Goal: Task Accomplishment & Management: Use online tool/utility

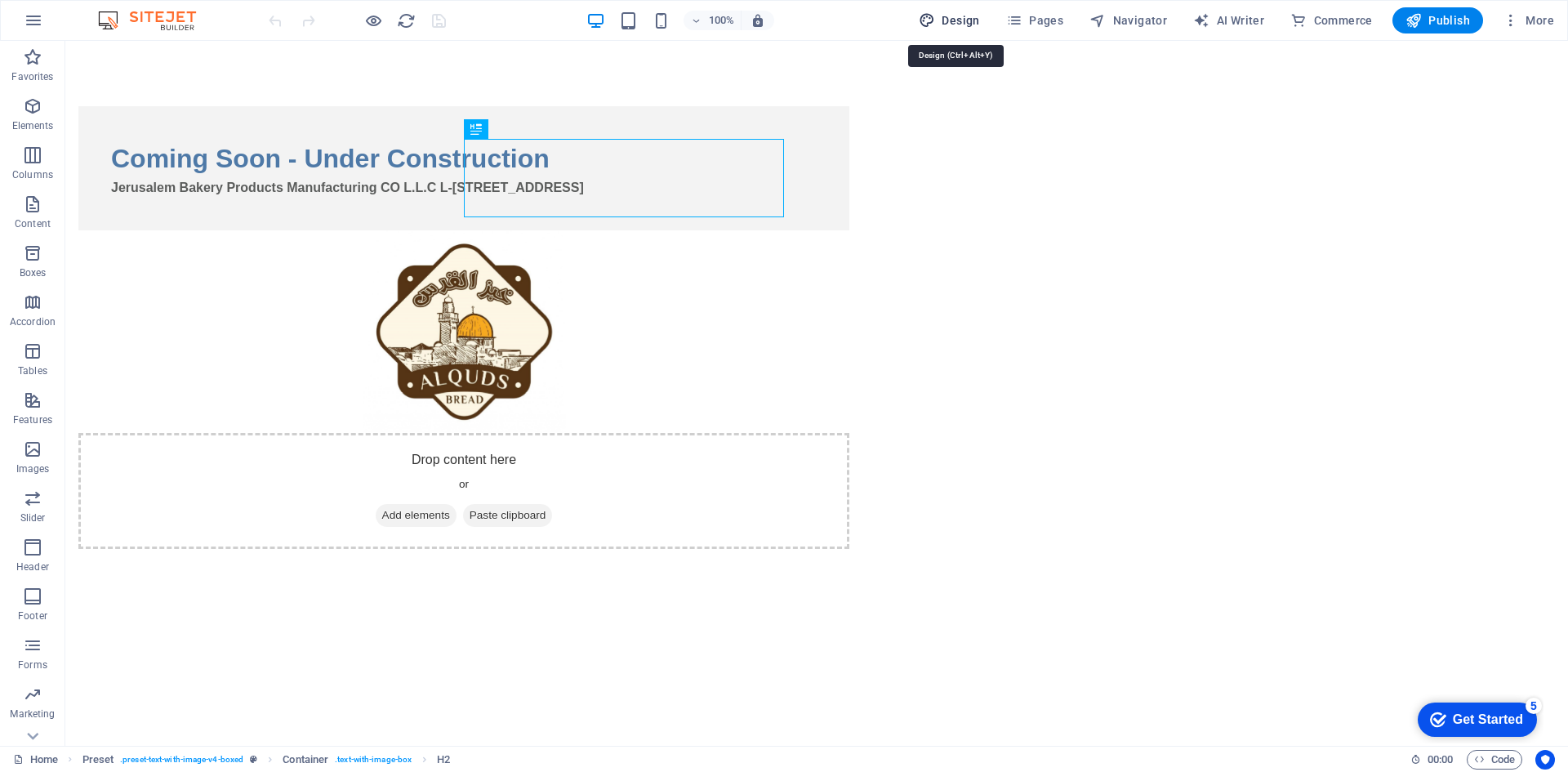
drag, startPoint x: 862, startPoint y: 3, endPoint x: 935, endPoint y: 27, distance: 76.8
click at [935, 27] on icon "button" at bounding box center [927, 21] width 16 height 16
select select "px"
select select "400"
select select "px"
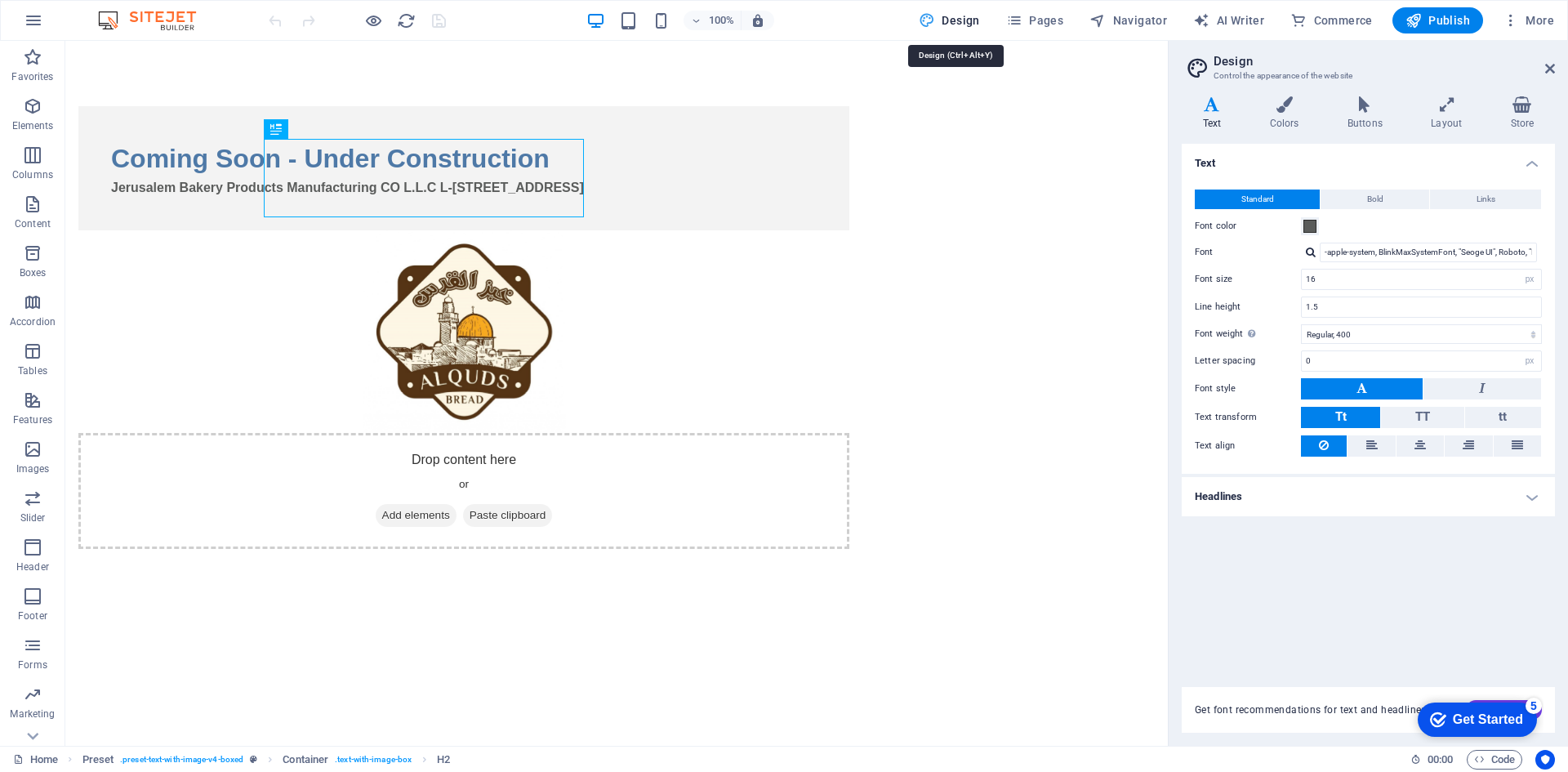
click at [958, 22] on span "Design" at bounding box center [949, 21] width 61 height 16
click at [1545, 66] on icon at bounding box center [1549, 68] width 10 height 13
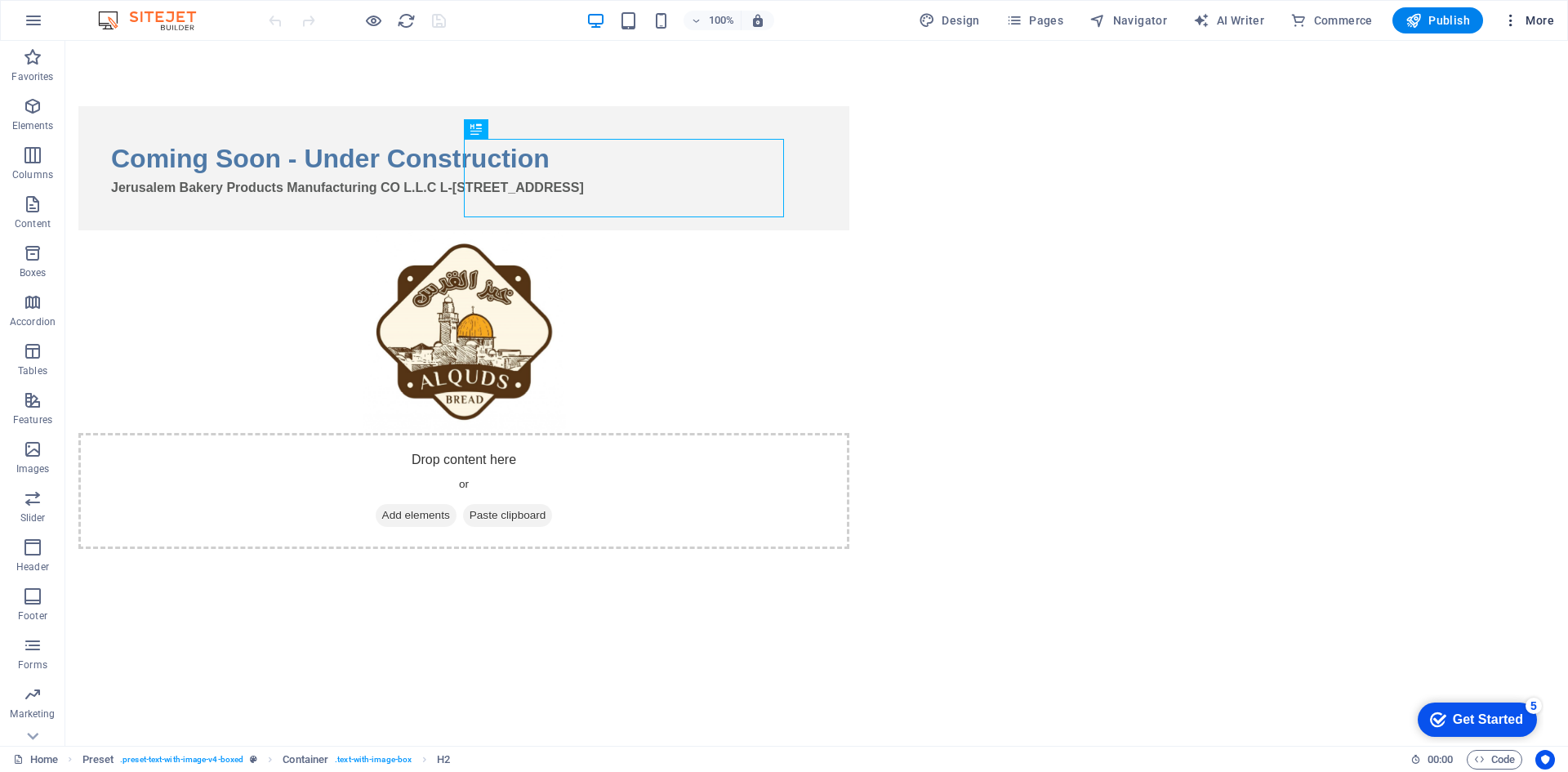
click at [1543, 23] on span "More" at bounding box center [1528, 21] width 51 height 16
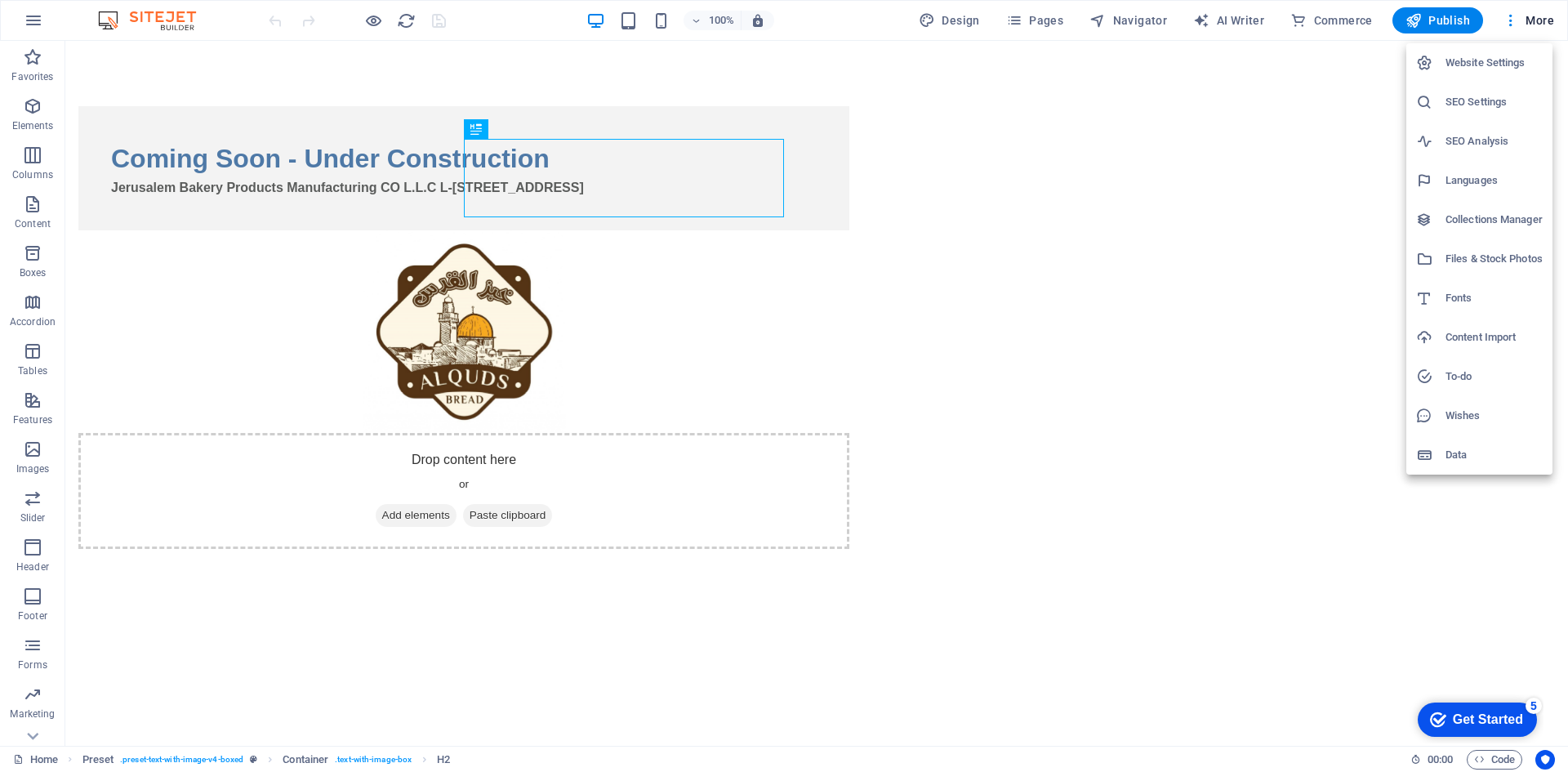
click at [1442, 463] on div at bounding box center [1430, 455] width 30 height 16
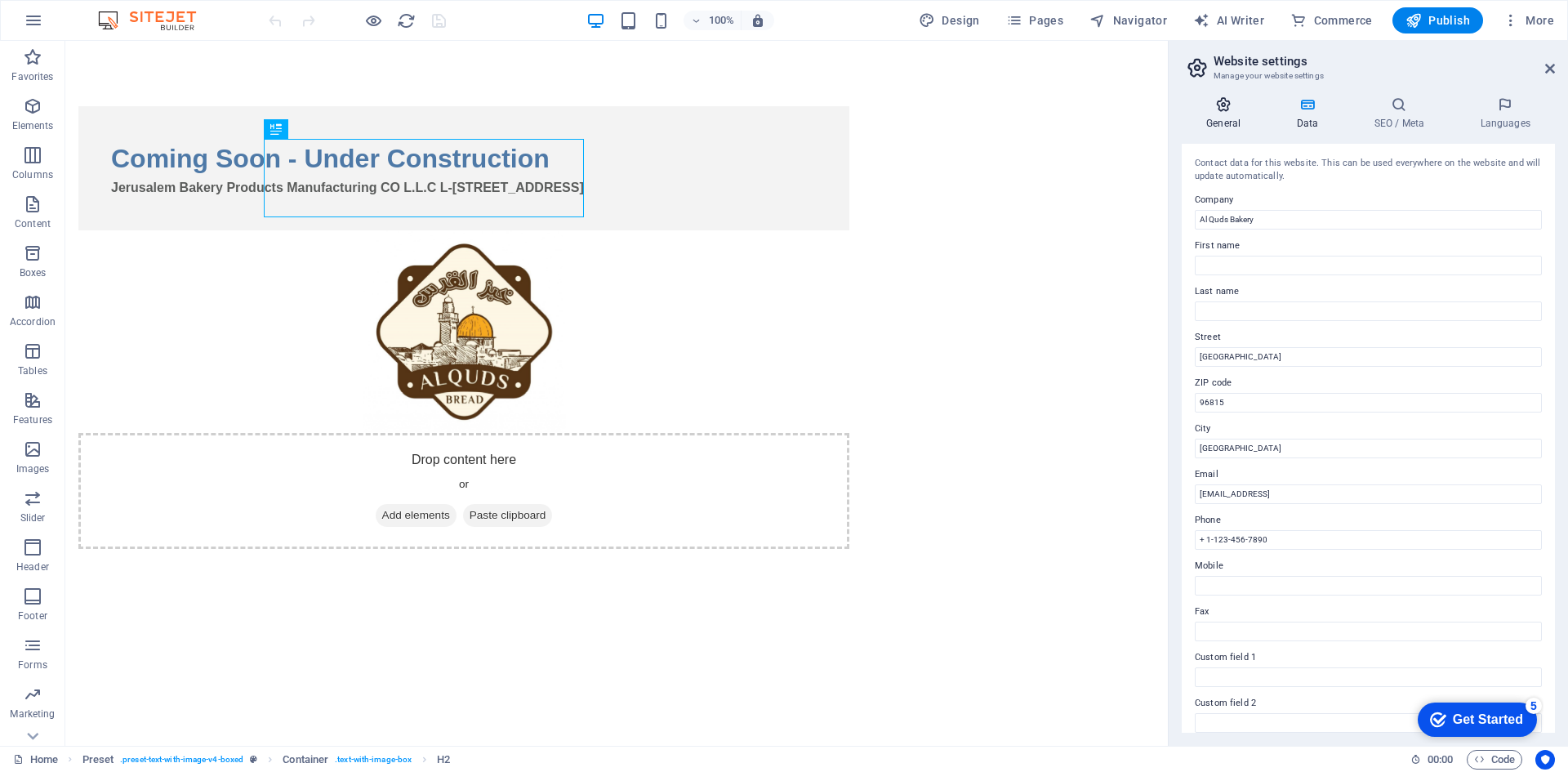
click at [1232, 124] on h4 "General" at bounding box center [1226, 113] width 90 height 34
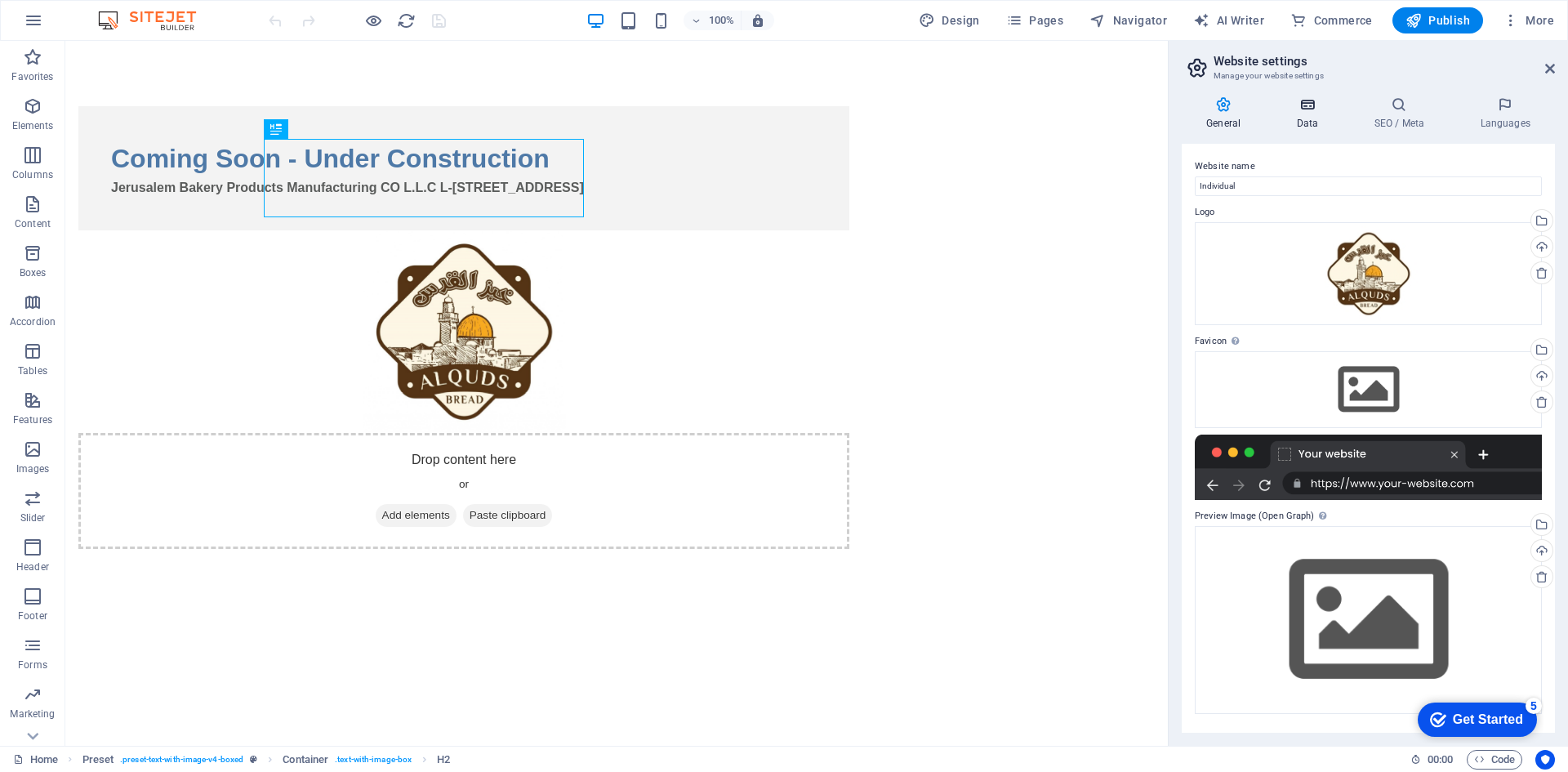
click at [1312, 124] on h4 "Data" at bounding box center [1310, 113] width 78 height 34
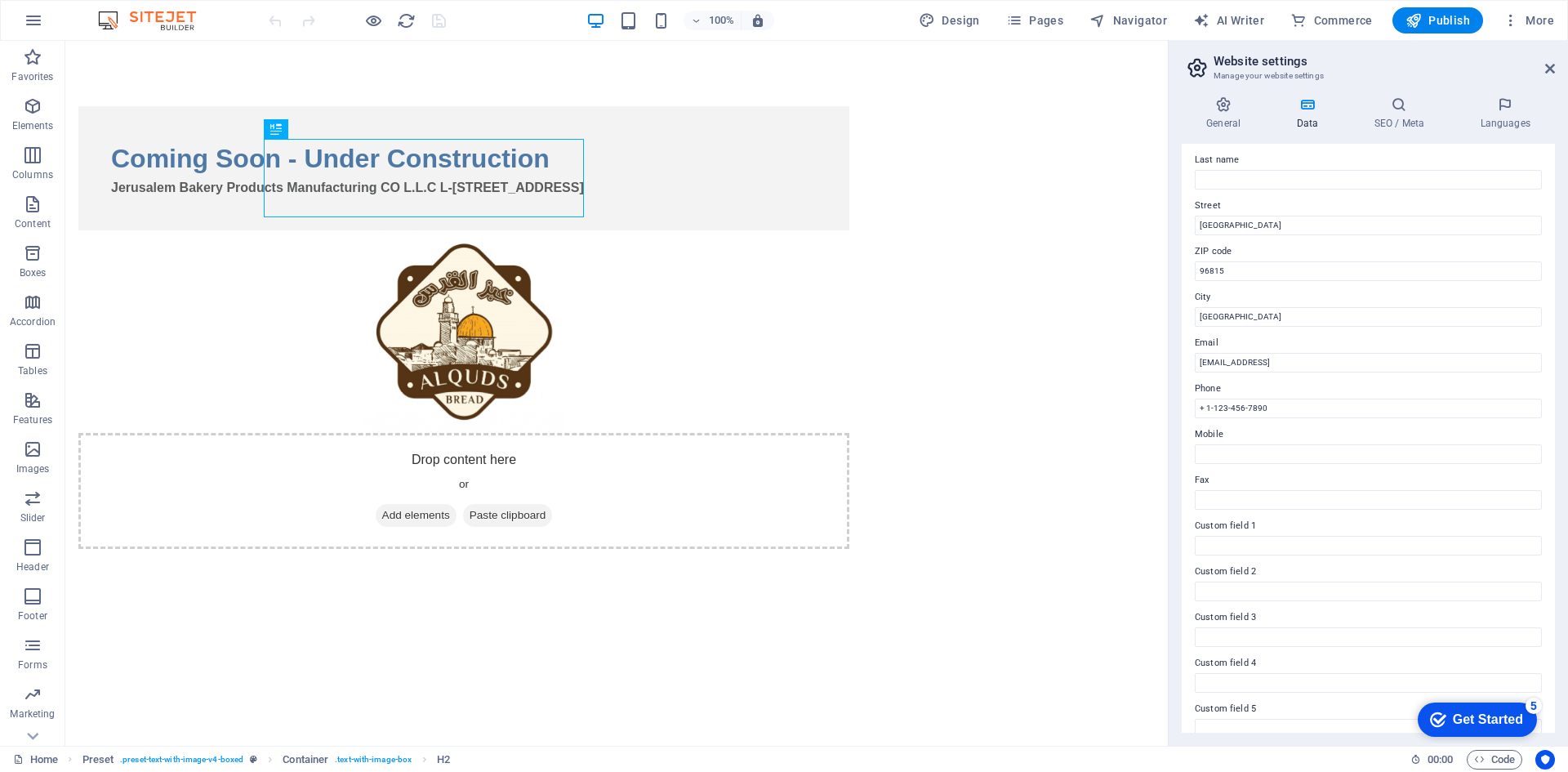
scroll to position [196, 0]
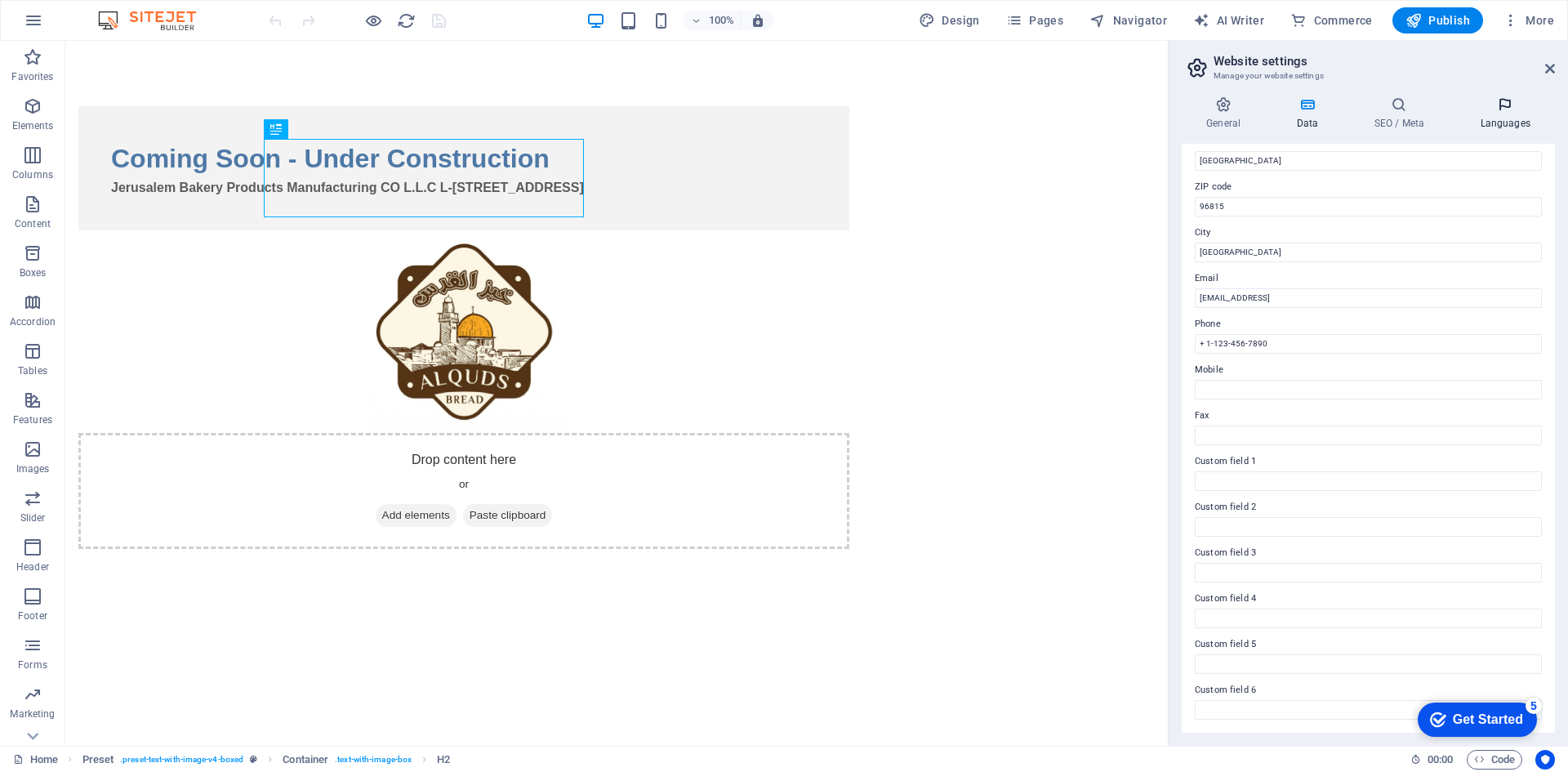
click at [1497, 125] on h4 "Languages" at bounding box center [1504, 113] width 100 height 34
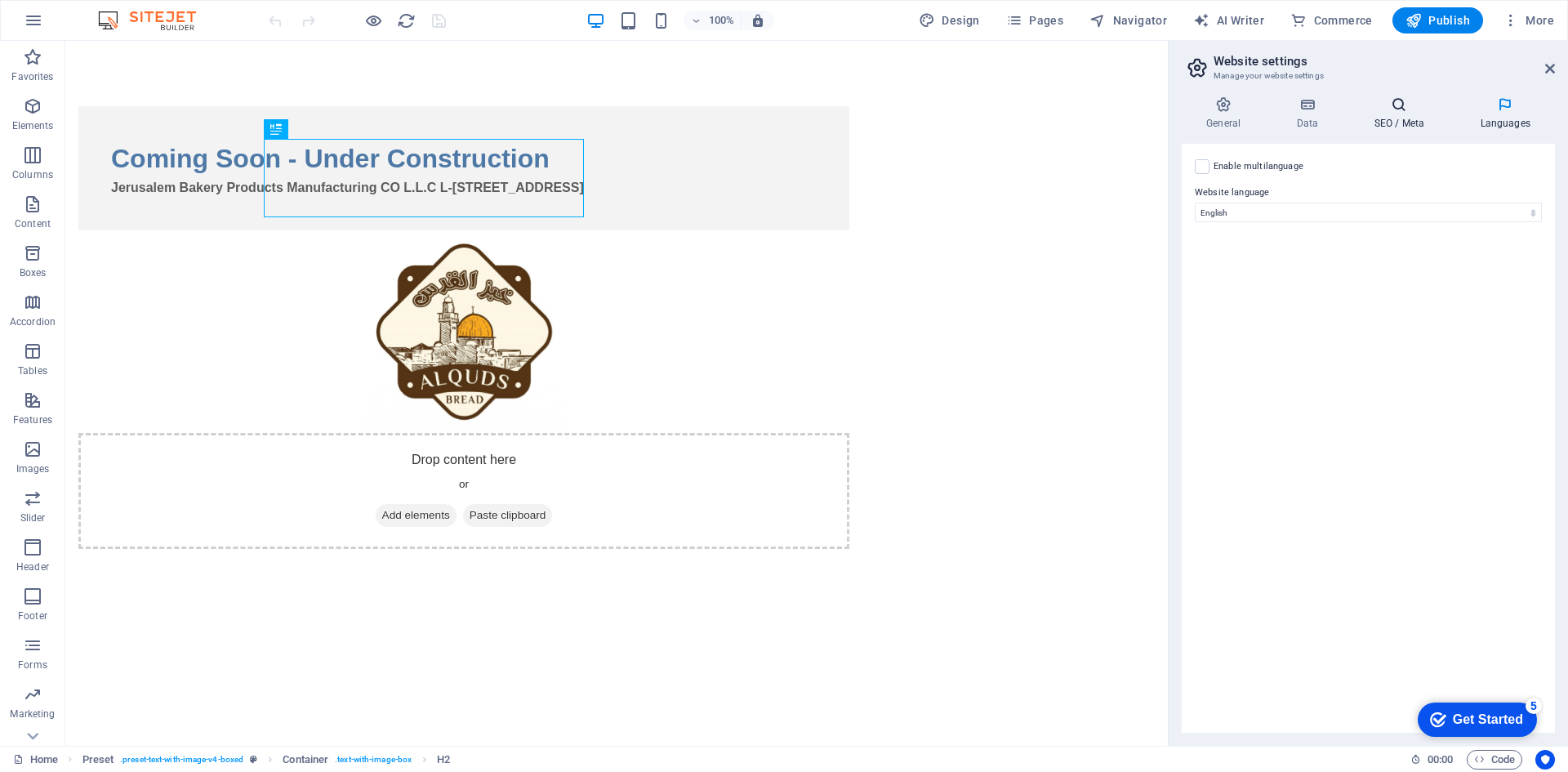
click at [1406, 115] on h4 "SEO / Meta" at bounding box center [1402, 113] width 106 height 34
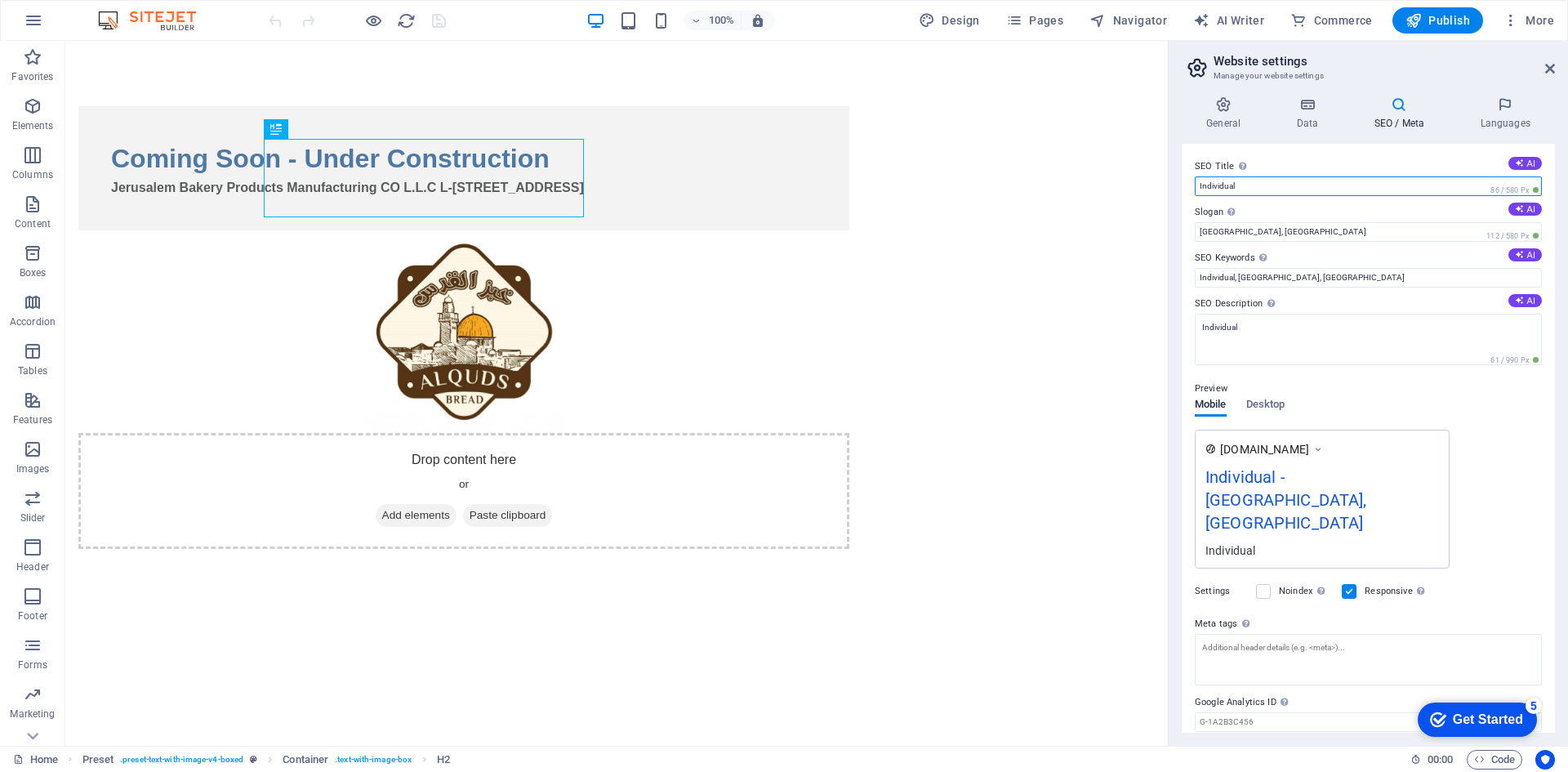
drag, startPoint x: 1348, startPoint y: 226, endPoint x: 1125, endPoint y: 186, distance: 226.6
click at [1251, 182] on input "Individual" at bounding box center [1368, 186] width 347 height 20
type input "Al Quds Bakery"
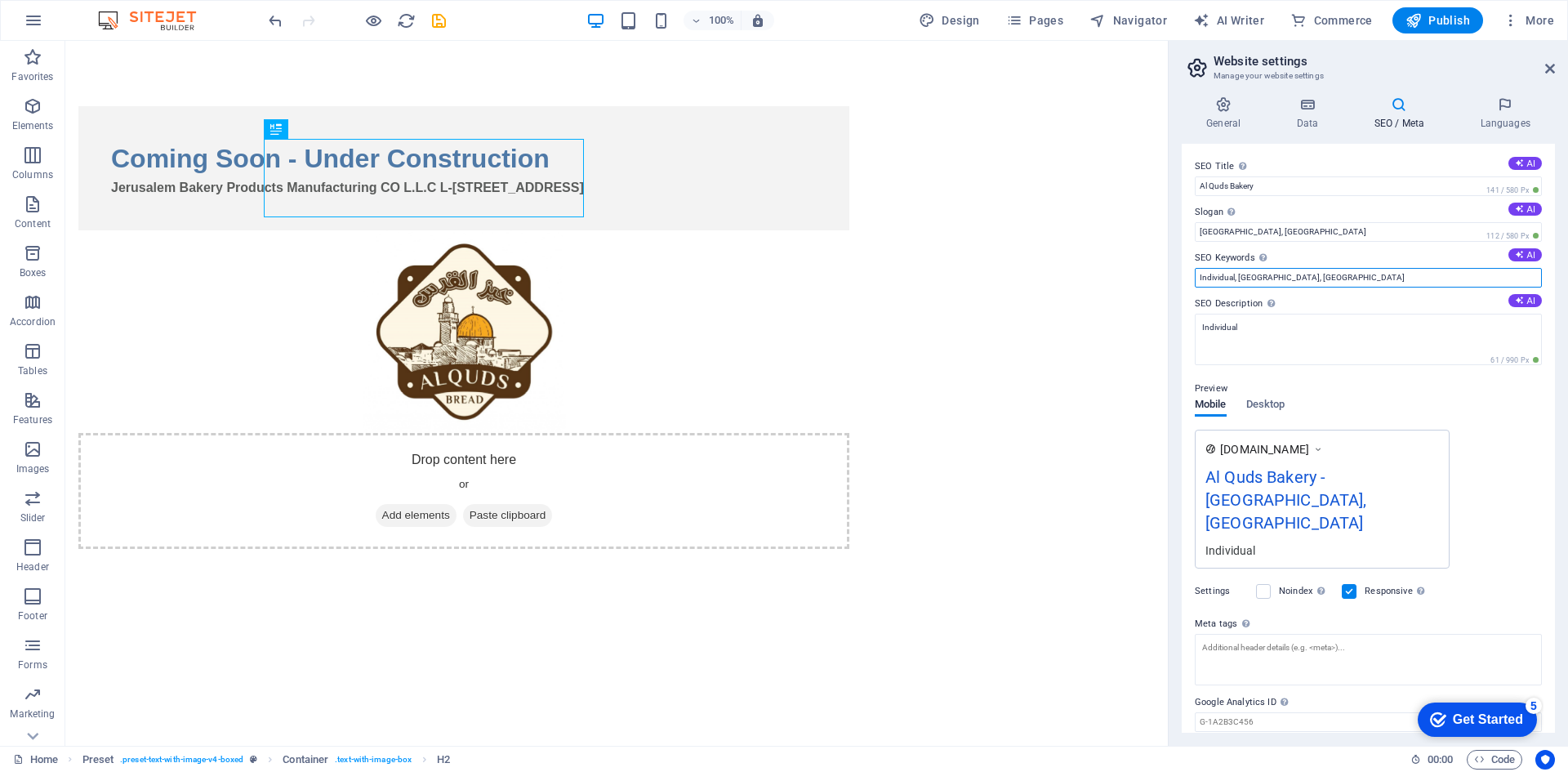
click at [1302, 275] on input "Individual, [GEOGRAPHIC_DATA], [GEOGRAPHIC_DATA]" at bounding box center [1368, 278] width 347 height 20
click at [1266, 312] on div "Describe the contents of your website - this is crucial for search engines and …" at bounding box center [1270, 303] width 16 height 20
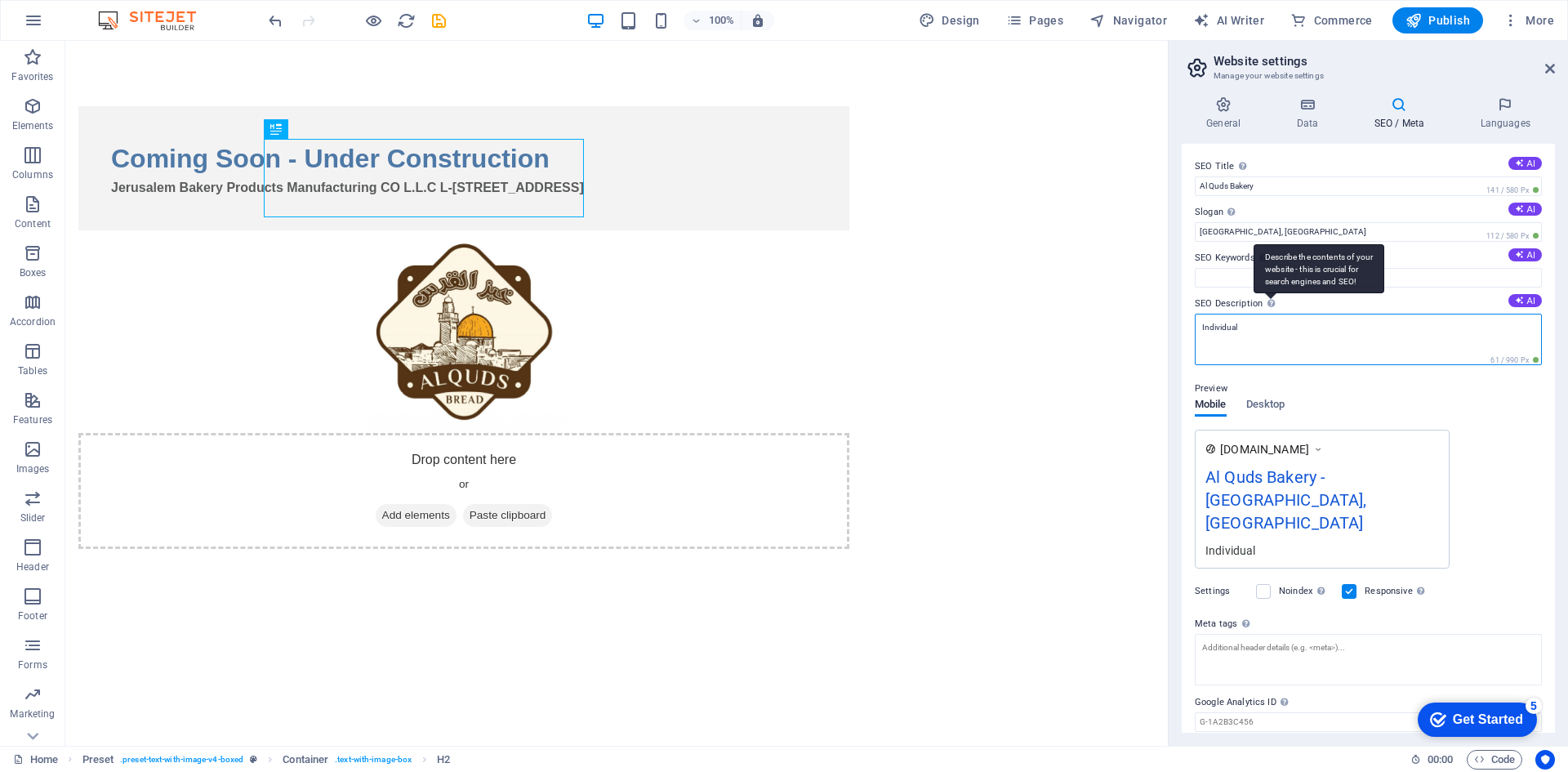
click at [1266, 314] on textarea "Individual" at bounding box center [1368, 339] width 347 height 51
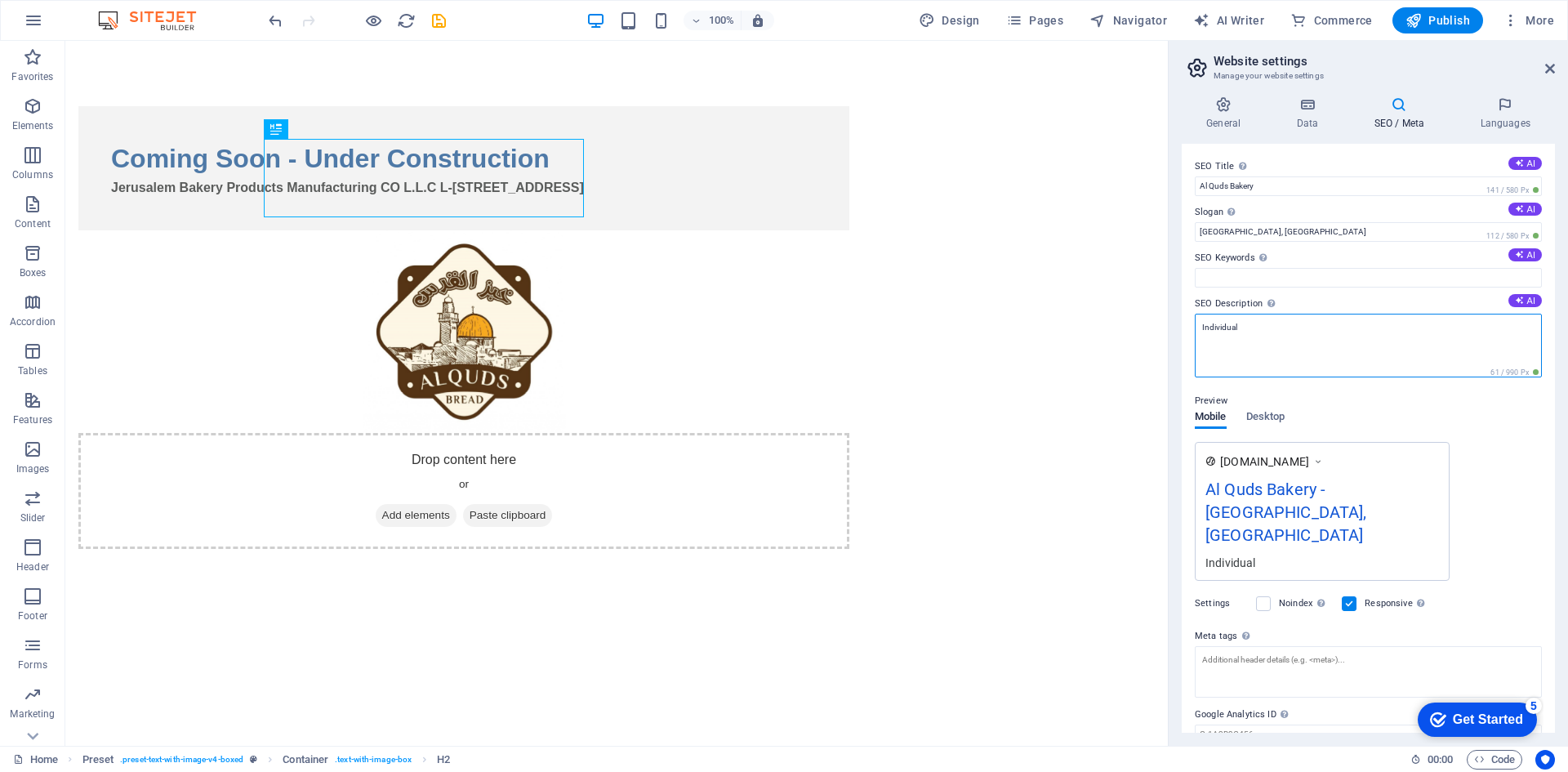
click at [1260, 319] on textarea "Individual" at bounding box center [1368, 345] width 347 height 64
click at [1252, 230] on input "[GEOGRAPHIC_DATA], [GEOGRAPHIC_DATA]" at bounding box center [1368, 232] width 347 height 20
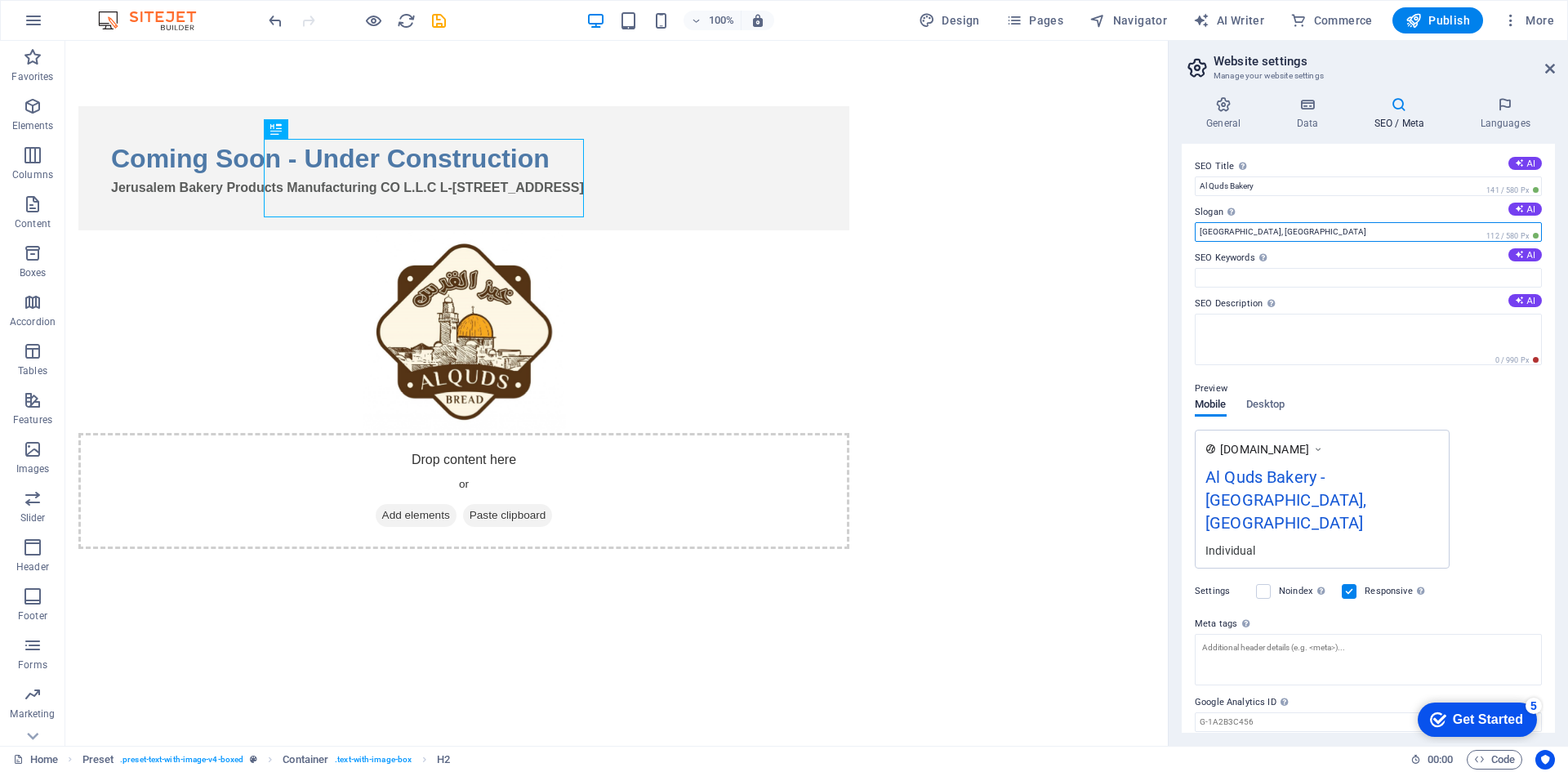
click at [1252, 230] on input "[GEOGRAPHIC_DATA], [GEOGRAPHIC_DATA]" at bounding box center [1368, 232] width 347 height 20
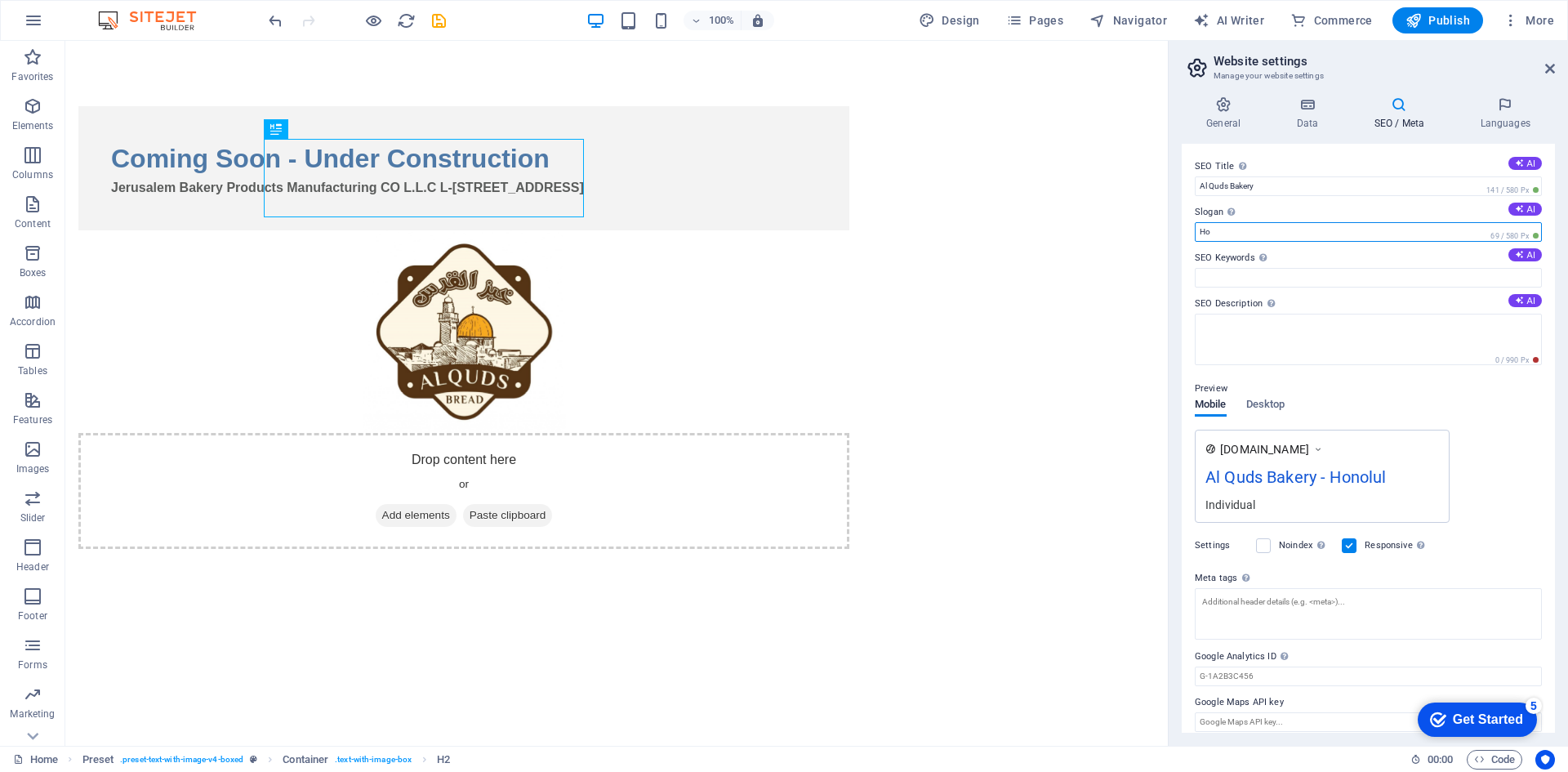
type input "H"
click at [1250, 230] on input "Slogan The slogan of your website. AI" at bounding box center [1368, 232] width 347 height 20
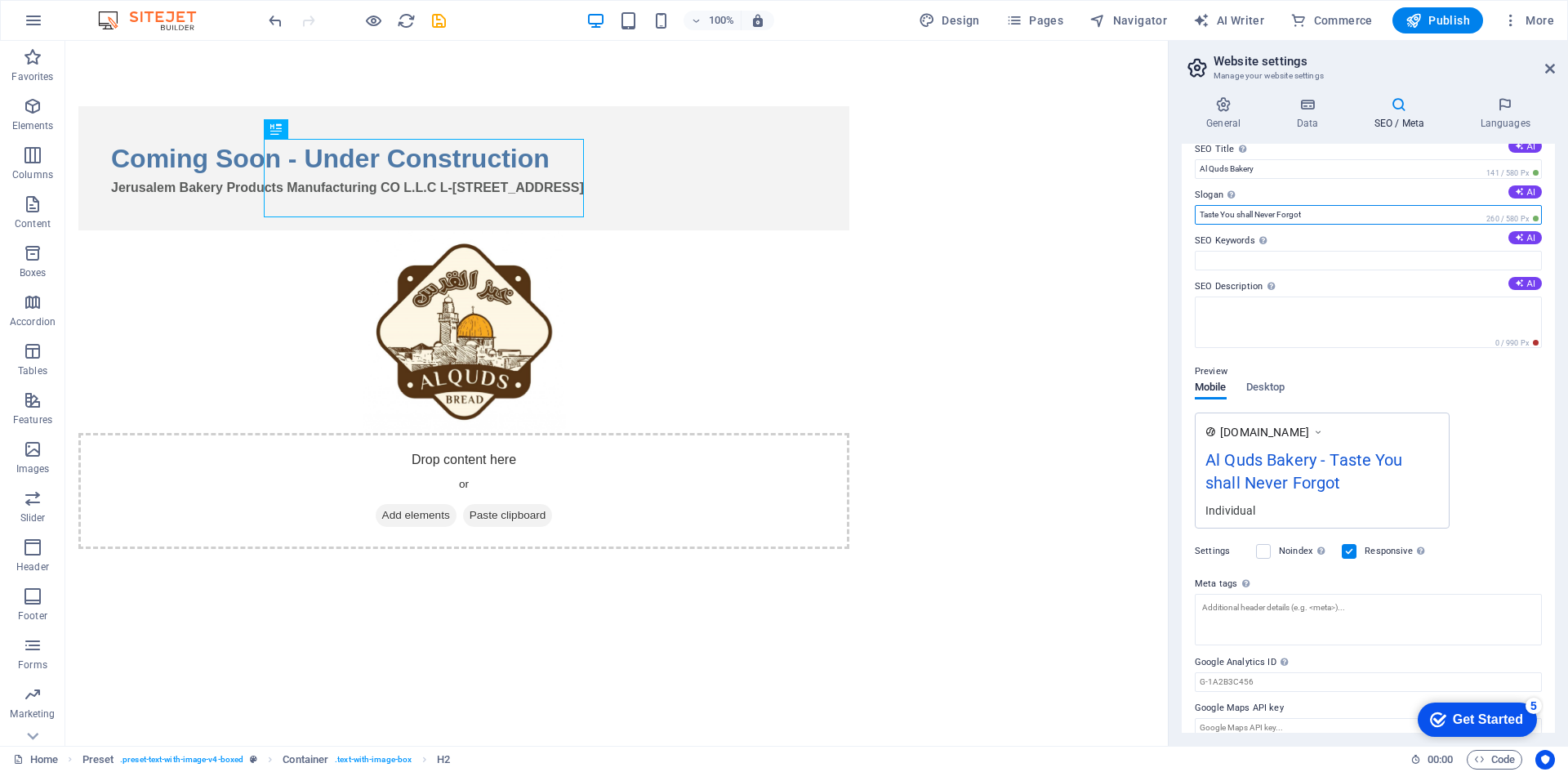
scroll to position [0, 0]
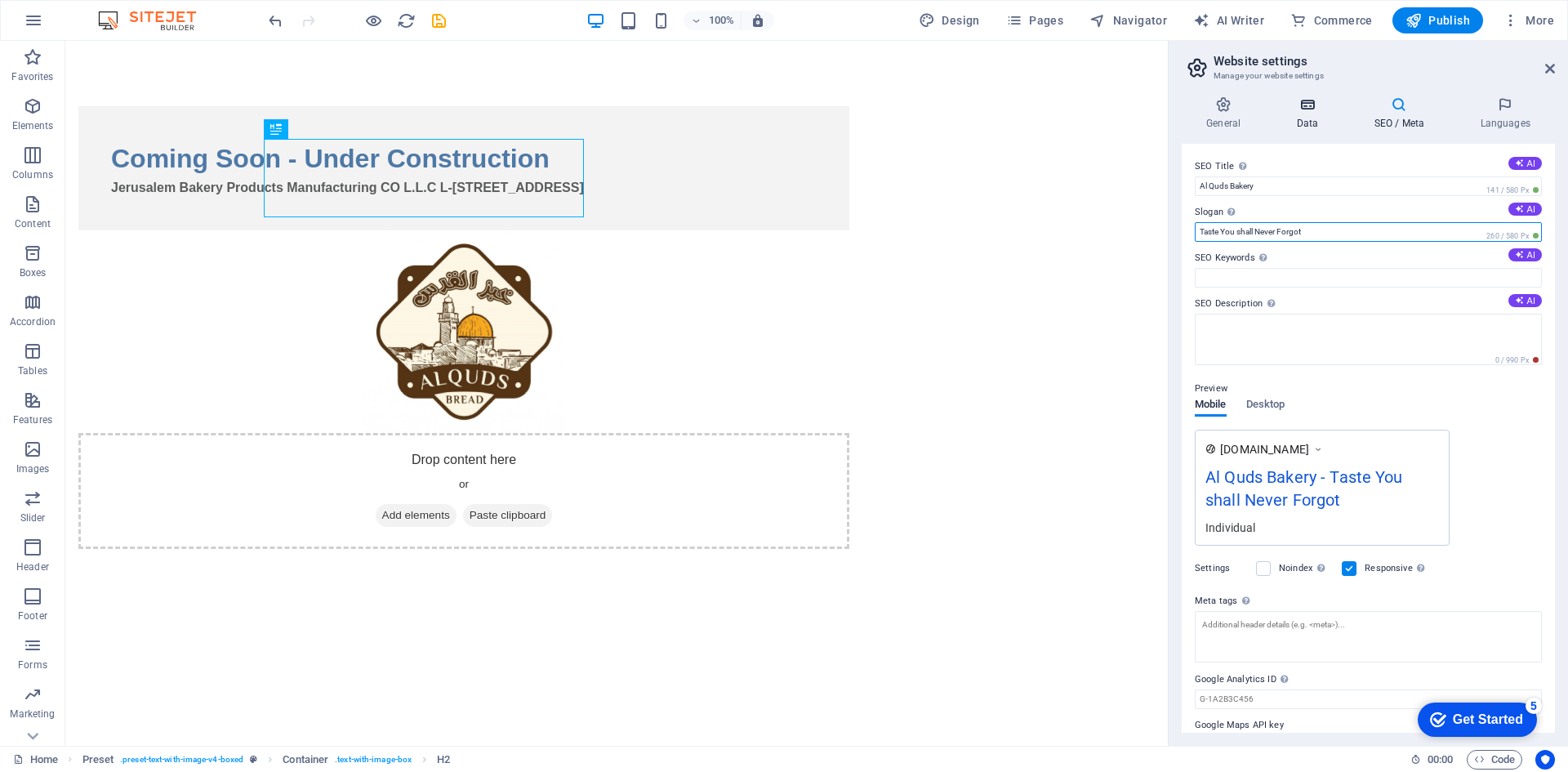
type input "Taste You shall Never Forgot"
click at [1323, 110] on icon at bounding box center [1306, 104] width 71 height 16
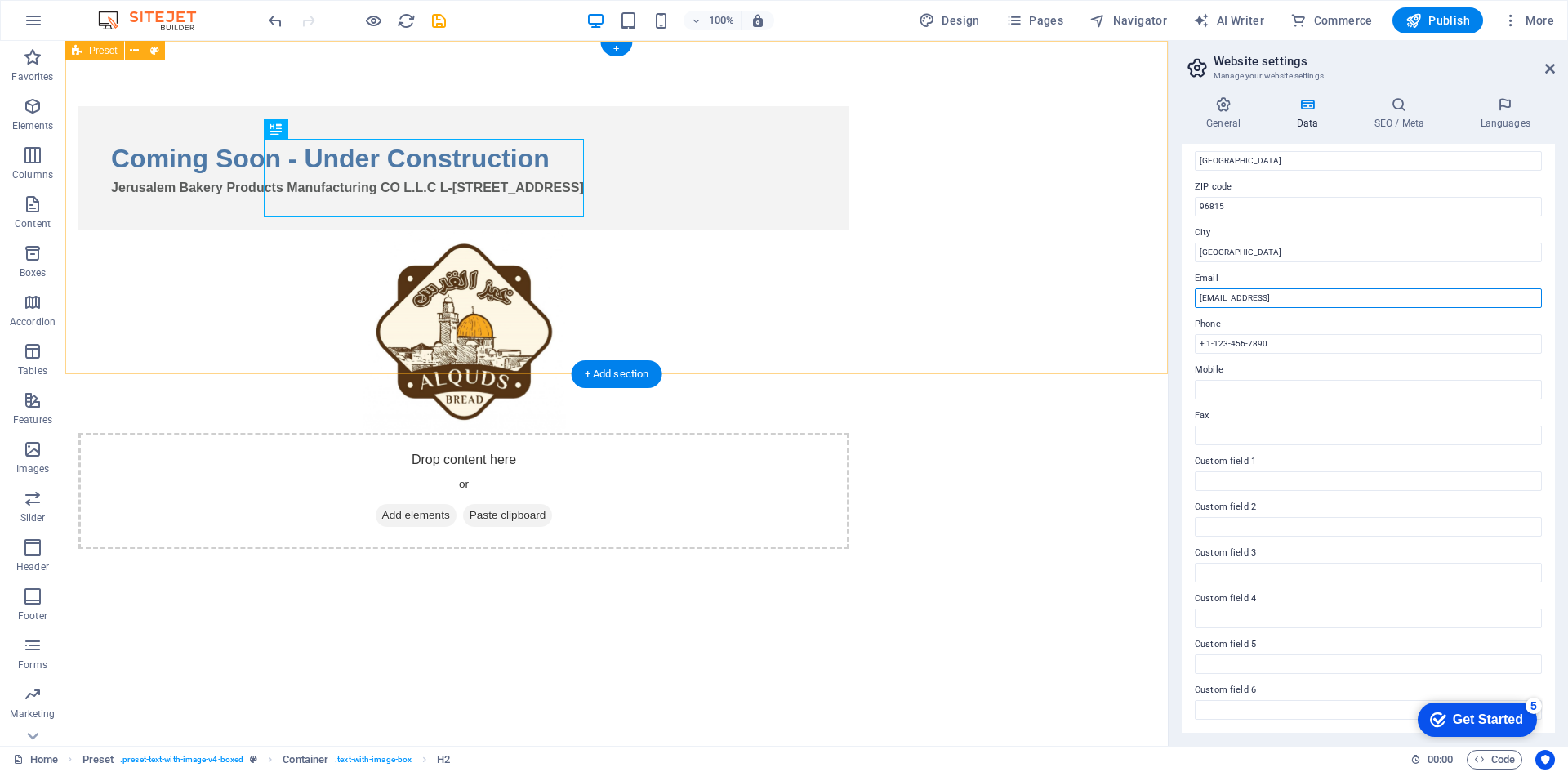
drag, startPoint x: 1457, startPoint y: 338, endPoint x: 1123, endPoint y: 284, distance: 338.3
type input "n"
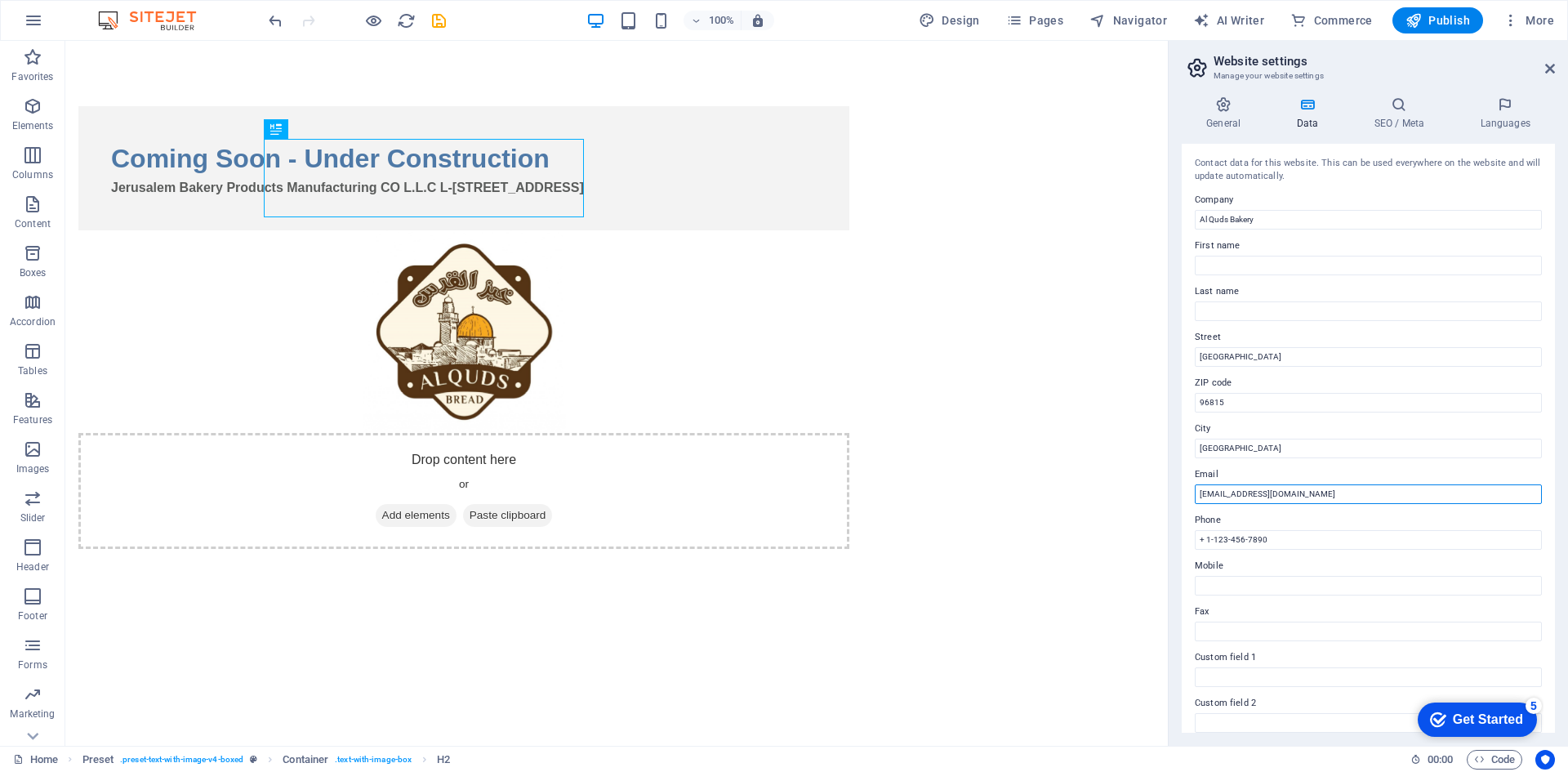
type input "[EMAIL_ADDRESS][DOMAIN_NAME]"
drag, startPoint x: 1347, startPoint y: 574, endPoint x: 1134, endPoint y: 525, distance: 218.6
paste input "971 52 682 246"
type input "[PHONE_NUMBER]"
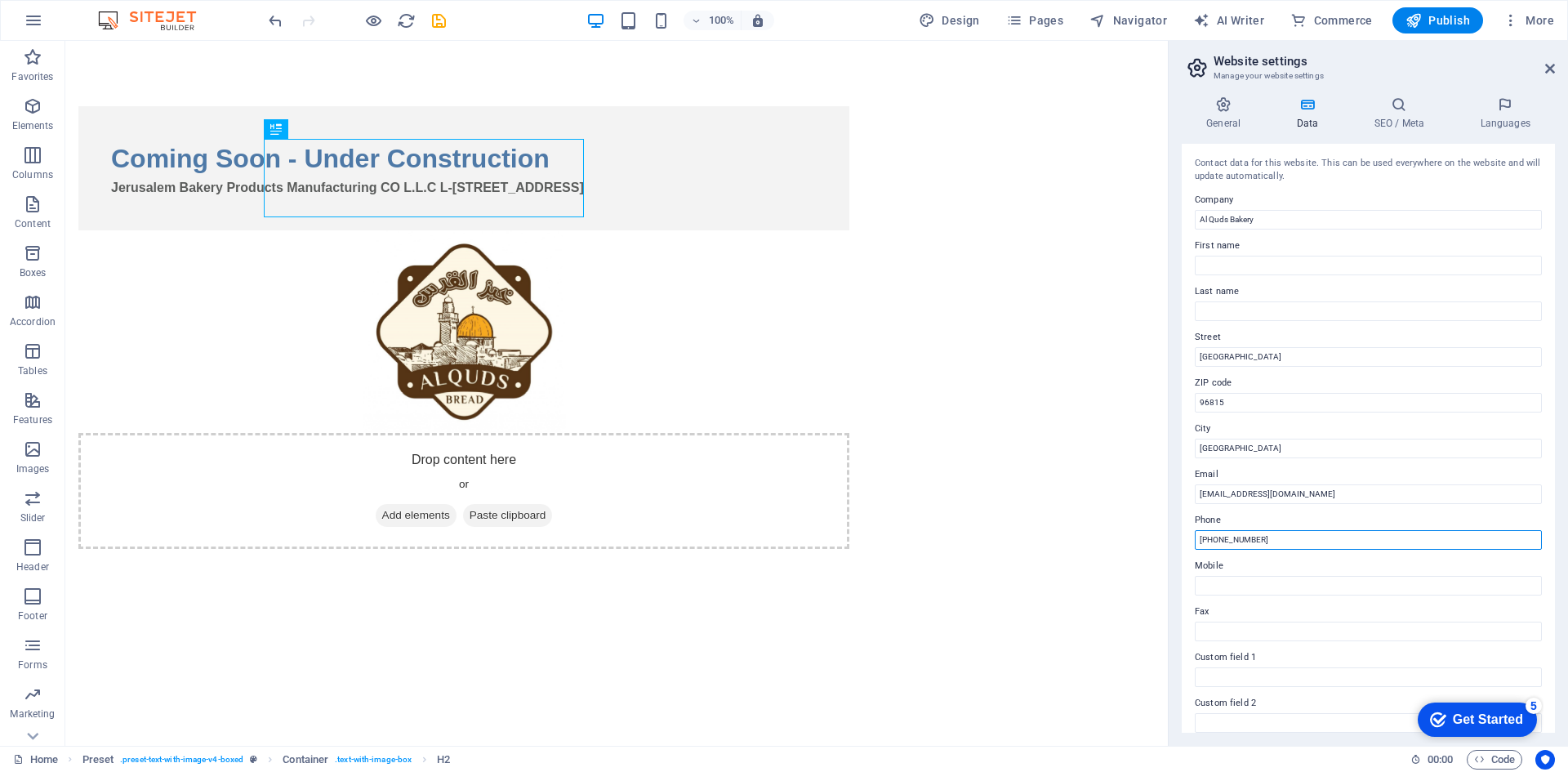
drag, startPoint x: 1359, startPoint y: 578, endPoint x: 1069, endPoint y: 525, distance: 294.8
click at [1226, 586] on input "Mobile" at bounding box center [1368, 586] width 347 height 20
paste input "[PHONE_NUMBER]"
type input "[PHONE_NUMBER]"
click at [1058, 613] on html "Skip to main content Coming Soon - Under Construction Jerusalem Bakery Products…" at bounding box center [617, 327] width 1103 height 573
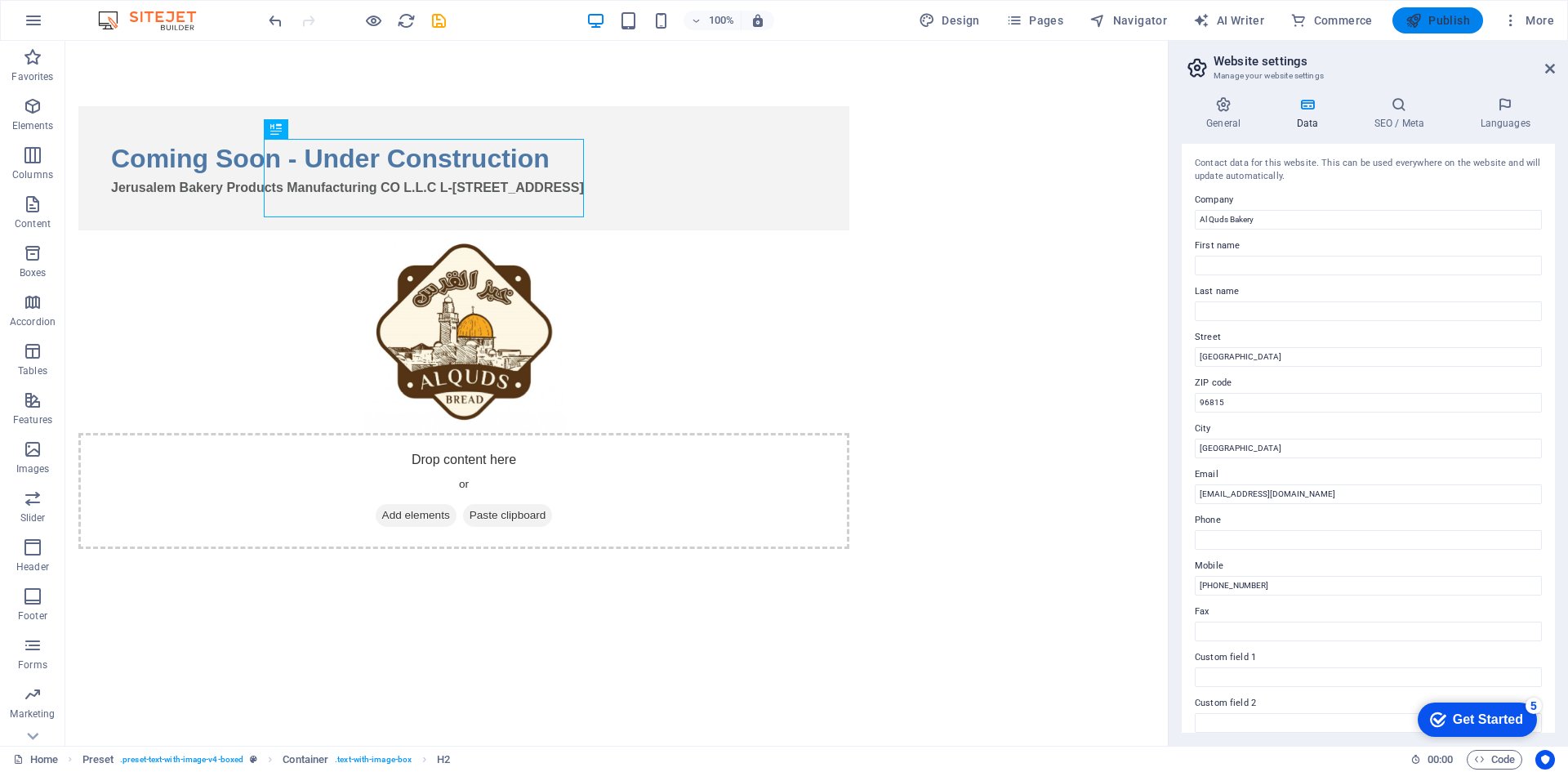
drag, startPoint x: 1460, startPoint y: 30, endPoint x: 1386, endPoint y: 13, distance: 75.9
click at [1460, 30] on button "Publish" at bounding box center [1437, 20] width 91 height 26
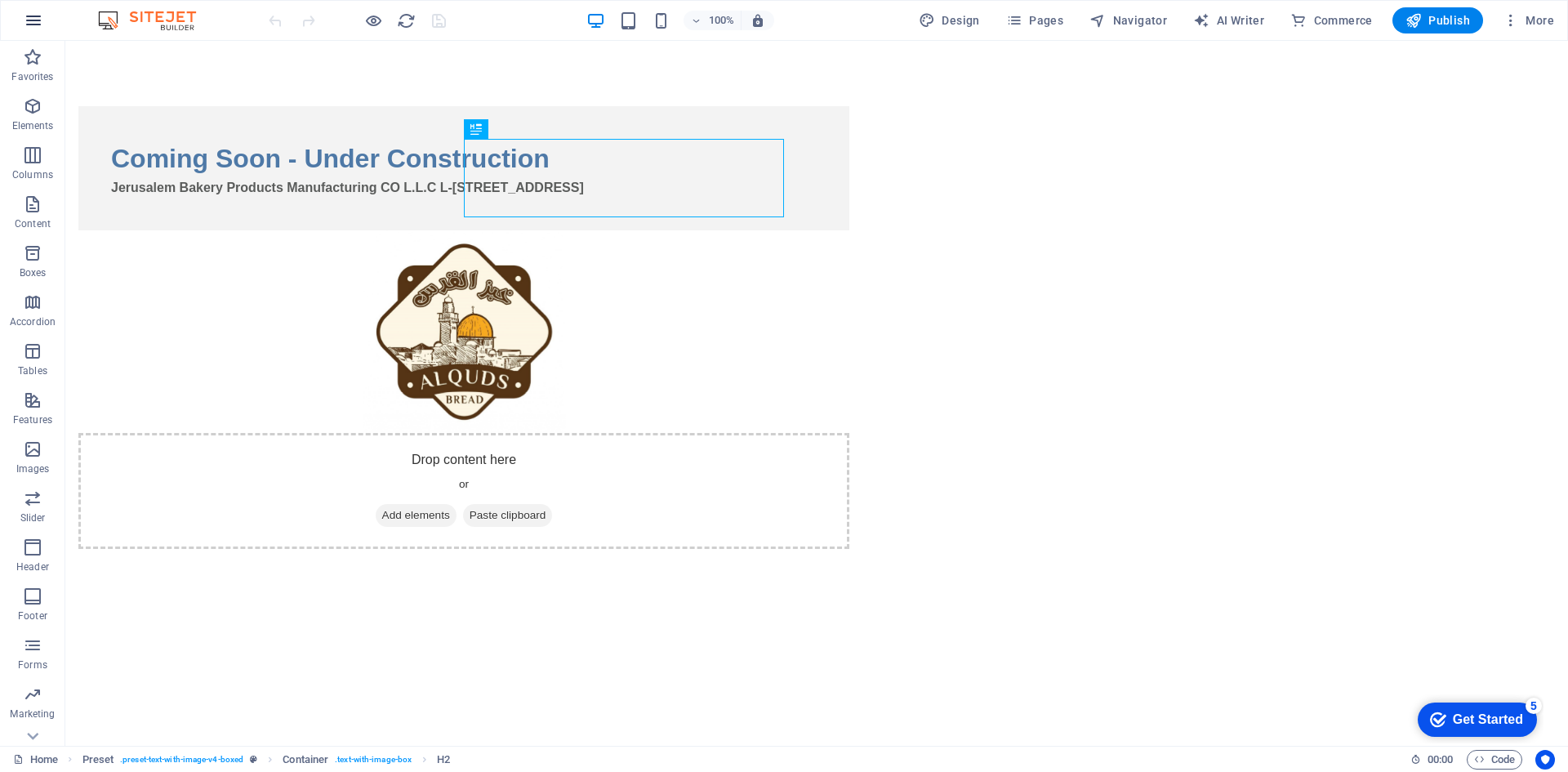
click at [20, 24] on button "button" at bounding box center [33, 21] width 39 height 39
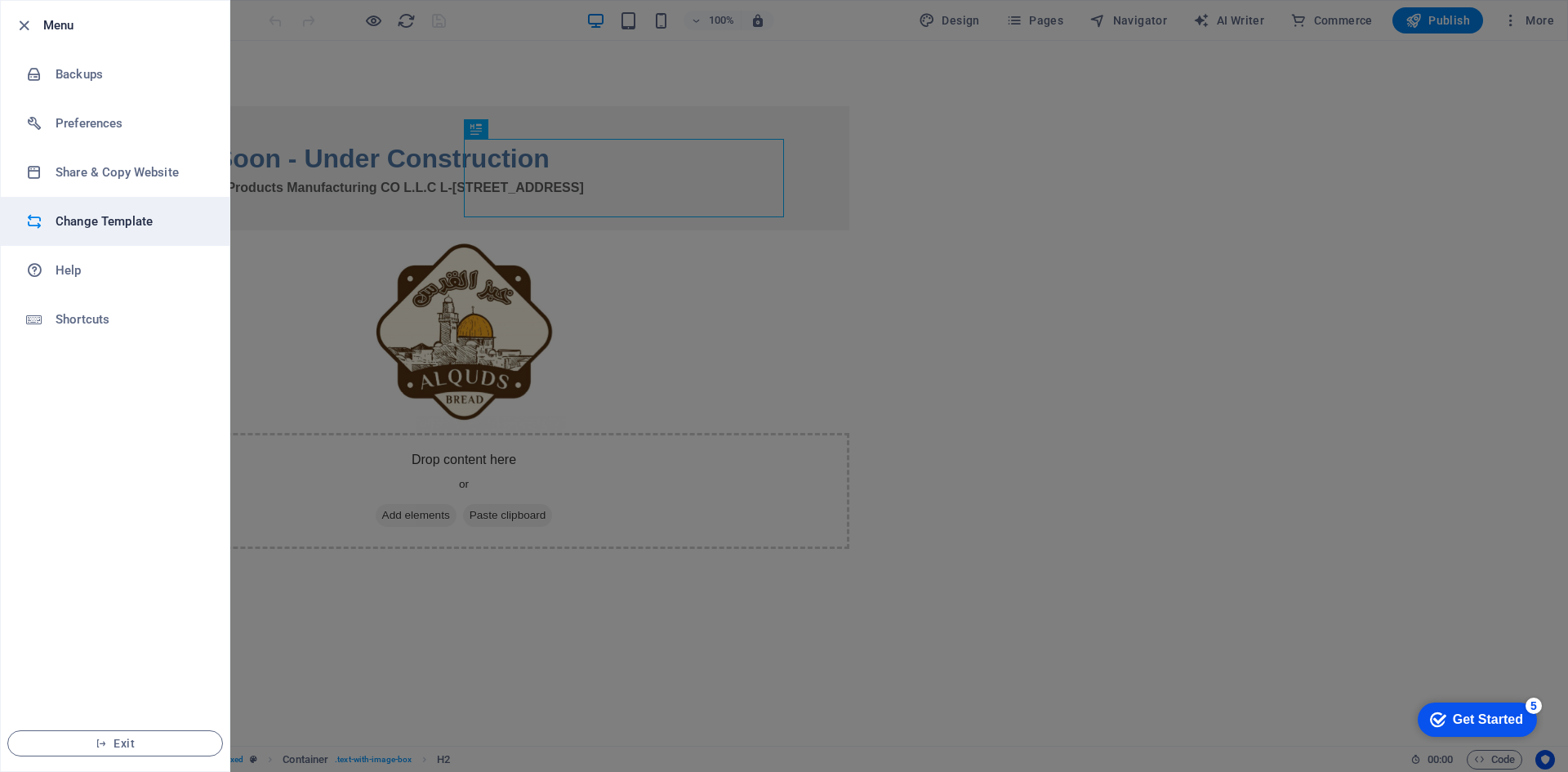
click at [109, 206] on li "Change Template" at bounding box center [115, 221] width 229 height 49
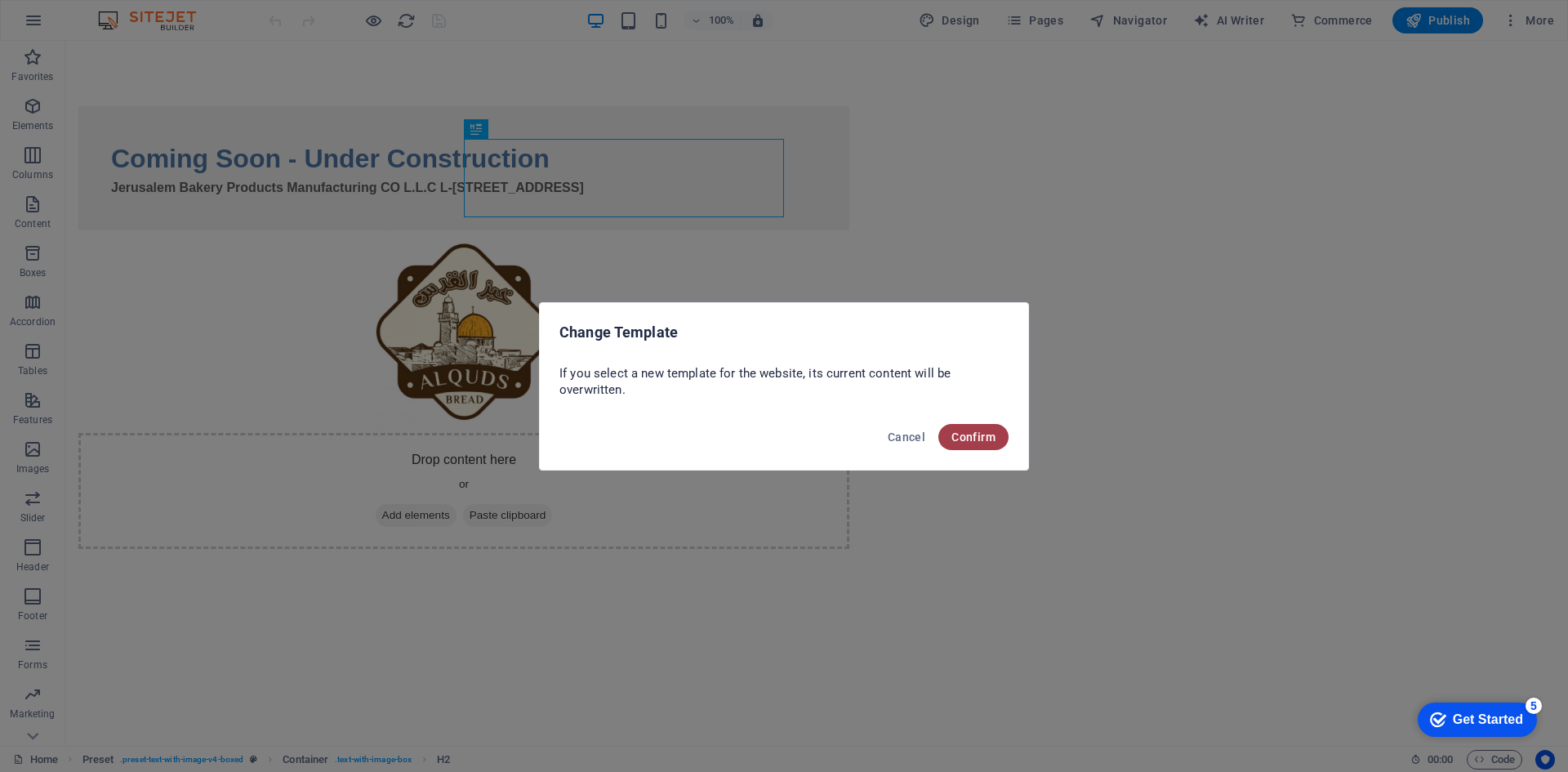
click at [959, 435] on span "Confirm" at bounding box center [973, 437] width 44 height 13
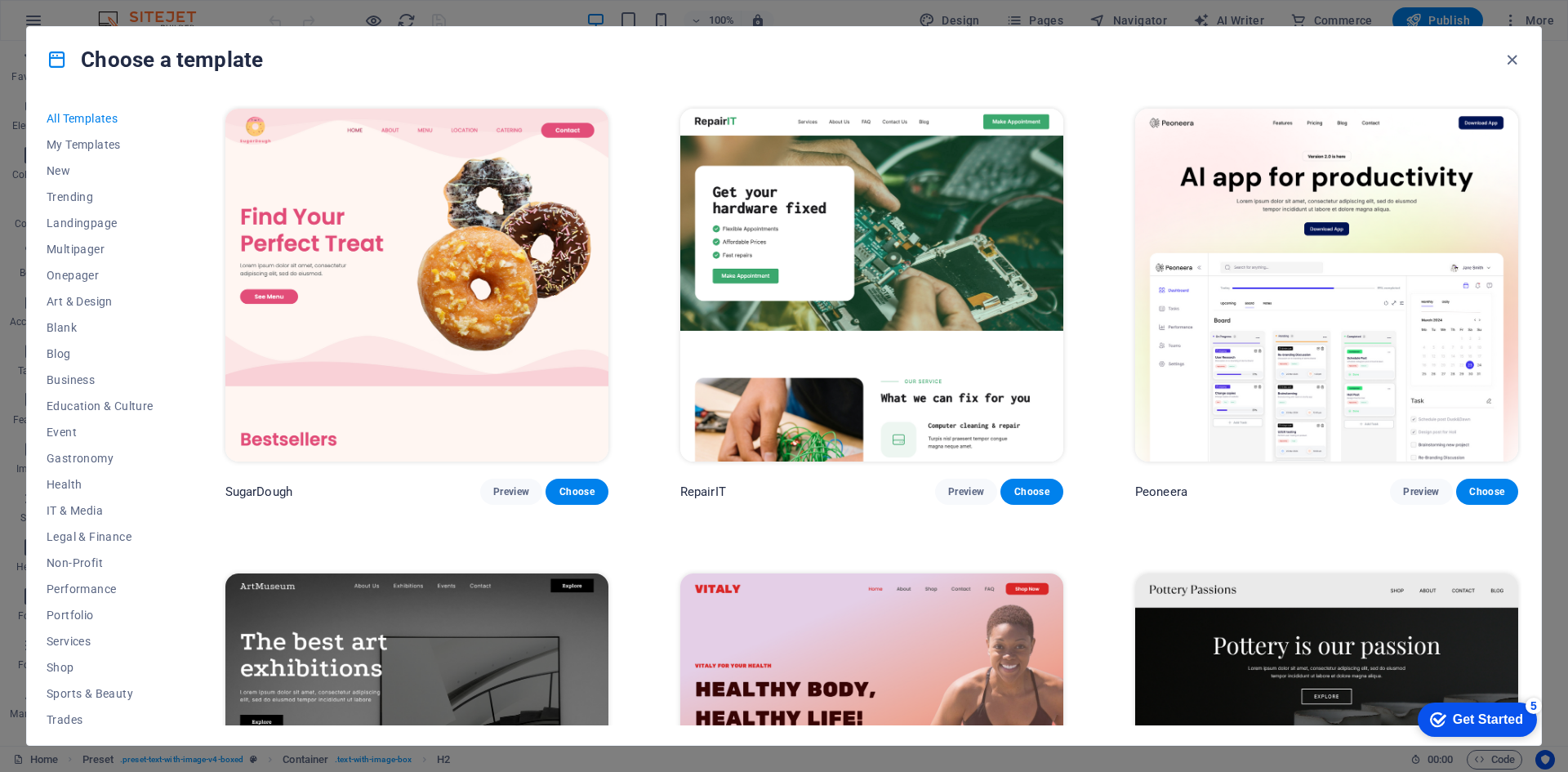
click at [142, 74] on div "Choose a template" at bounding box center [784, 59] width 1514 height 65
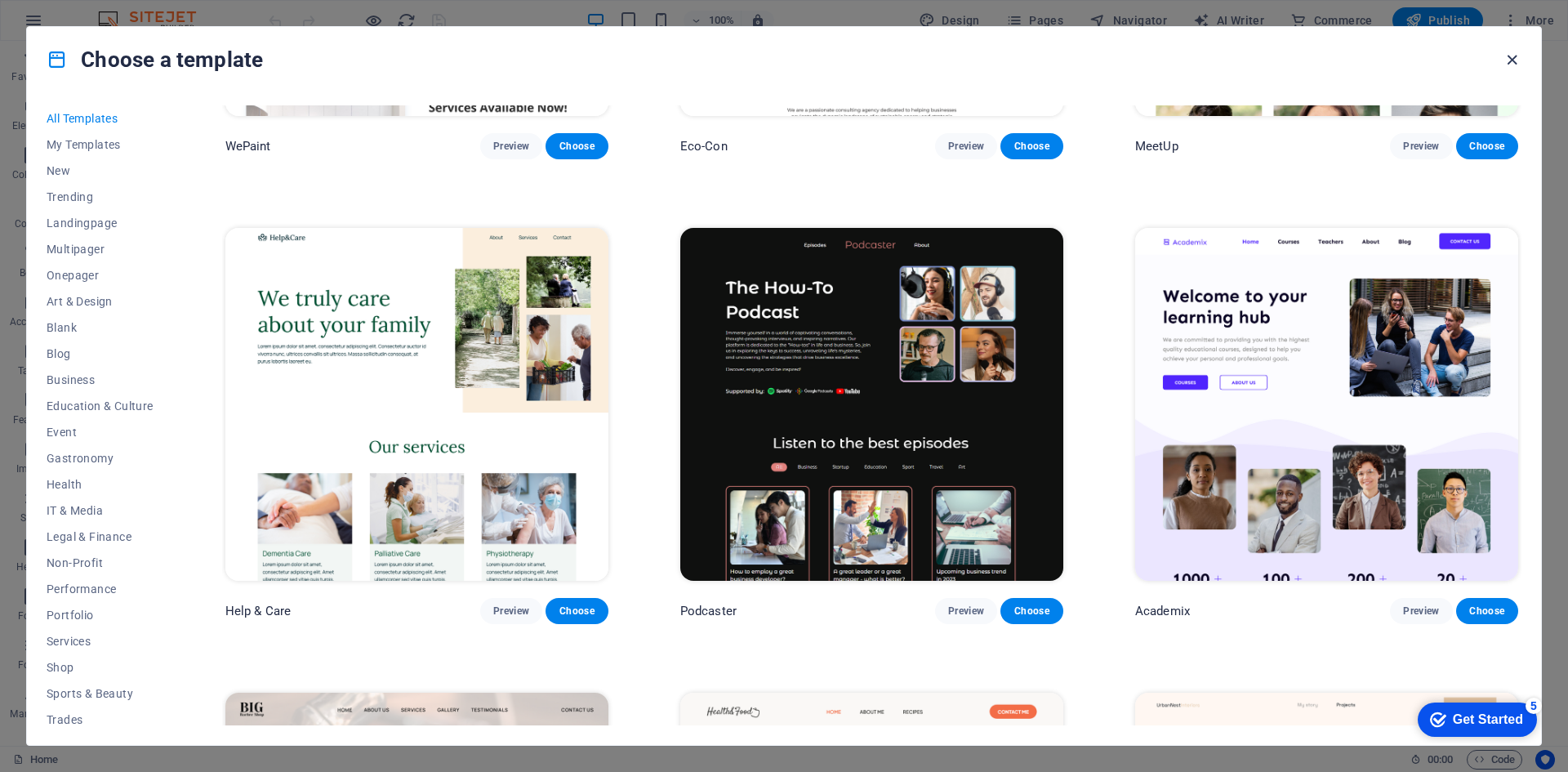
click at [1505, 69] on icon "button" at bounding box center [1512, 59] width 19 height 19
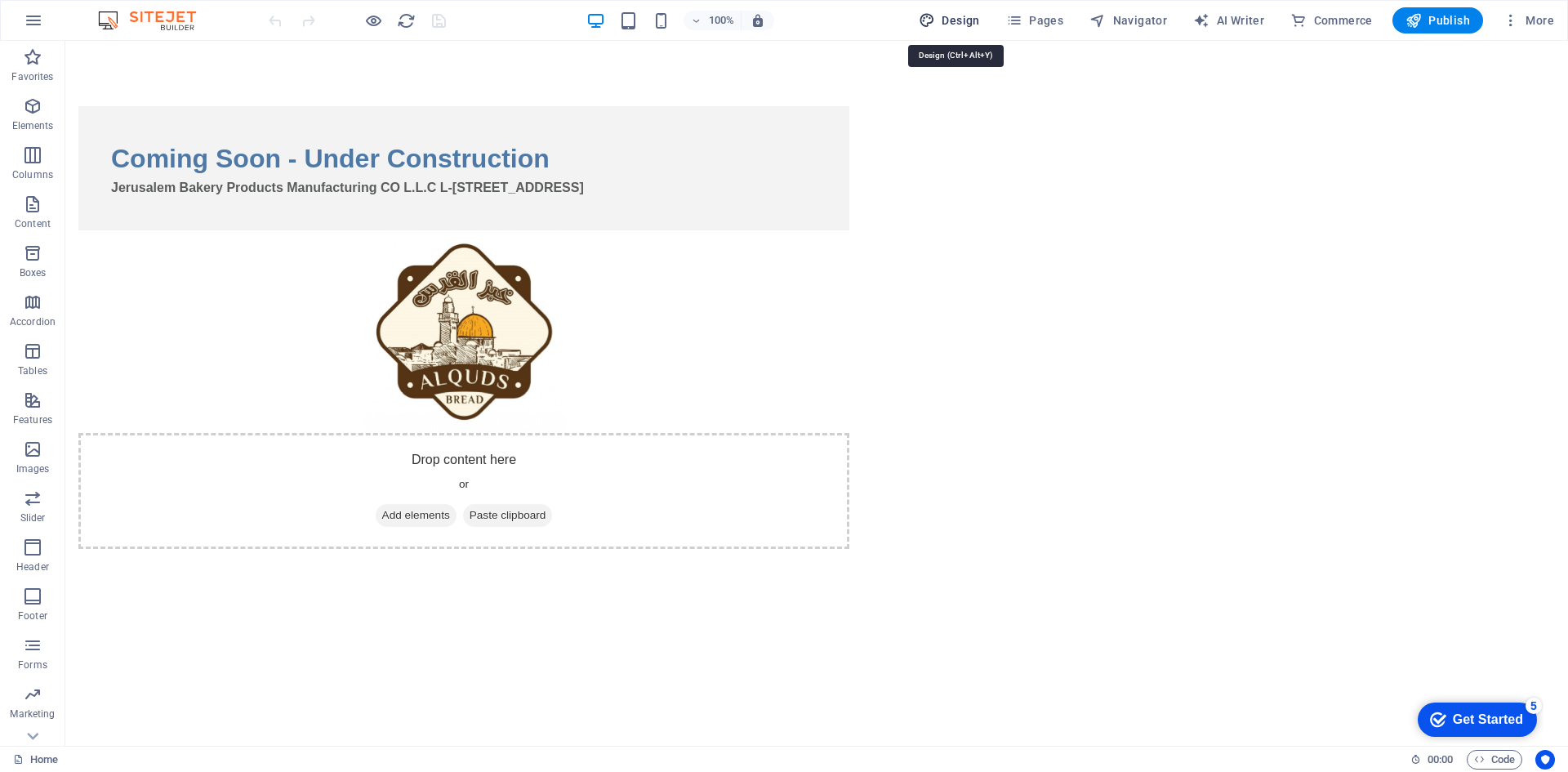
drag, startPoint x: 974, startPoint y: 27, endPoint x: 992, endPoint y: 24, distance: 18.2
click at [974, 27] on span "Design" at bounding box center [949, 21] width 61 height 16
select select "px"
select select "400"
select select "px"
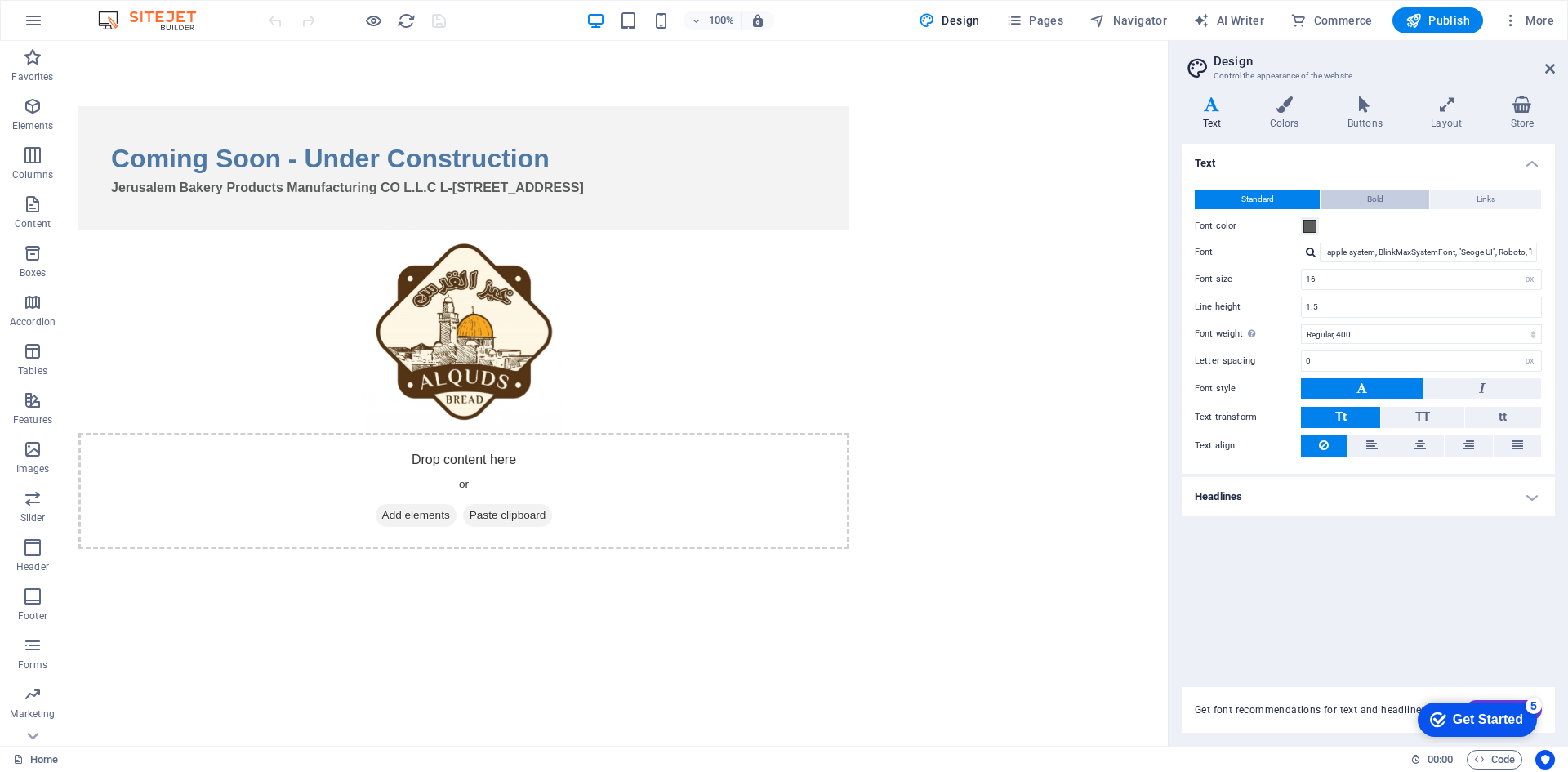
click at [1367, 202] on span "Bold" at bounding box center [1375, 199] width 16 height 20
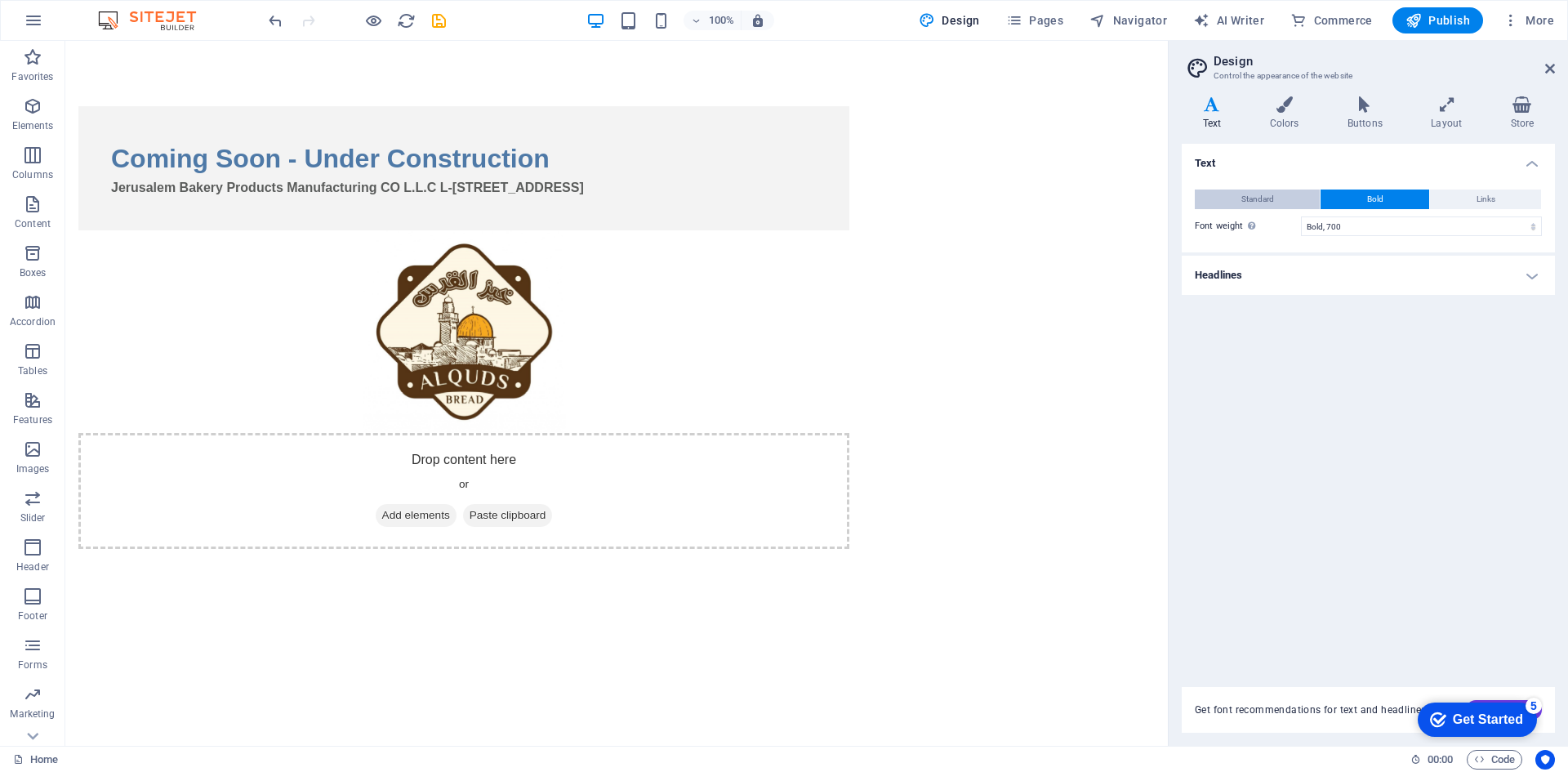
click at [1278, 200] on button "Standard" at bounding box center [1257, 199] width 125 height 20
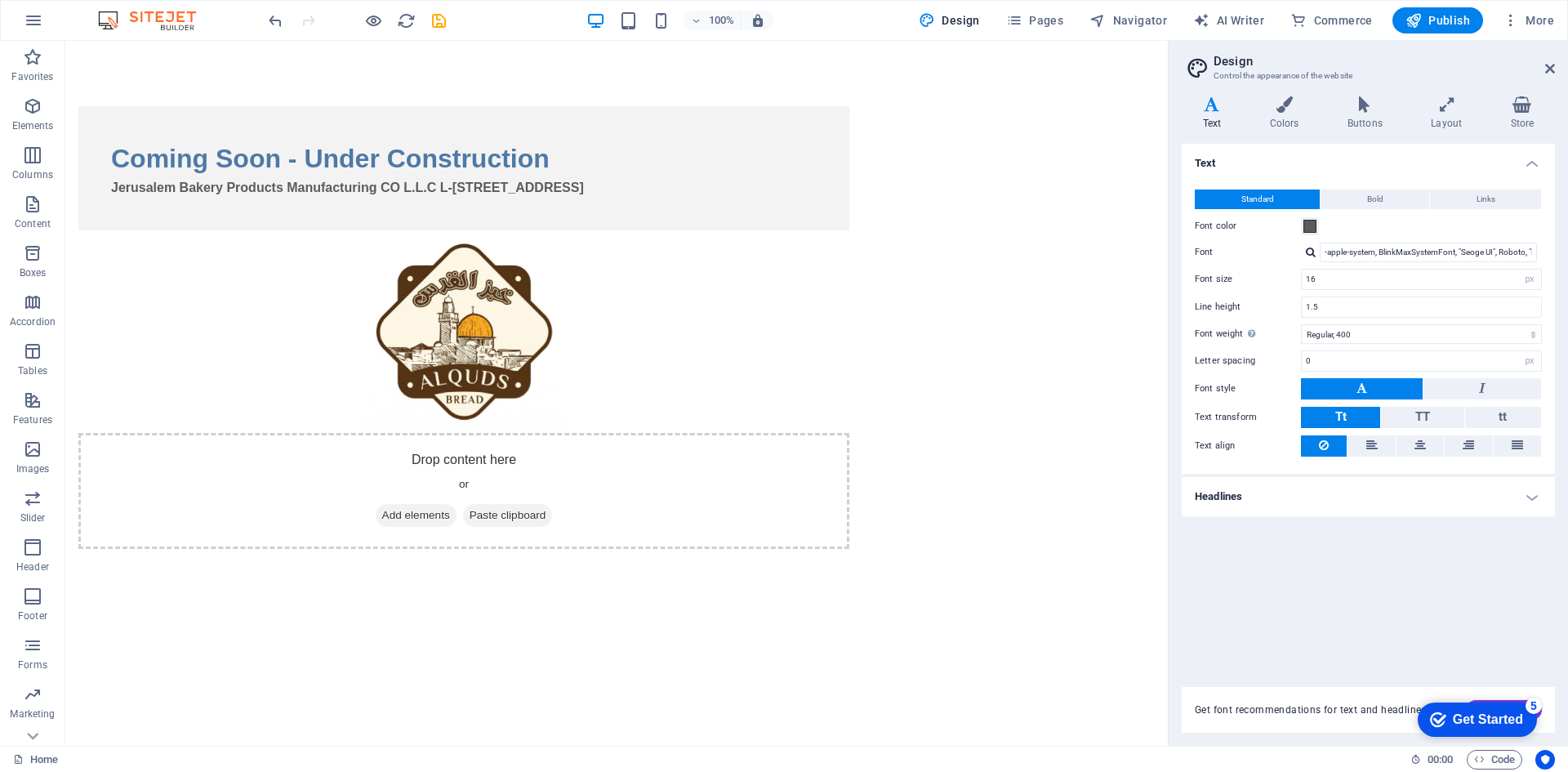
click at [845, 484] on html "Skip to main content Coming Soon - Under Construction Jerusalem Bakery Products…" at bounding box center [617, 327] width 1103 height 573
click at [394, 543] on html "Skip to main content Coming Soon - Under Construction Jerusalem Bakery Products…" at bounding box center [617, 327] width 1103 height 573
click at [134, 51] on icon at bounding box center [134, 50] width 9 height 17
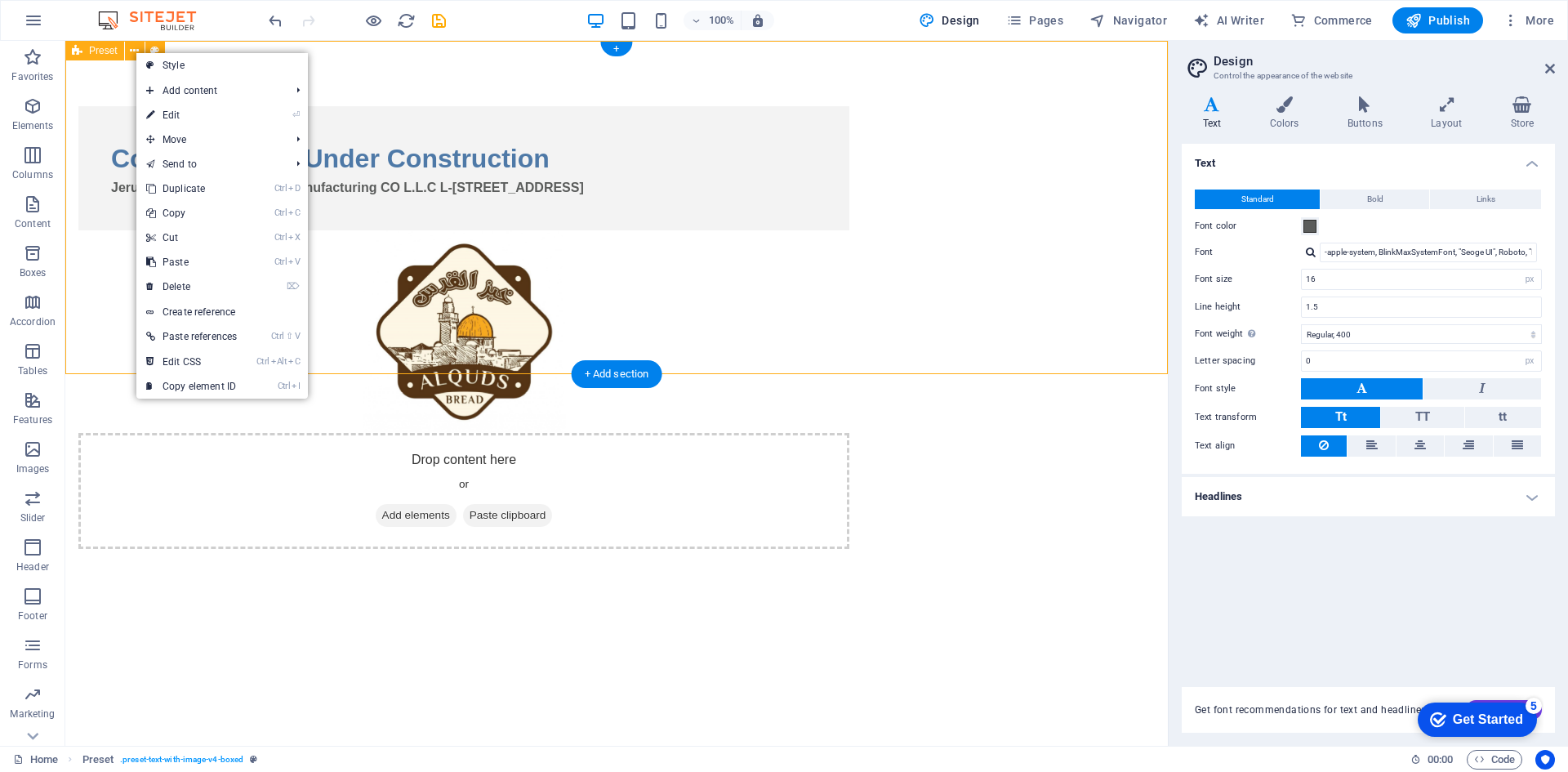
click at [105, 146] on div "Coming Soon - Under Construction Jerusalem Bakery Products Manufacturing CO L.L…" at bounding box center [617, 327] width 1103 height 573
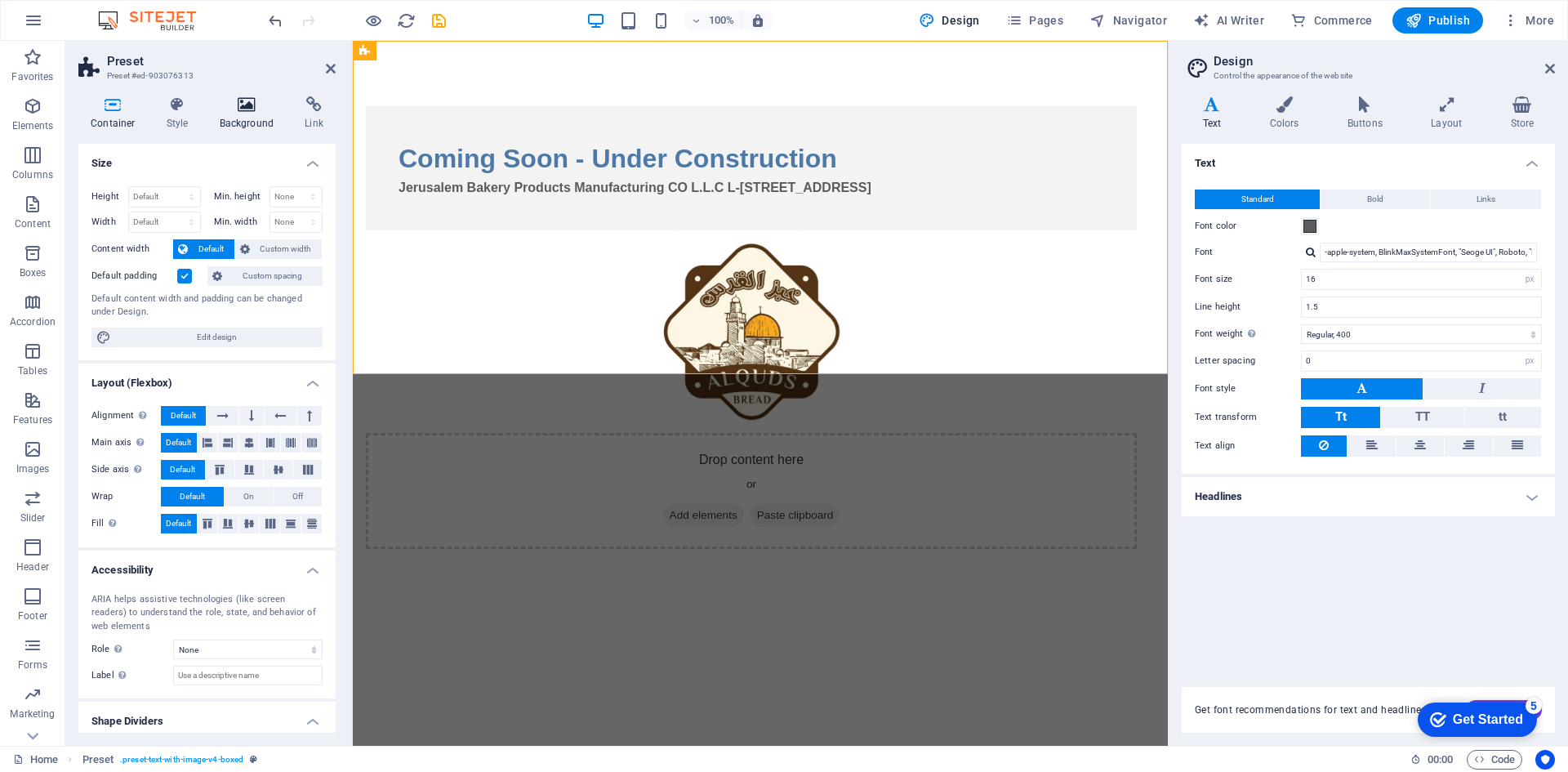
click at [225, 118] on h4 "Background" at bounding box center [250, 113] width 86 height 34
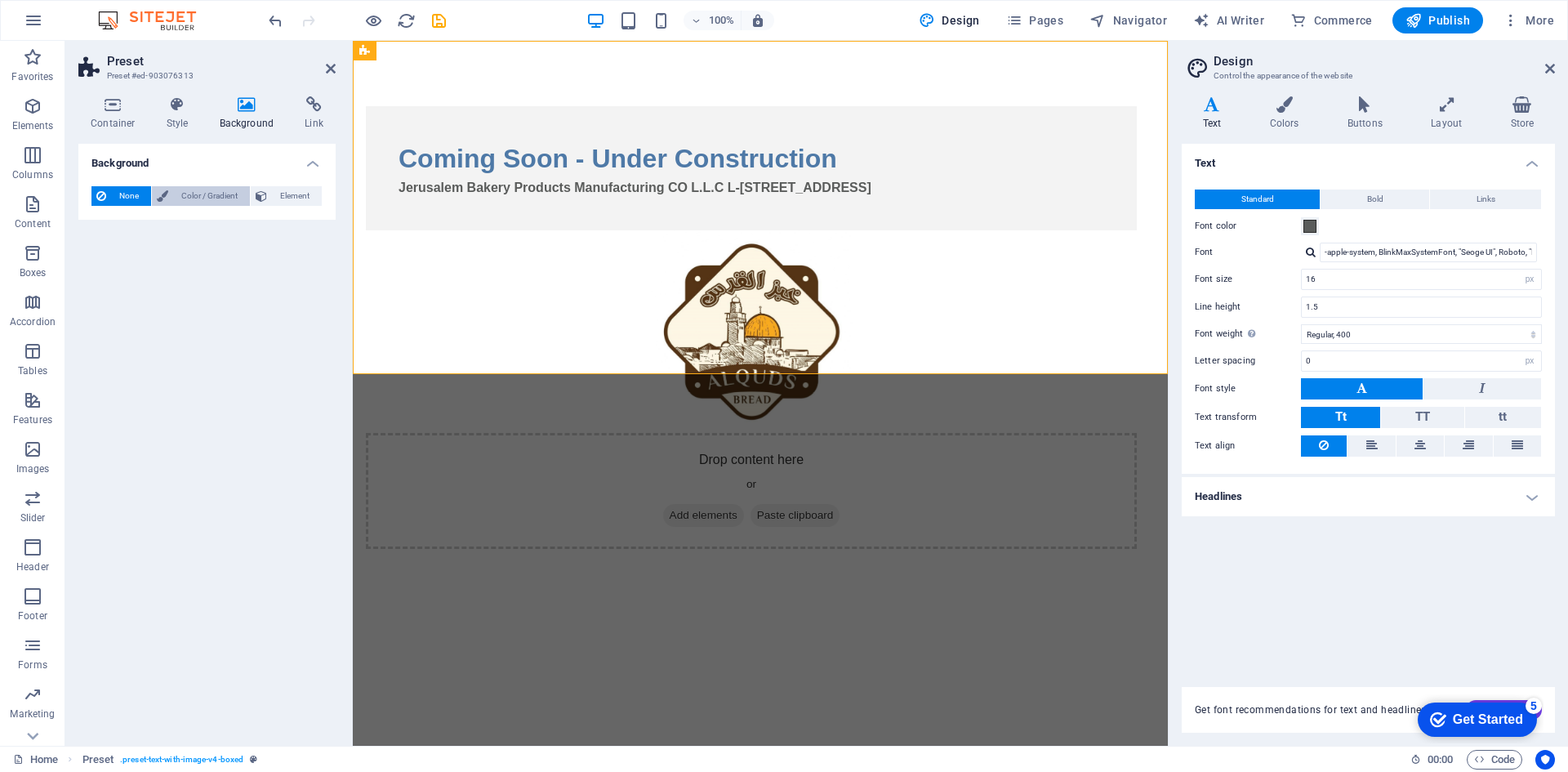
click at [203, 202] on span "Color / Gradient" at bounding box center [209, 196] width 72 height 20
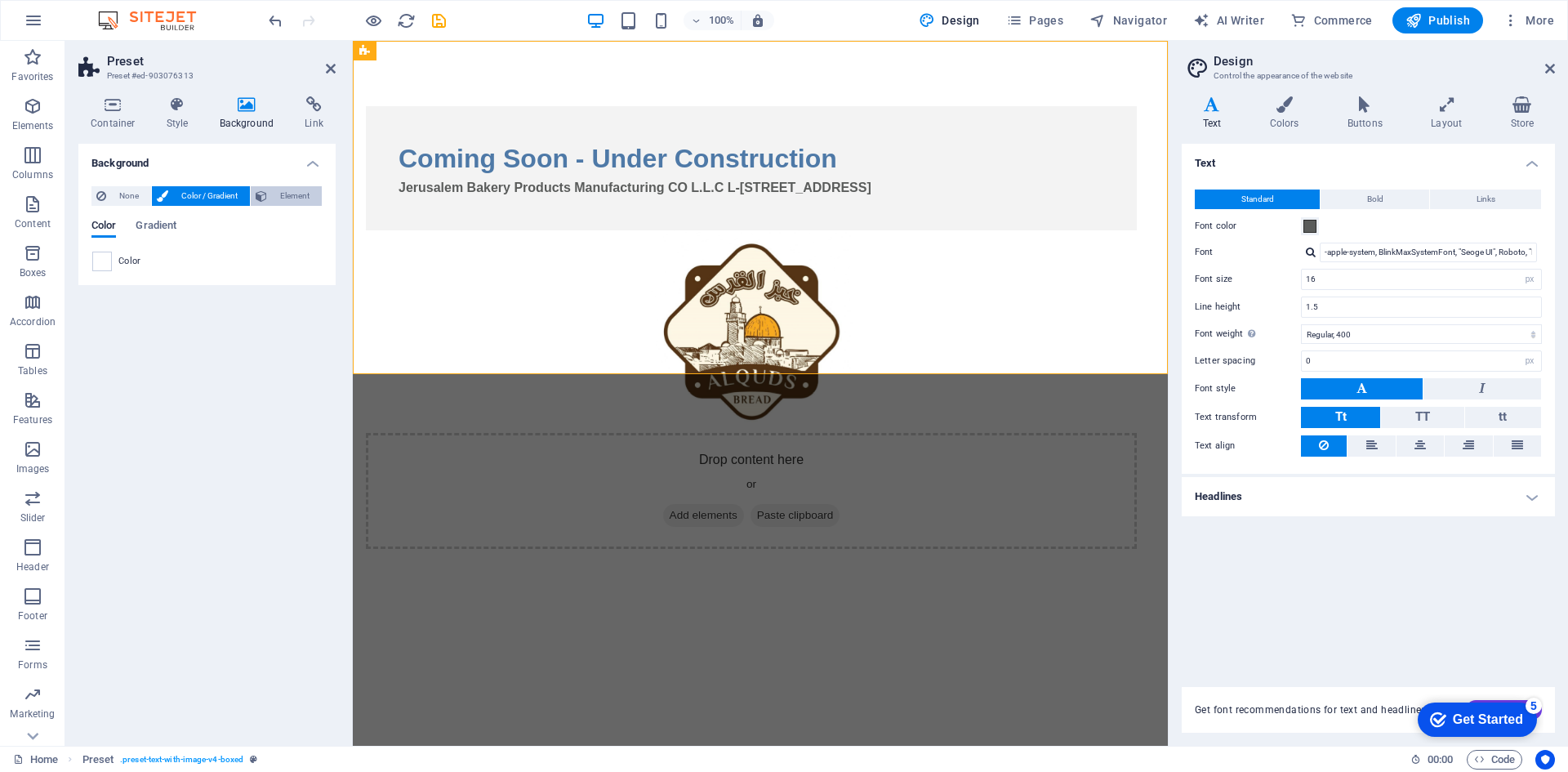
click at [277, 205] on span "Element" at bounding box center [294, 196] width 45 height 20
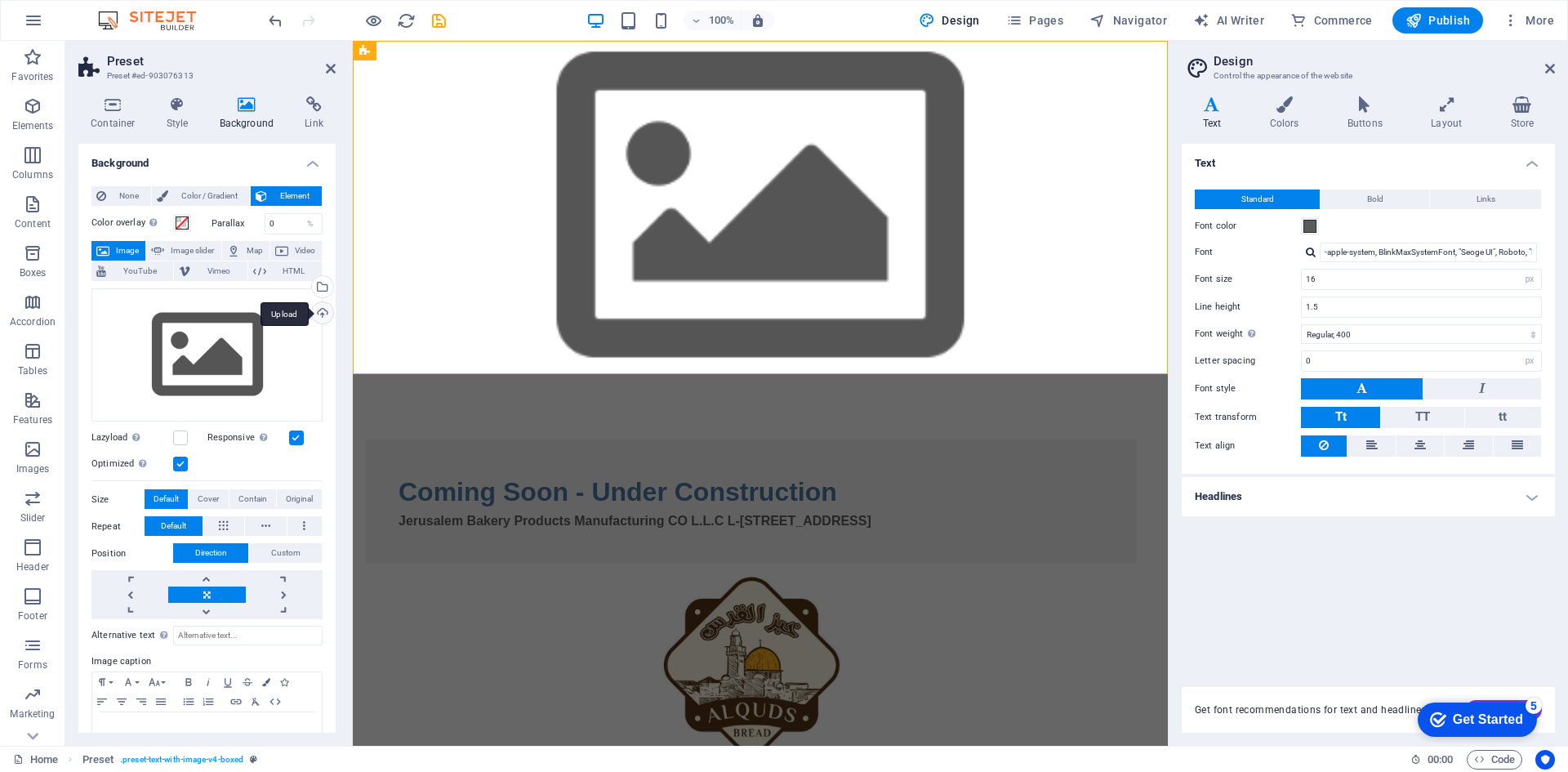
click at [324, 314] on div "Upload" at bounding box center [320, 314] width 24 height 24
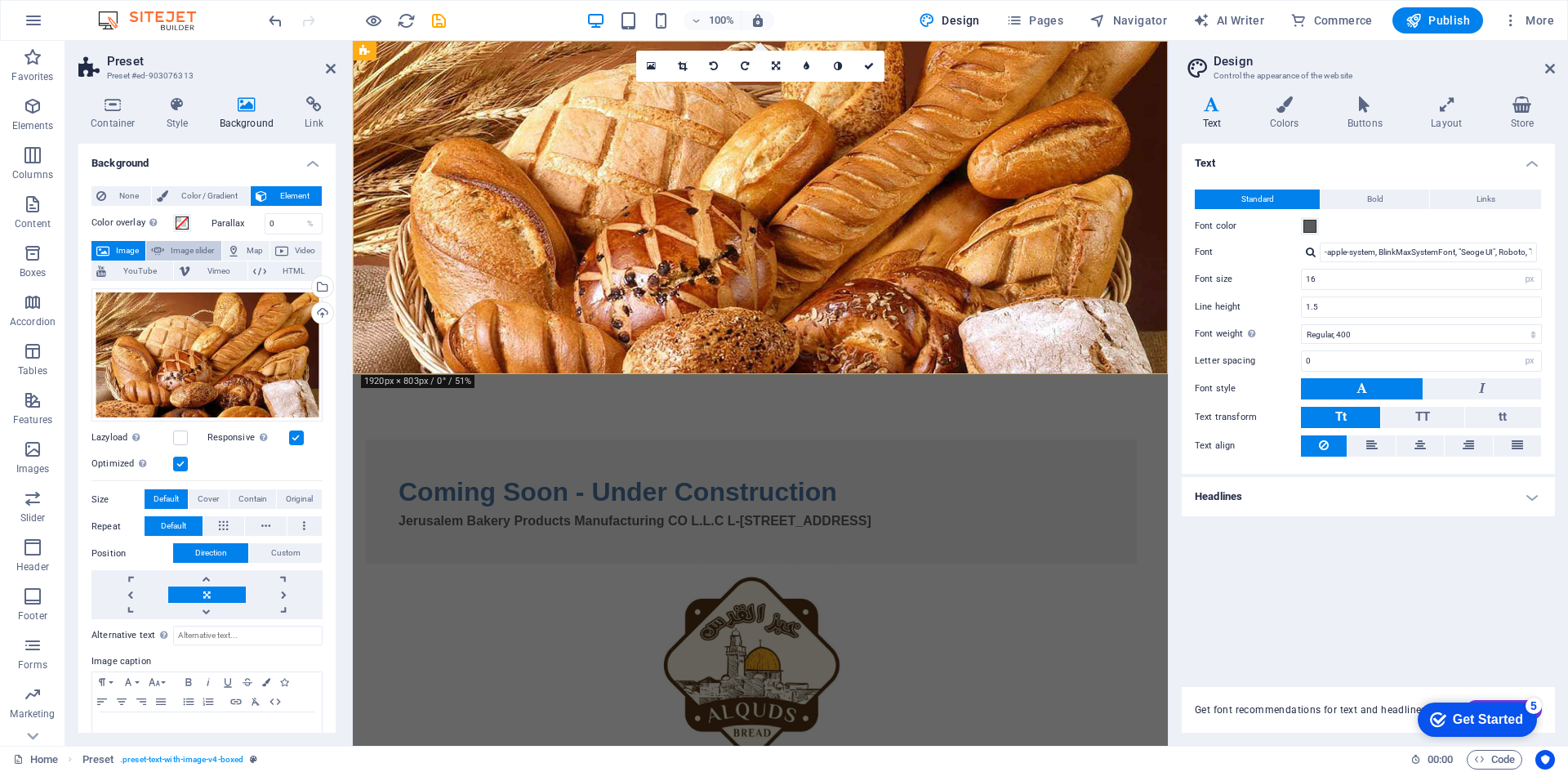
click at [185, 254] on span "Image slider" at bounding box center [193, 251] width 47 height 20
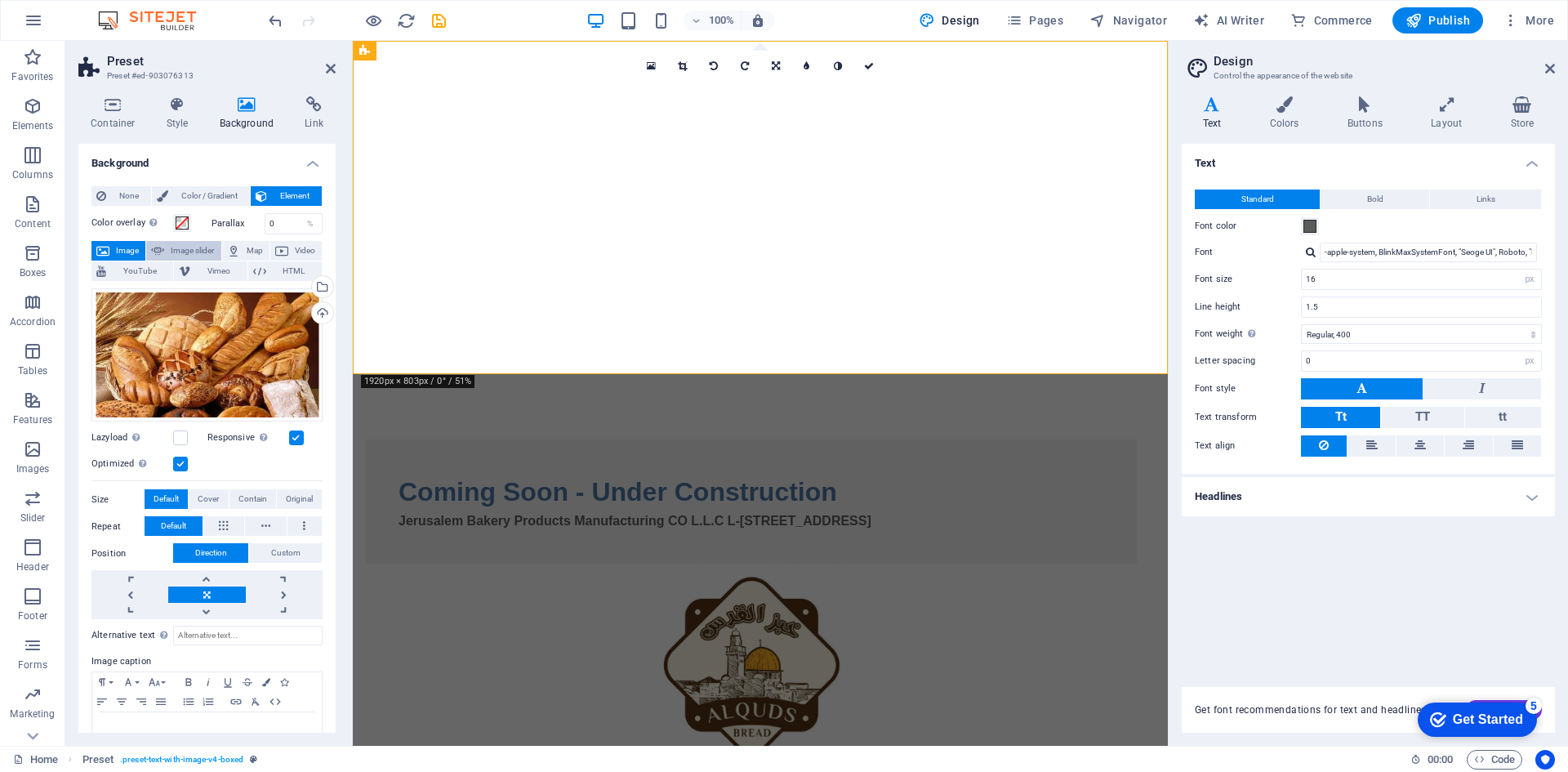
select select "ms"
select select "s"
select select "progressive"
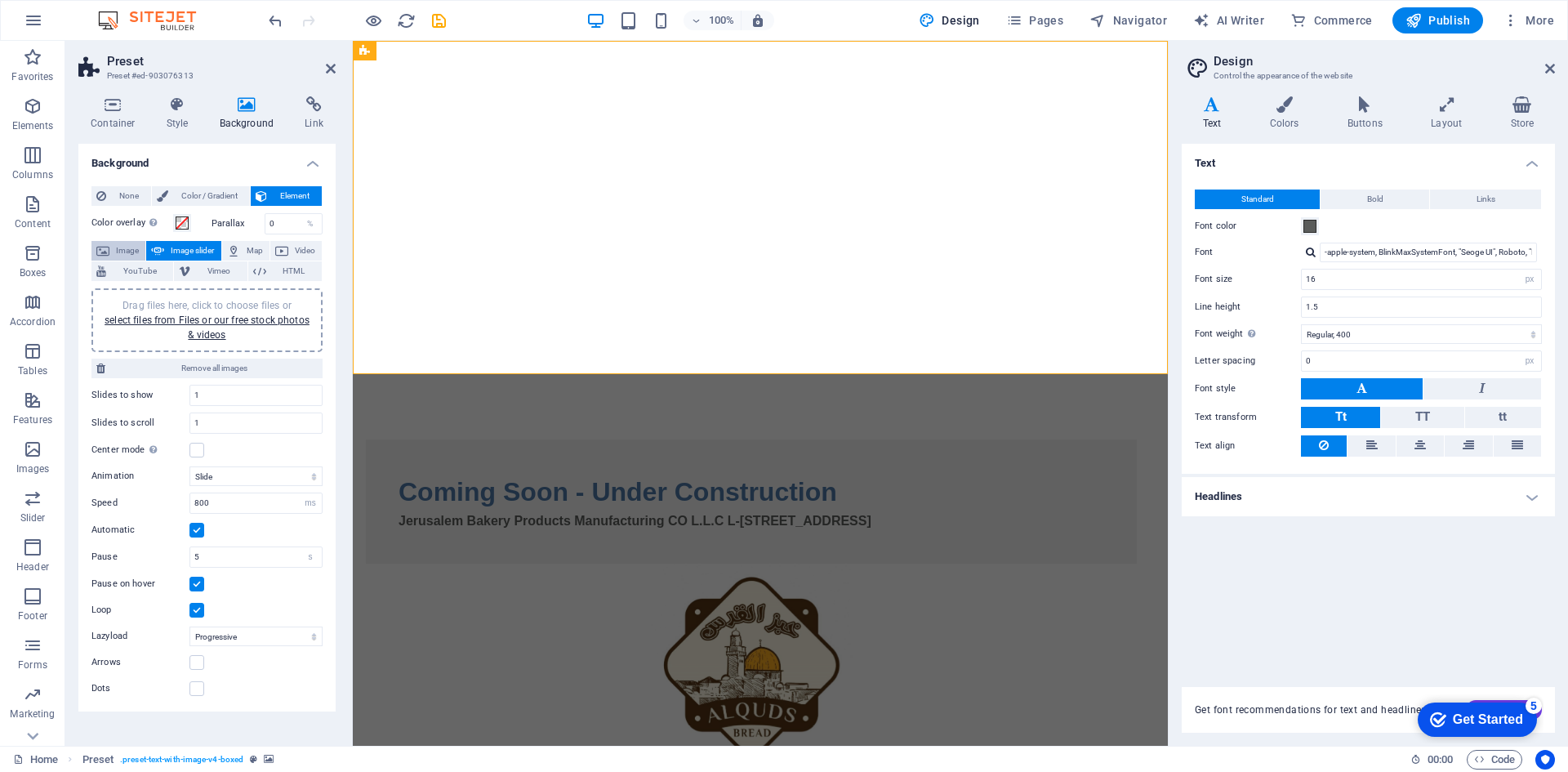
click at [124, 252] on span "Image" at bounding box center [127, 251] width 26 height 20
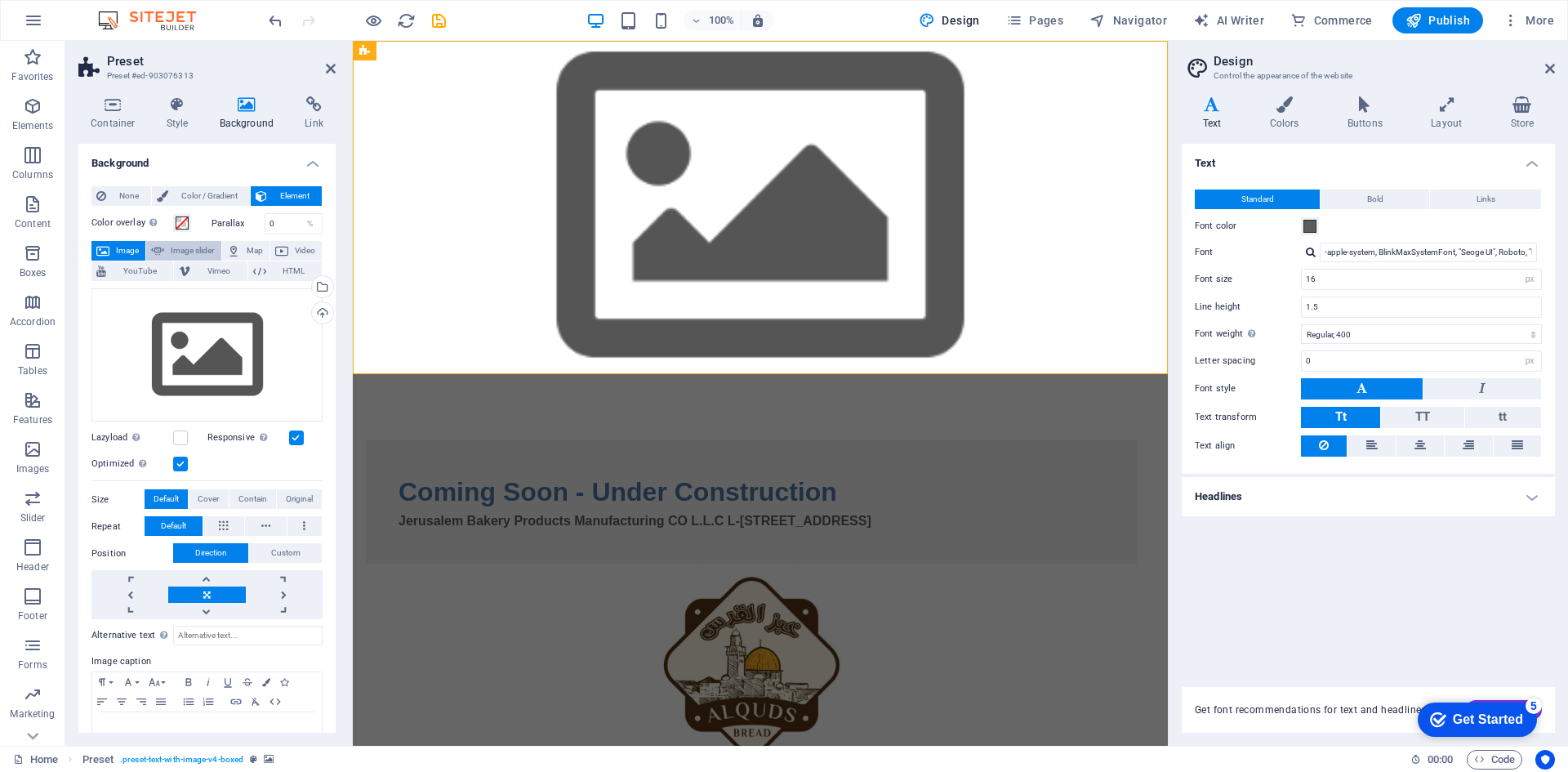
click at [169, 252] on span "Image slider" at bounding box center [193, 251] width 47 height 20
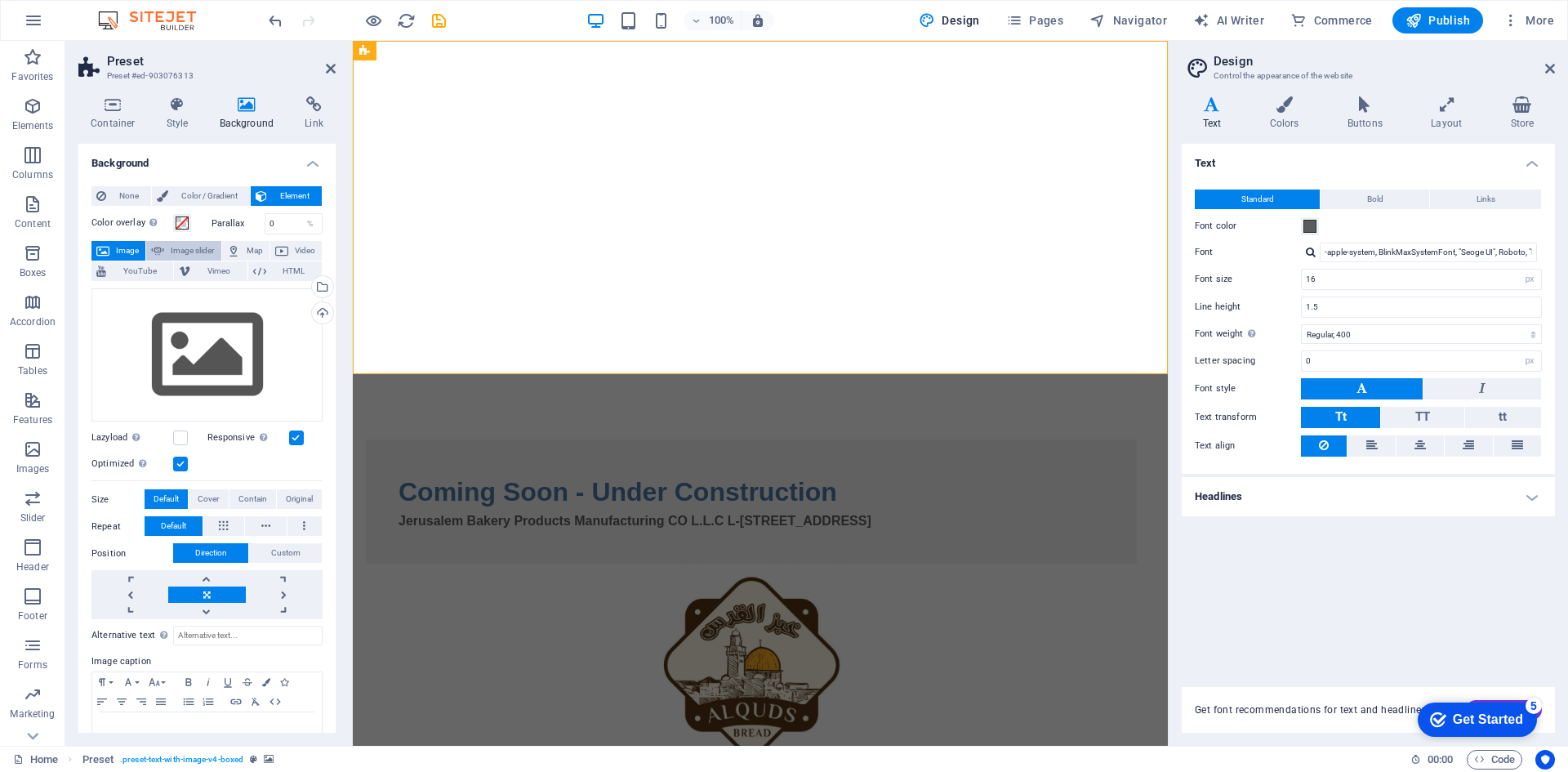
select select "ms"
select select "s"
select select "progressive"
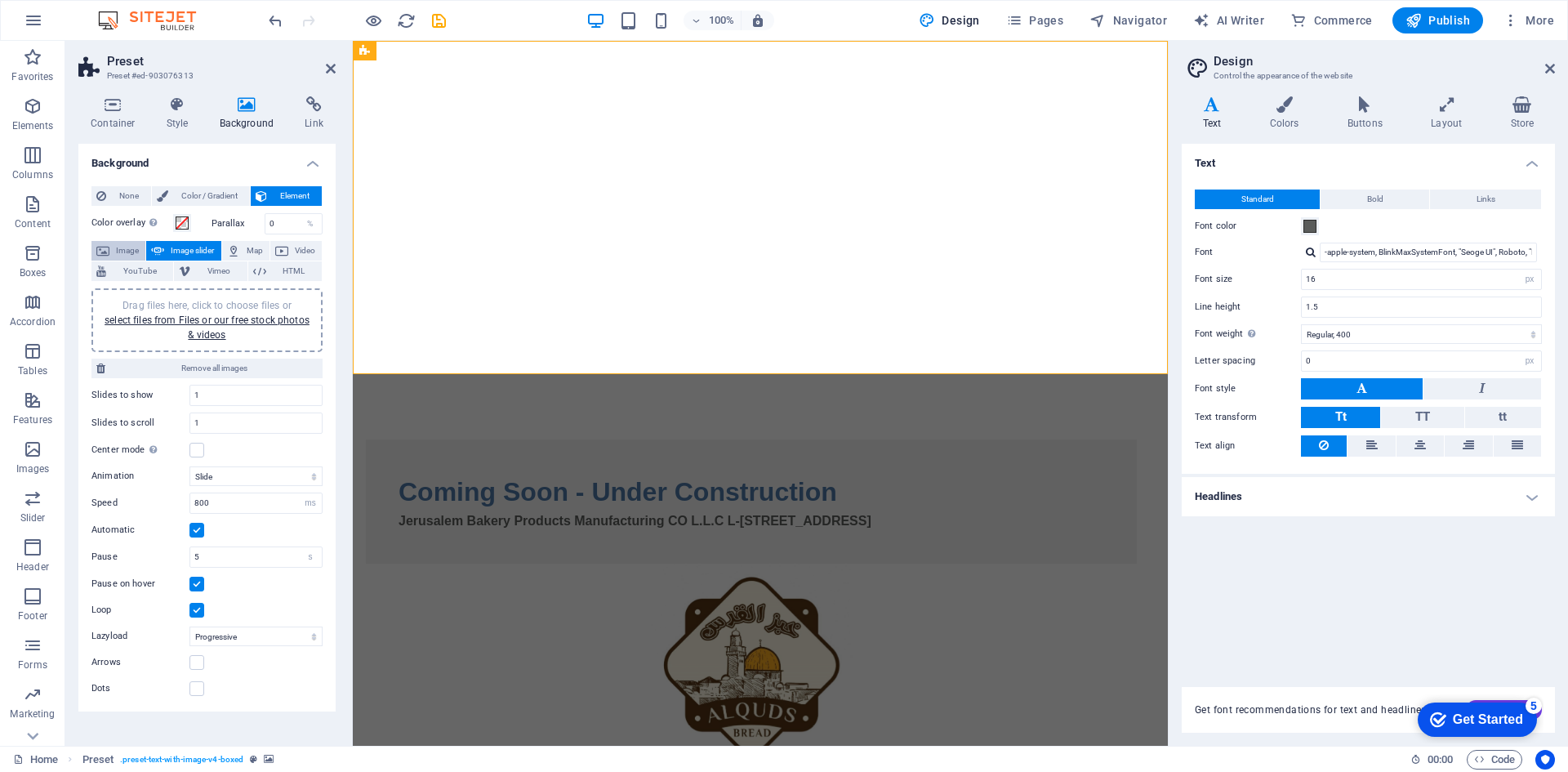
click at [109, 246] on button "Image" at bounding box center [118, 251] width 54 height 20
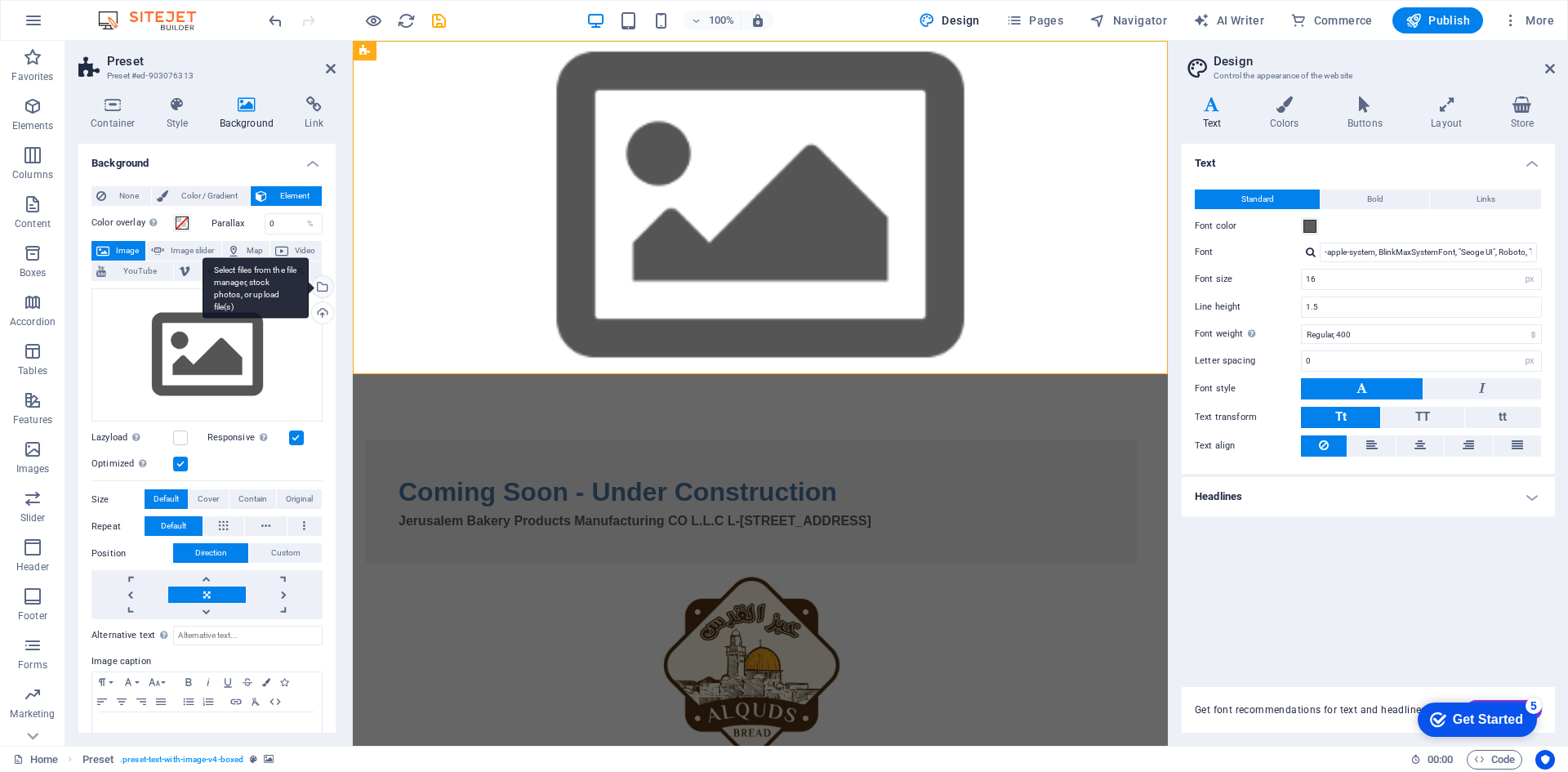
click at [320, 291] on div "Select files from the file manager, stock photos, or upload file(s)" at bounding box center [320, 288] width 24 height 24
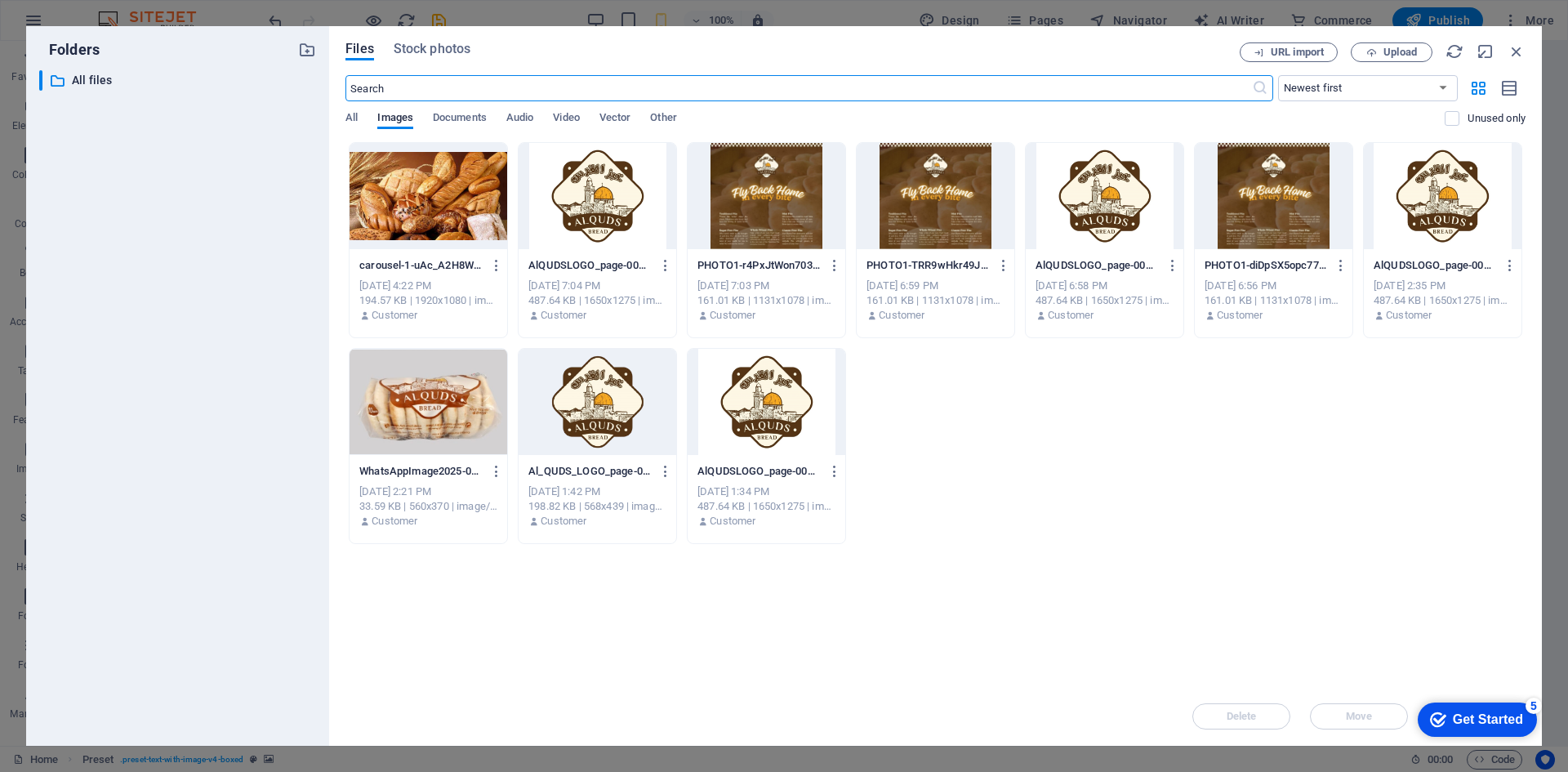
click at [408, 234] on div at bounding box center [429, 195] width 158 height 106
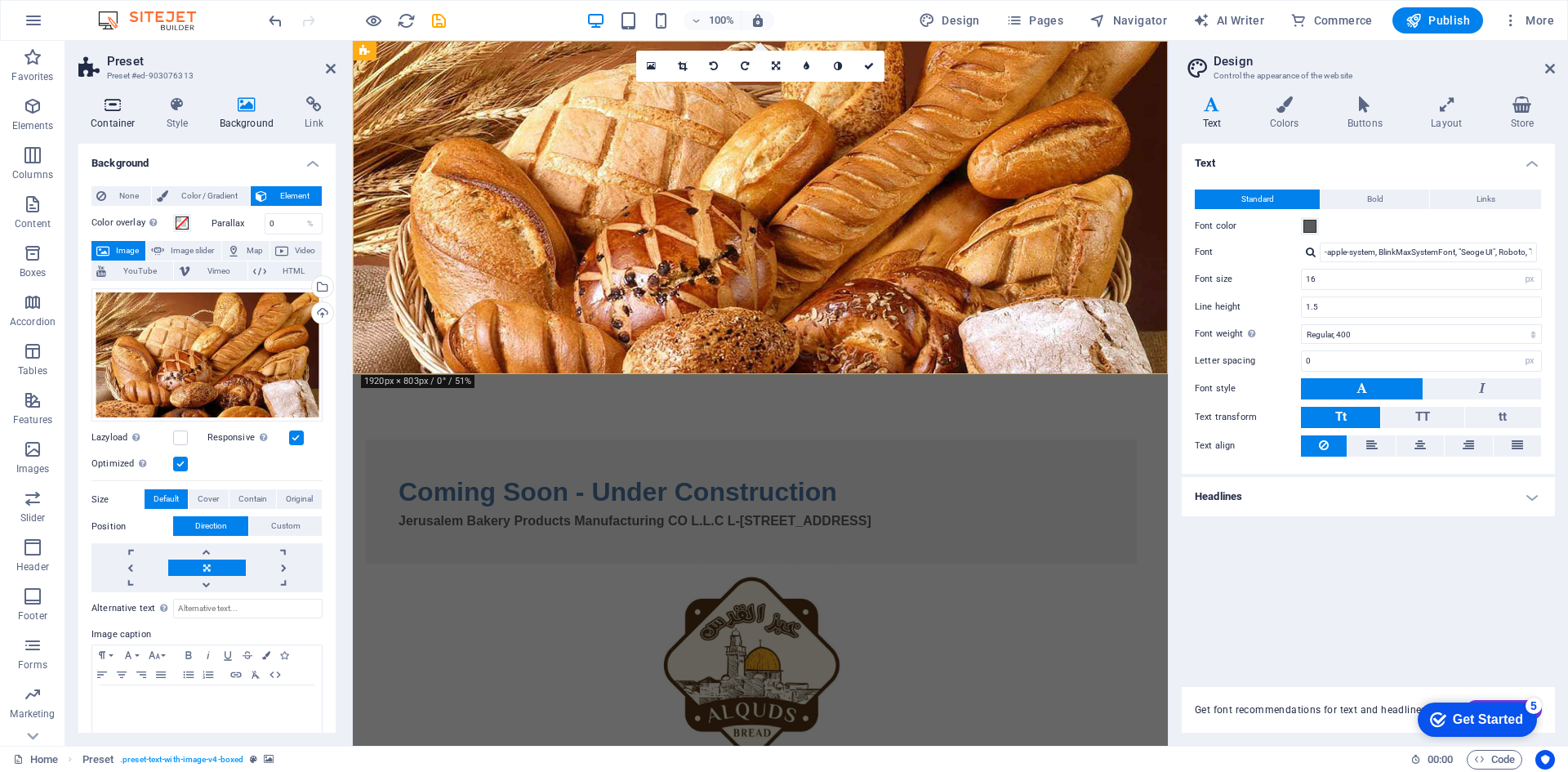
click at [108, 112] on icon at bounding box center [112, 104] width 69 height 16
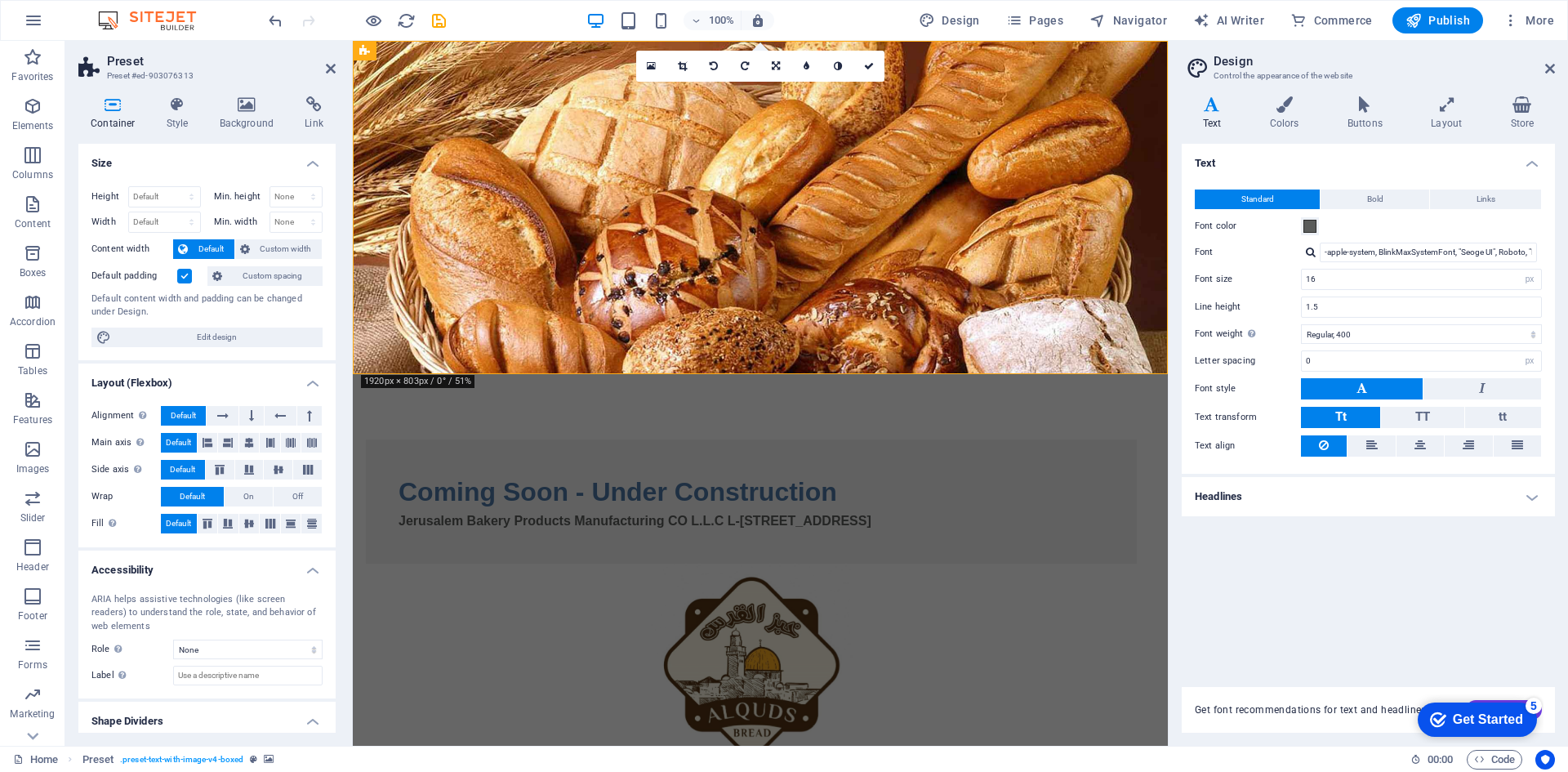
click at [418, 342] on figure at bounding box center [759, 208] width 815 height 334
click at [254, 124] on h4 "Background" at bounding box center [250, 113] width 86 height 34
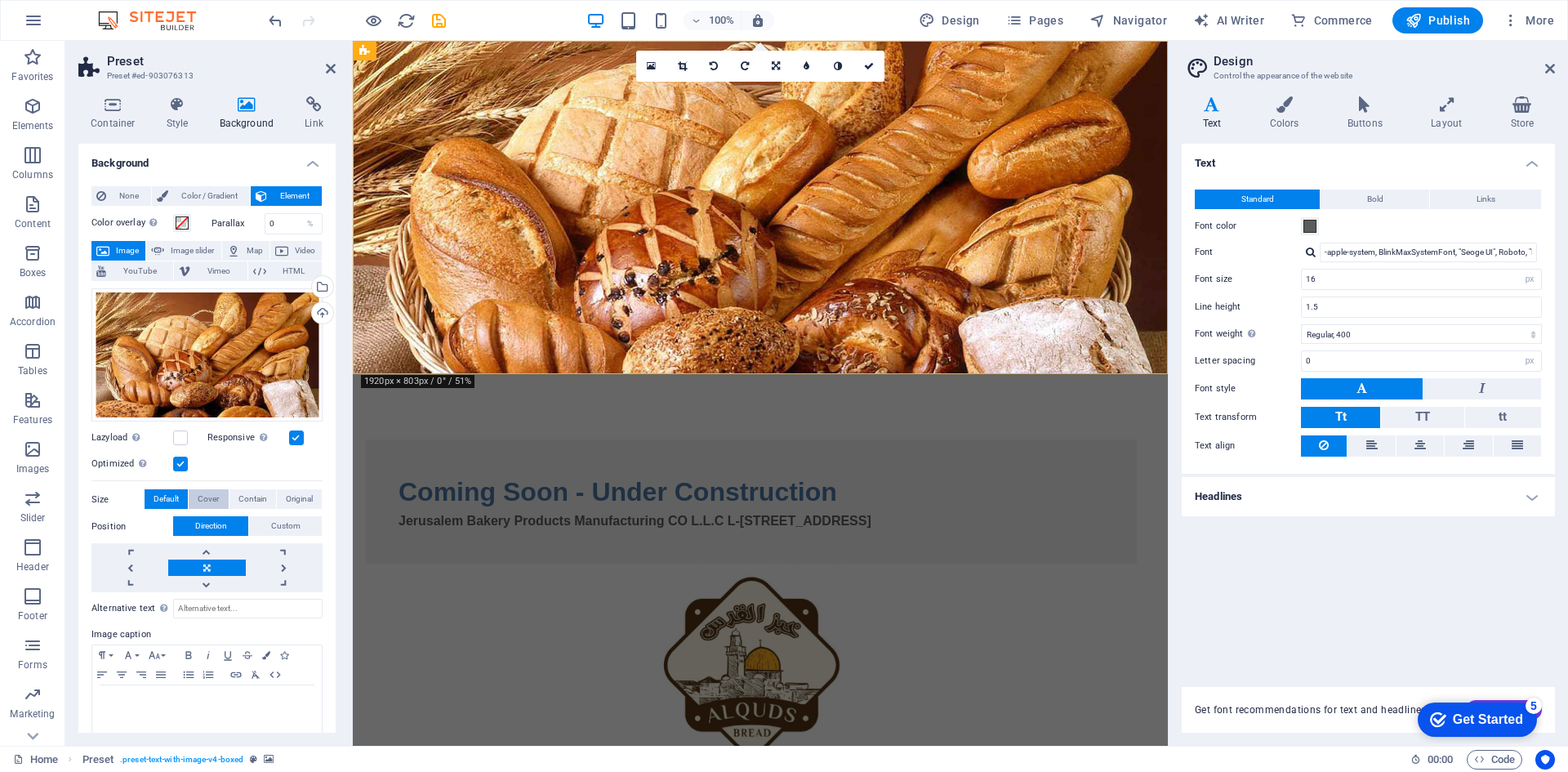
click at [206, 505] on span "Cover" at bounding box center [208, 499] width 22 height 20
click at [266, 520] on button "Custom" at bounding box center [285, 526] width 73 height 20
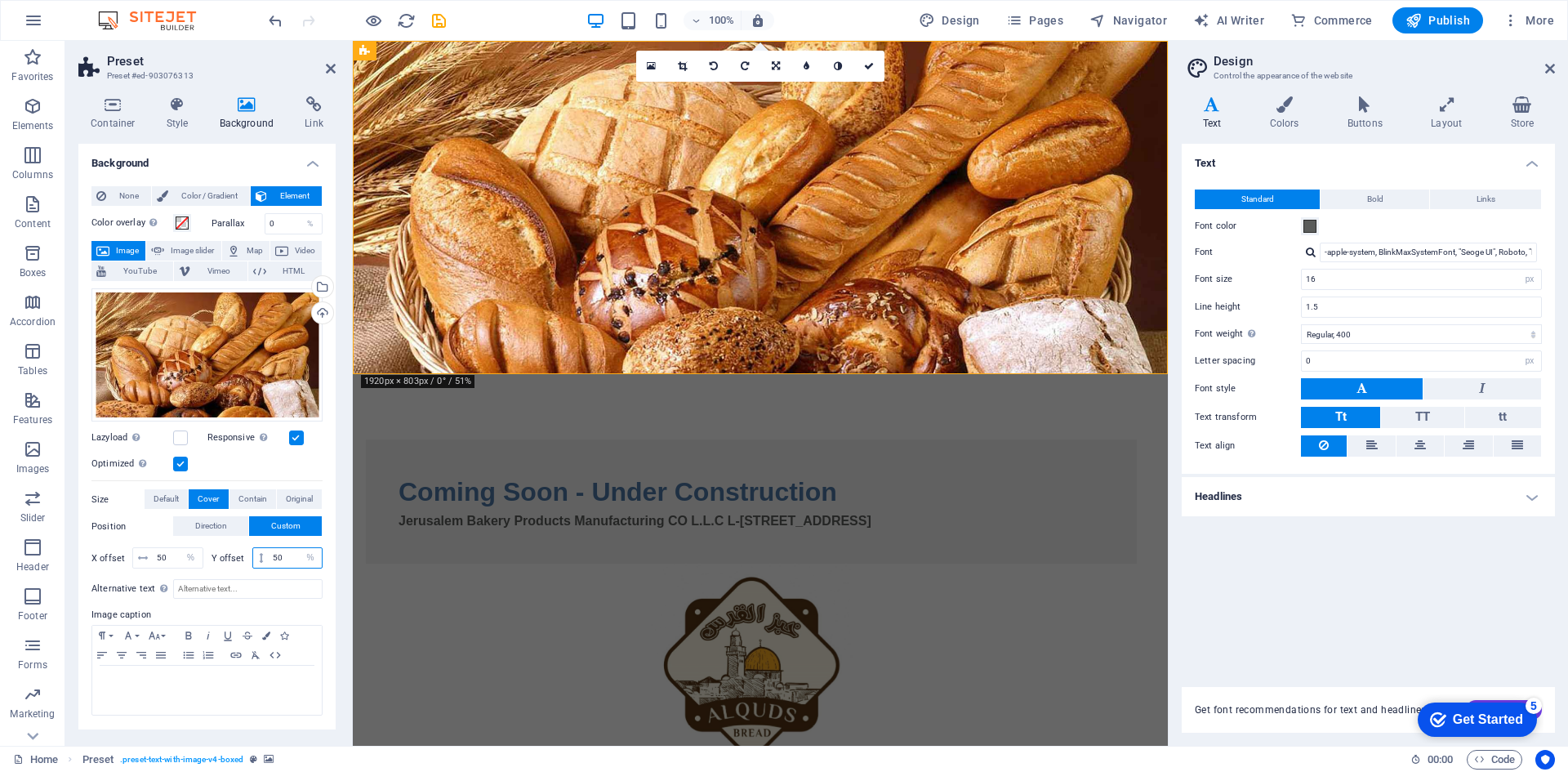
click at [284, 559] on input "50" at bounding box center [295, 558] width 53 height 20
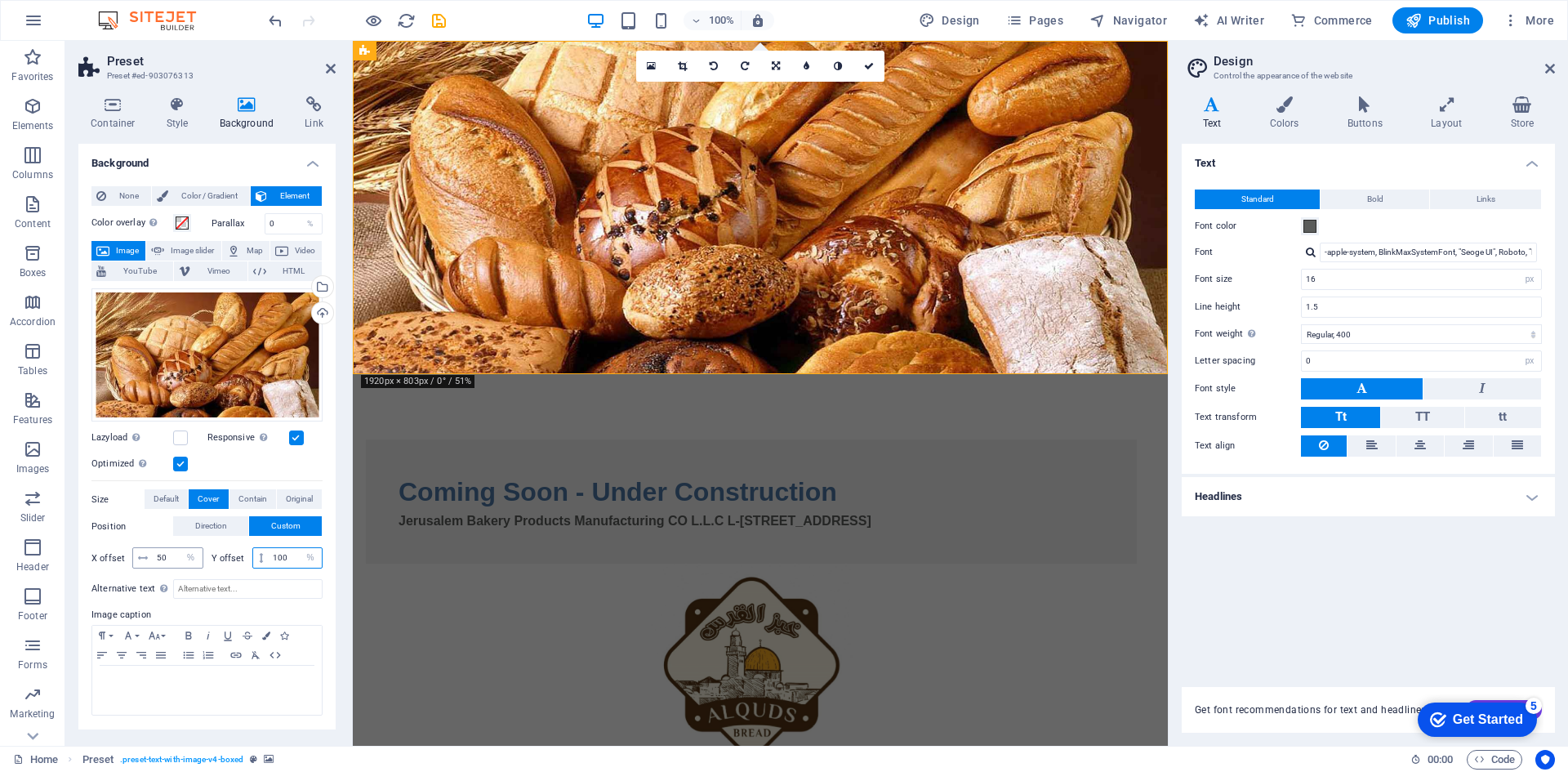
type input "100"
click at [158, 563] on input "50" at bounding box center [178, 558] width 50 height 20
type input "100"
click at [152, 533] on label "Position" at bounding box center [132, 527] width 82 height 20
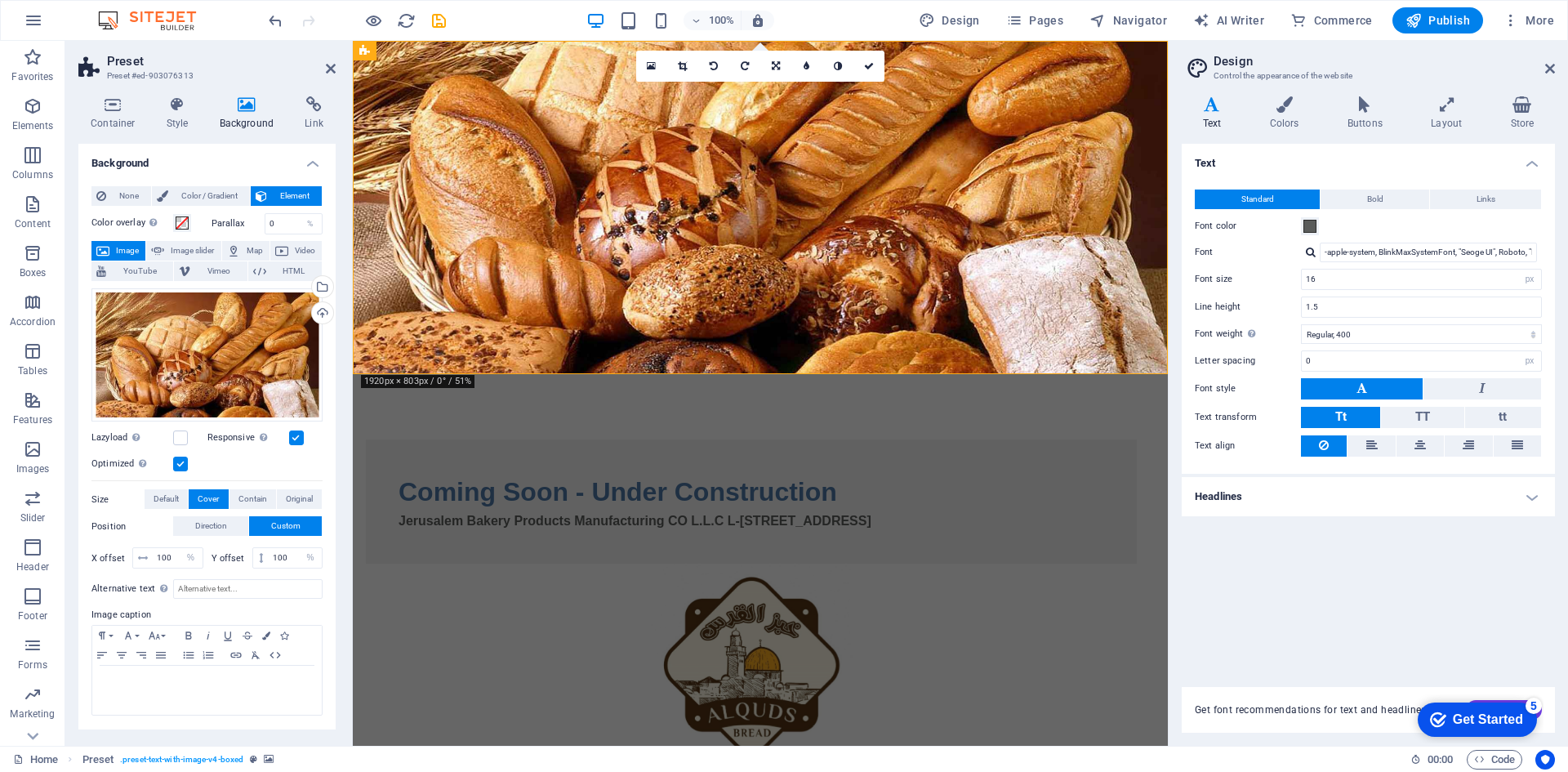
click at [904, 563] on figure at bounding box center [751, 664] width 771 height 203
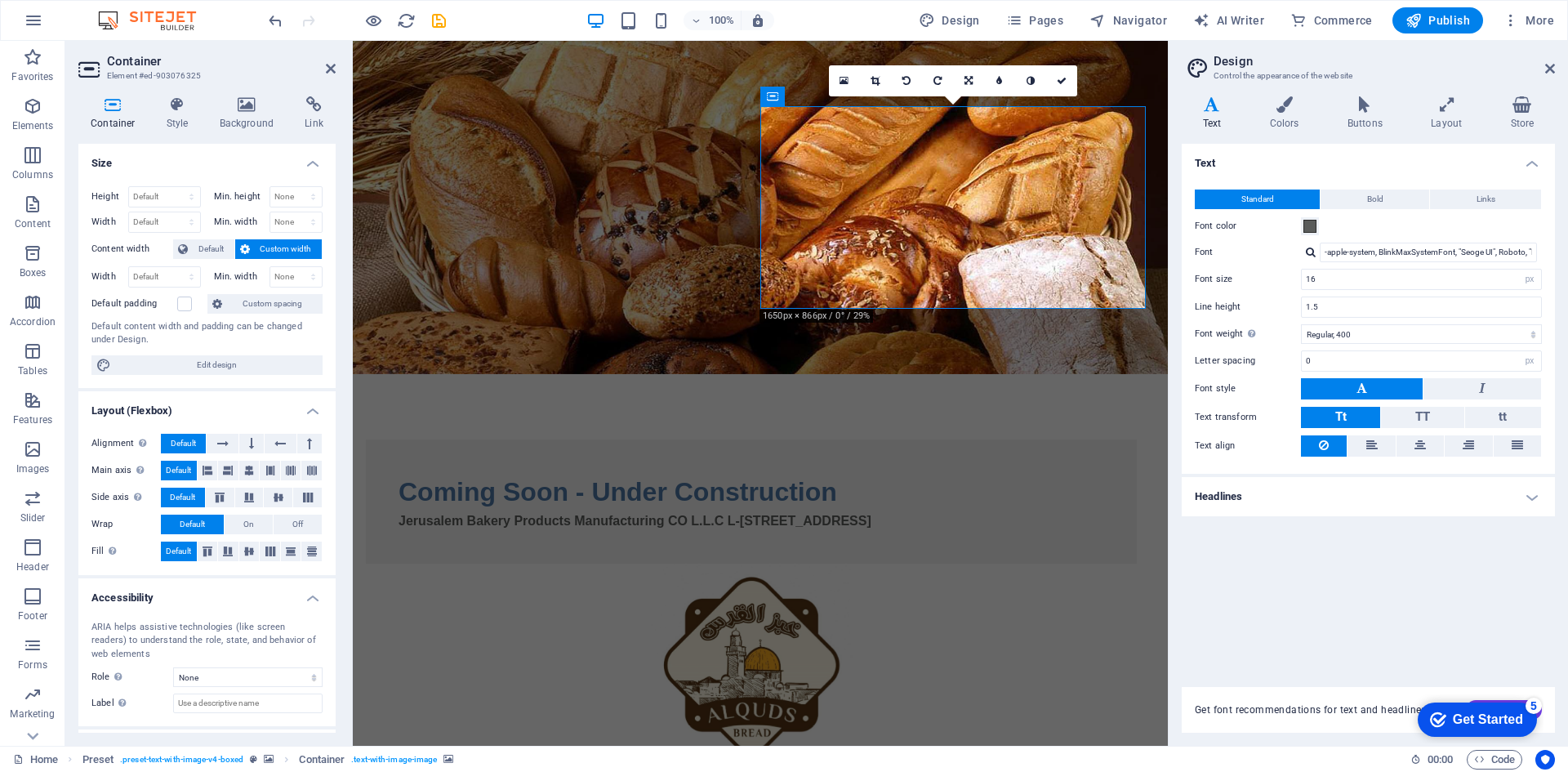
click at [914, 563] on figure at bounding box center [751, 664] width 771 height 203
click at [246, 111] on icon at bounding box center [247, 104] width 79 height 16
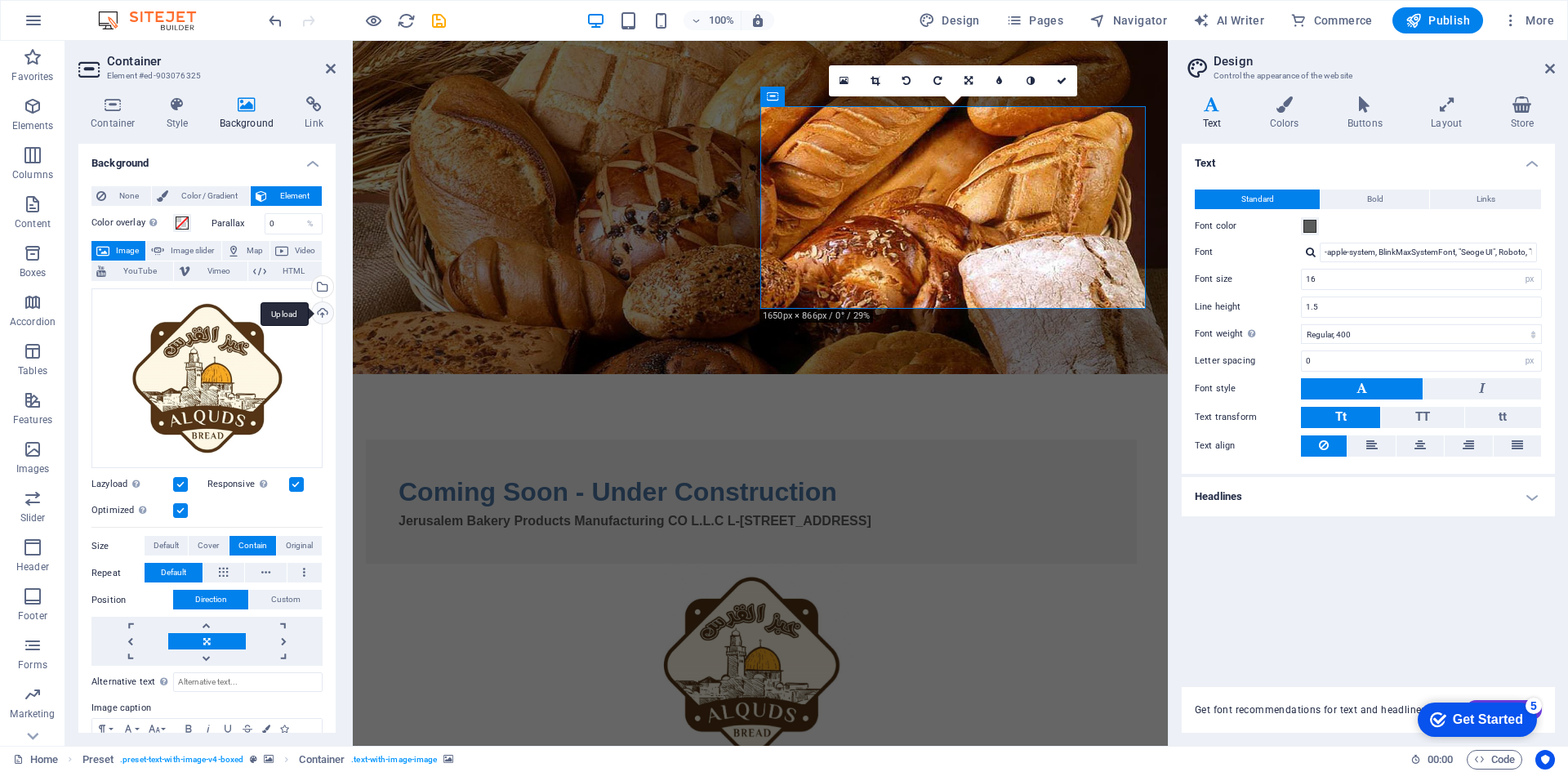
click at [315, 308] on div "Upload" at bounding box center [320, 314] width 24 height 24
click at [318, 283] on div "Select files from the file manager, stock photos, or upload file(s)" at bounding box center [320, 288] width 24 height 24
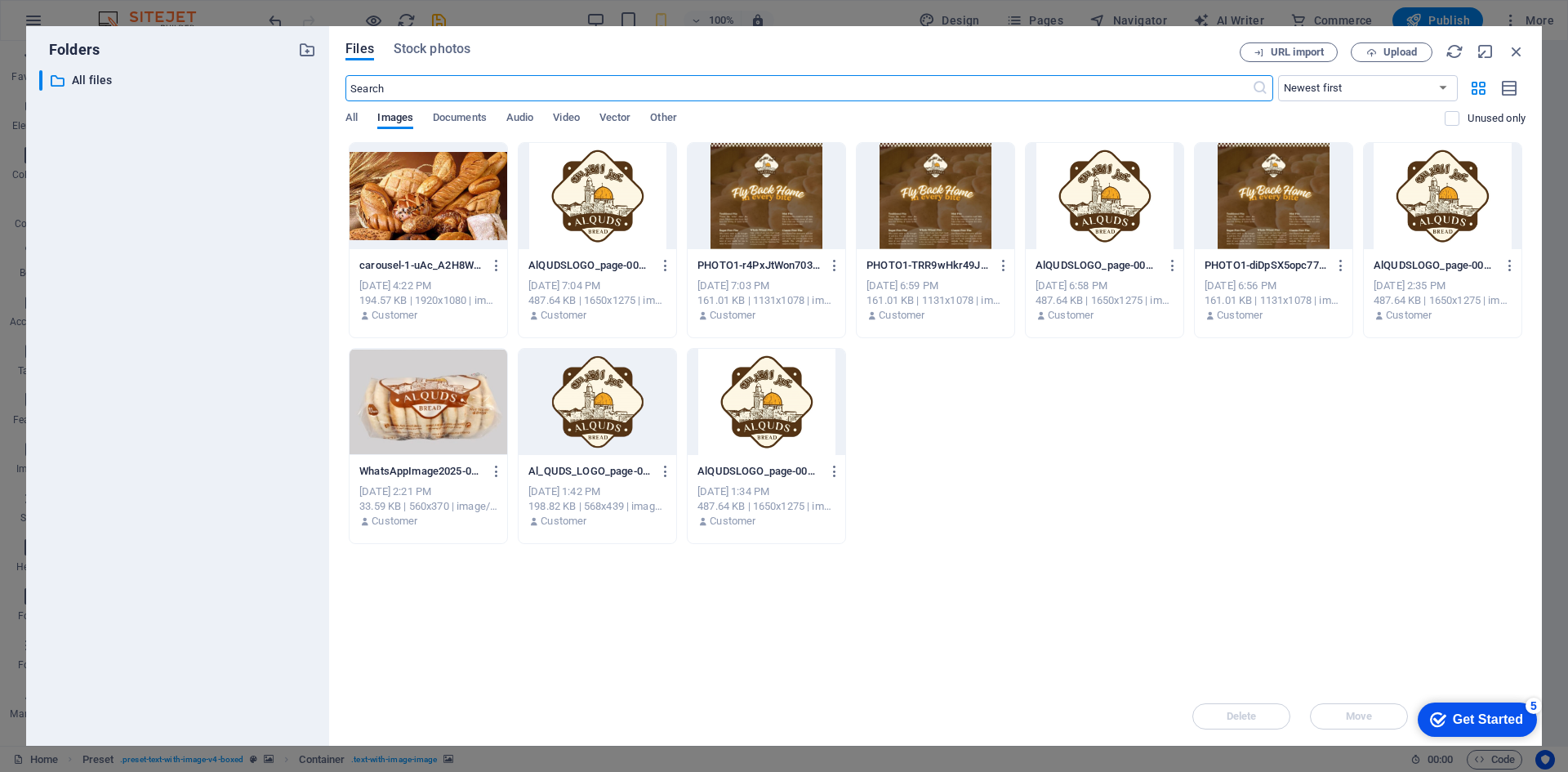
click at [609, 421] on div at bounding box center [597, 402] width 158 height 106
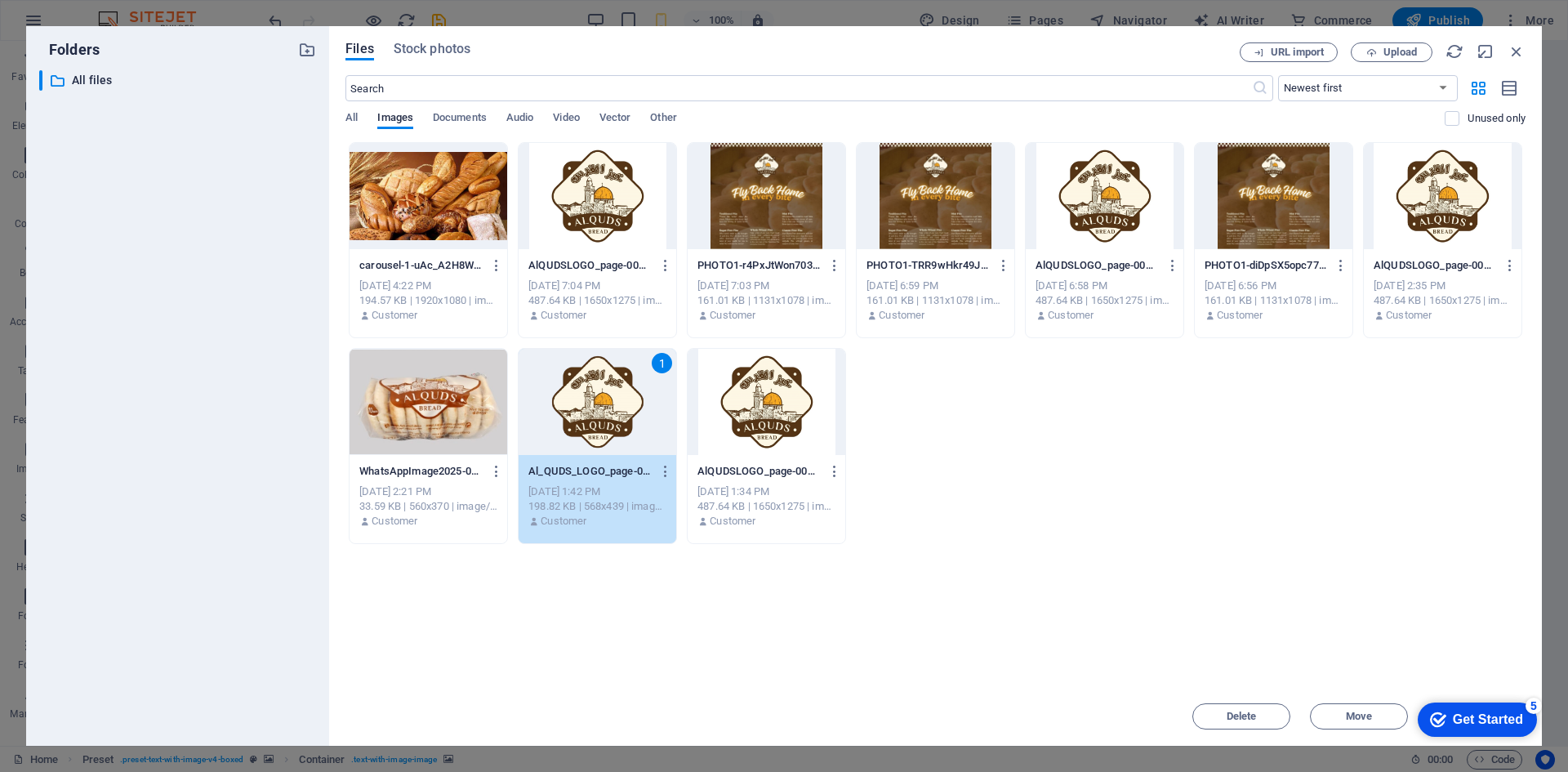
click at [609, 421] on div "1" at bounding box center [597, 402] width 158 height 106
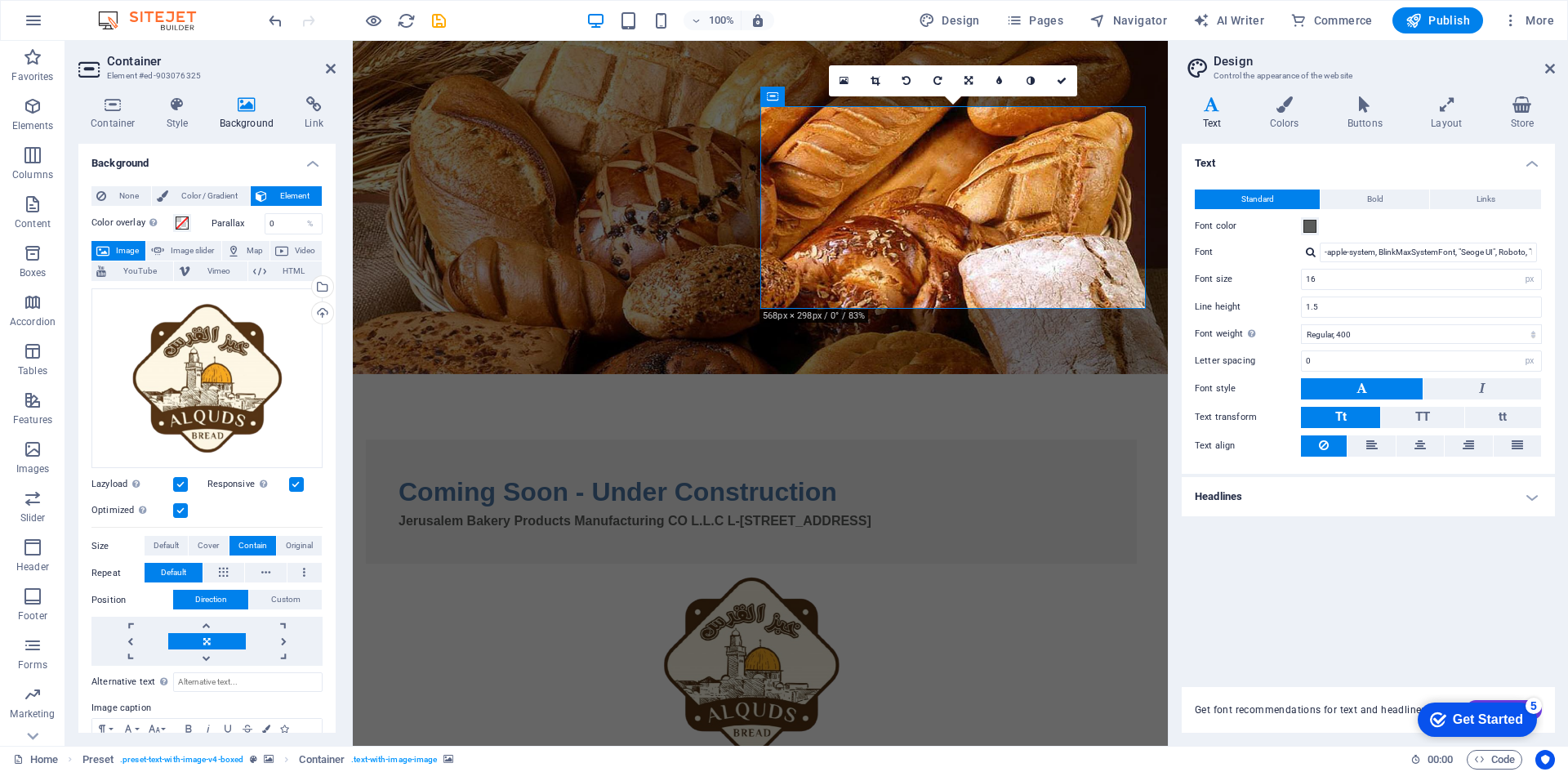
click at [671, 411] on html "Skip to main content Coming Soon - Under Construction Jerusalem Bakery Products…" at bounding box center [759, 494] width 815 height 906
click at [524, 511] on div "Jerusalem Bakery Products Manufacturing CO L.L.C L-[STREET_ADDRESS]" at bounding box center [750, 521] width 706 height 20
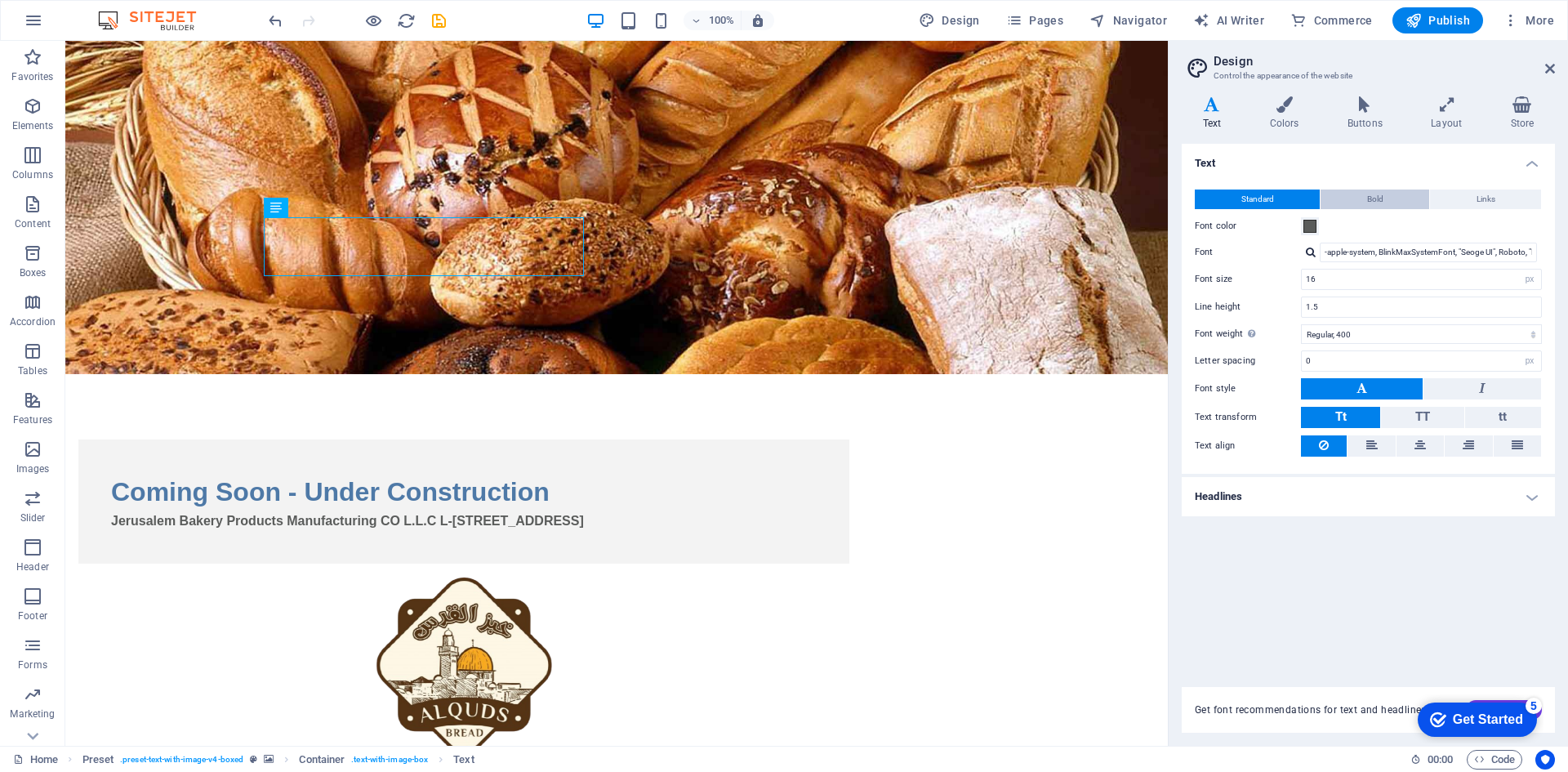
click at [1373, 196] on span "Bold" at bounding box center [1375, 199] width 16 height 20
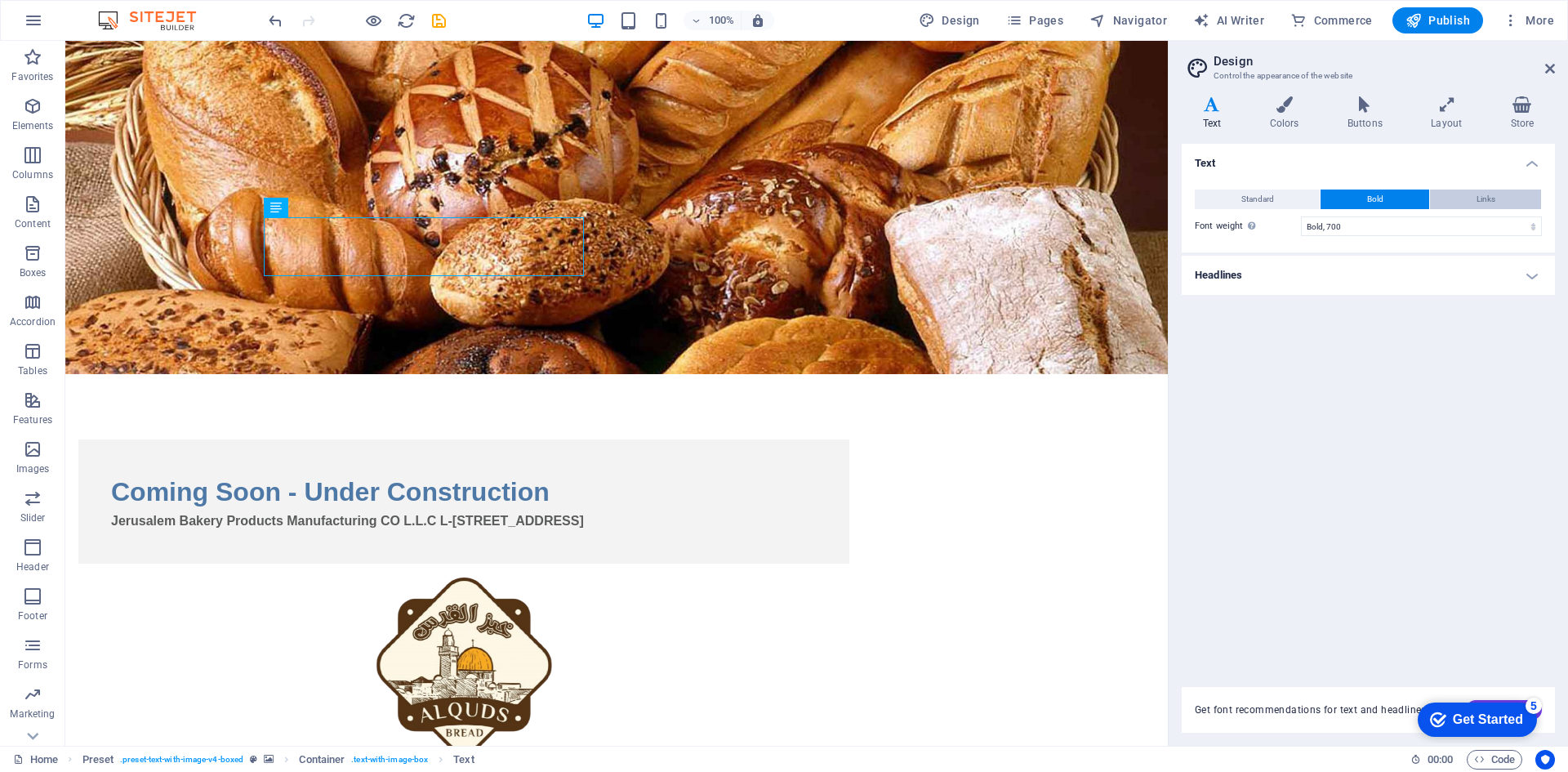
click at [1450, 196] on button "Links" at bounding box center [1486, 199] width 111 height 20
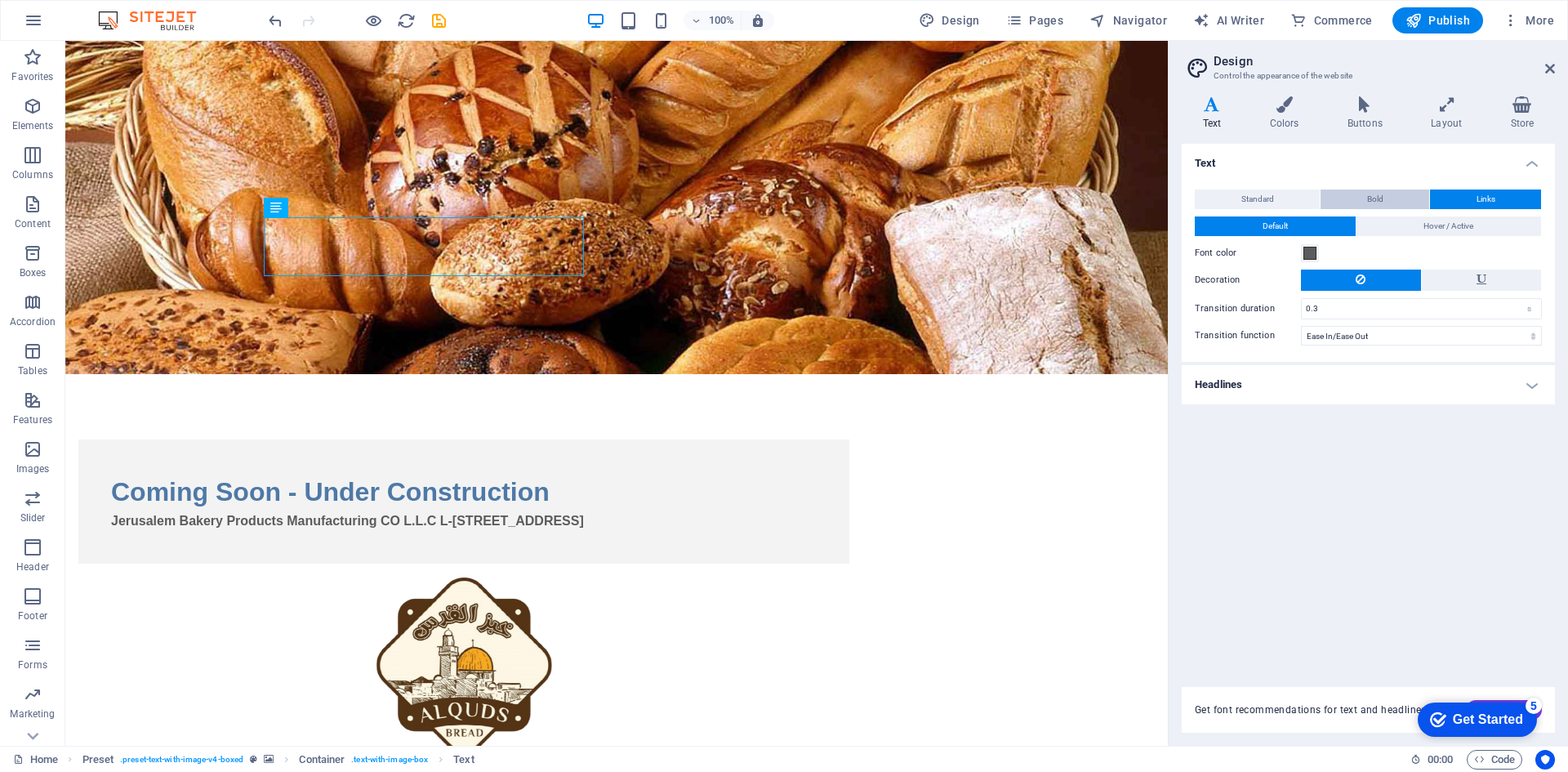
click at [1395, 195] on button "Bold" at bounding box center [1374, 199] width 108 height 20
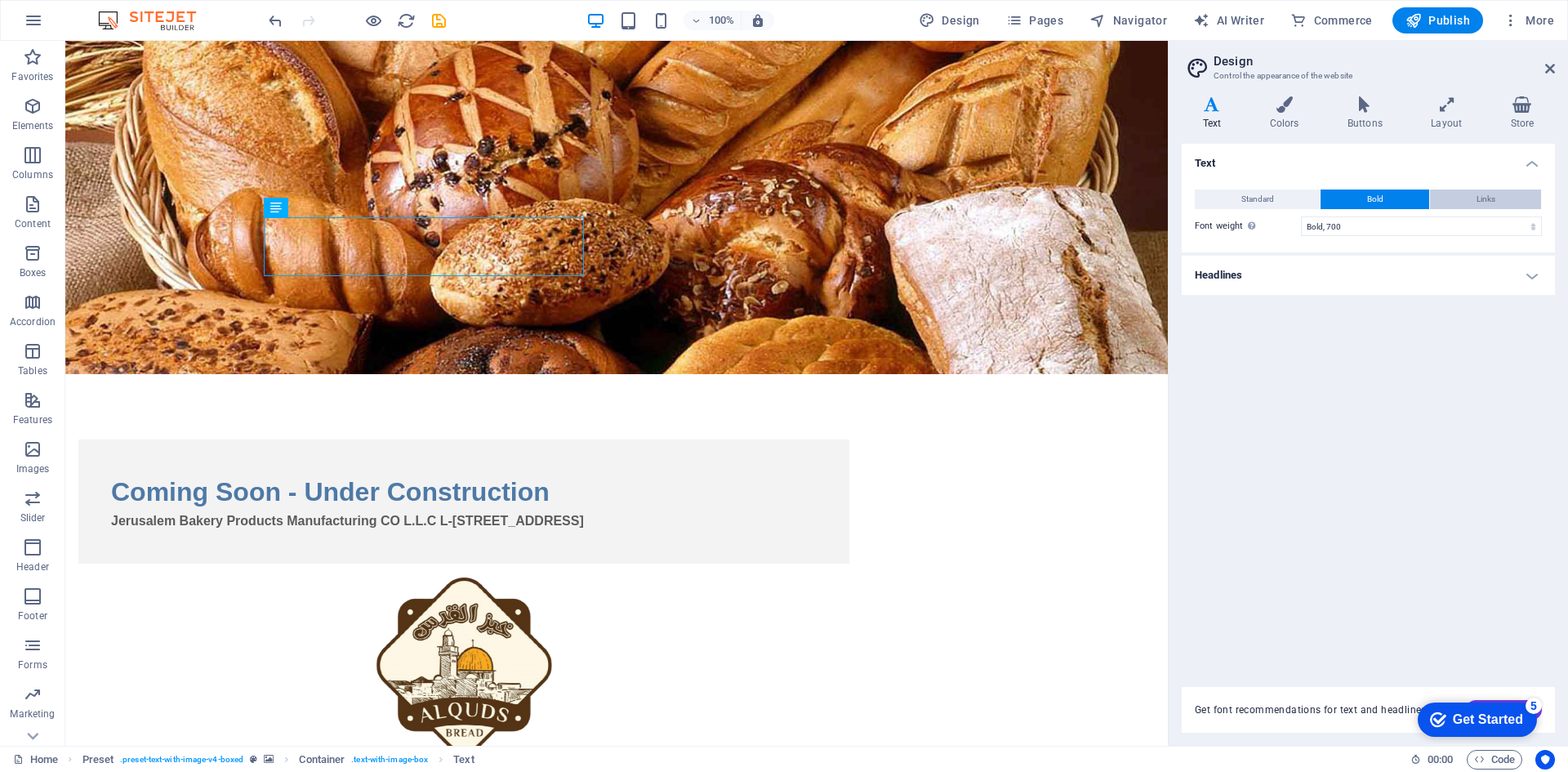
click at [1457, 195] on button "Links" at bounding box center [1486, 199] width 111 height 20
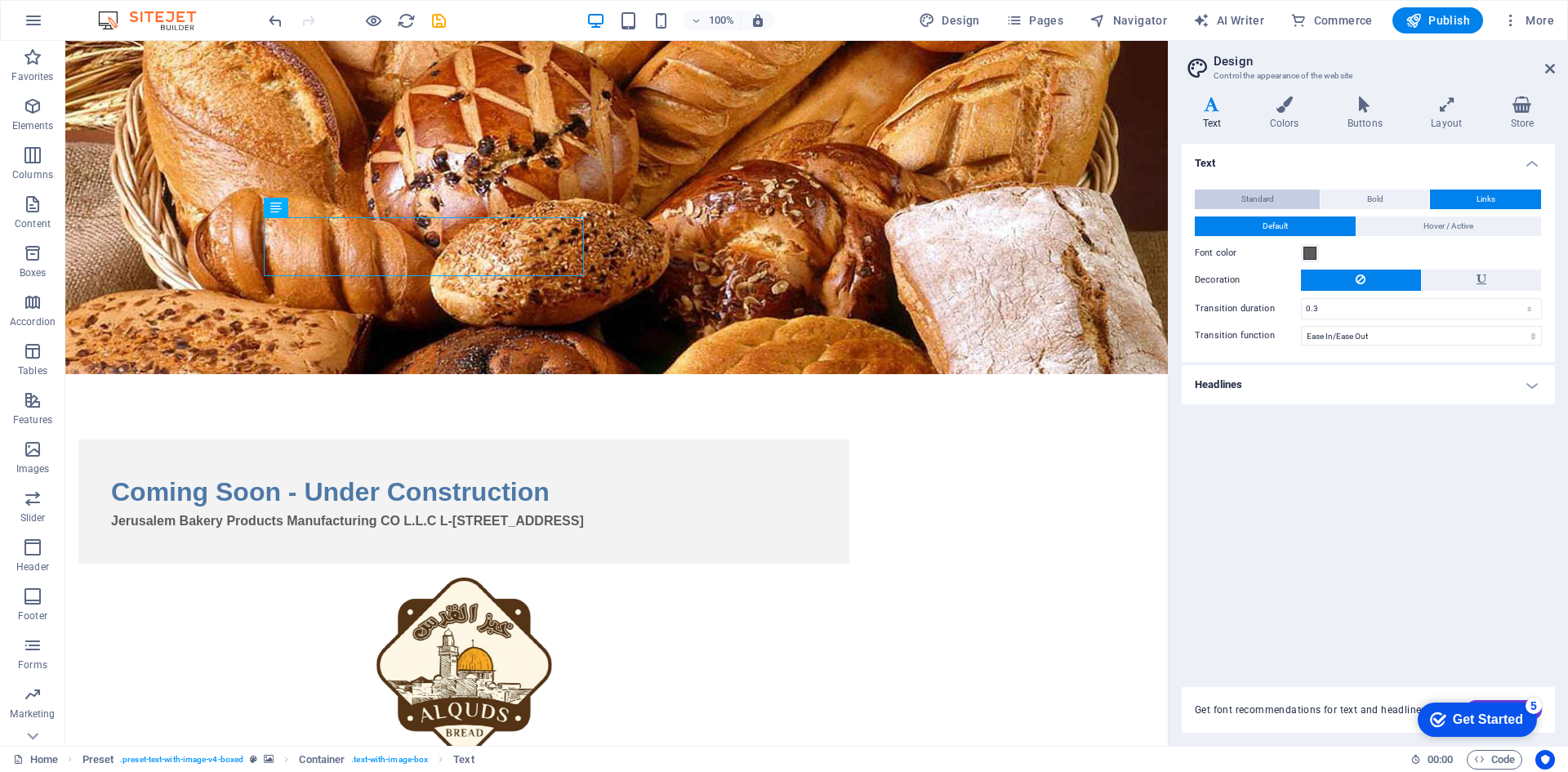
click at [1288, 200] on button "Standard" at bounding box center [1257, 199] width 125 height 20
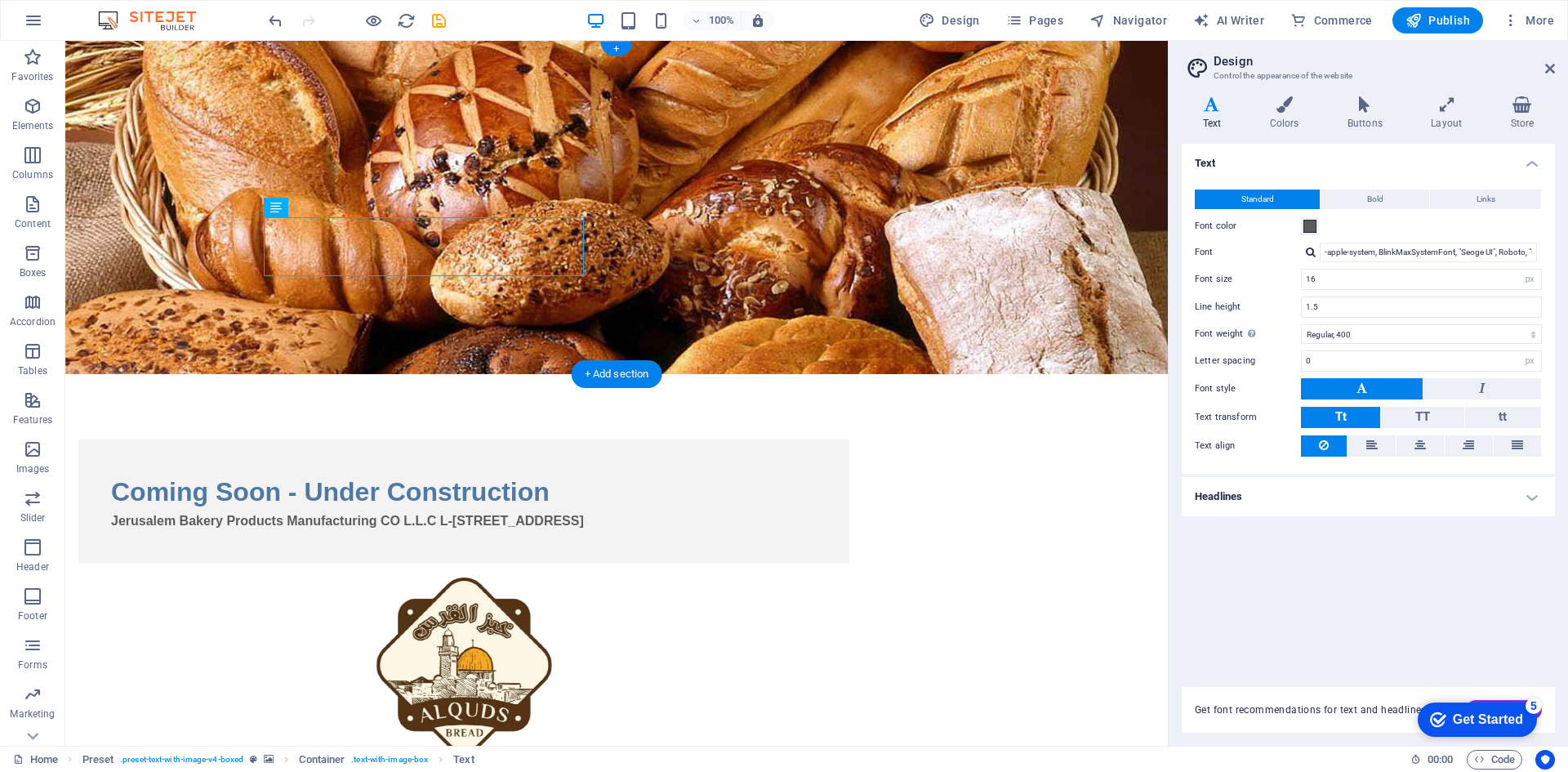
click at [588, 332] on figure at bounding box center [617, 208] width 1103 height 334
select select "%"
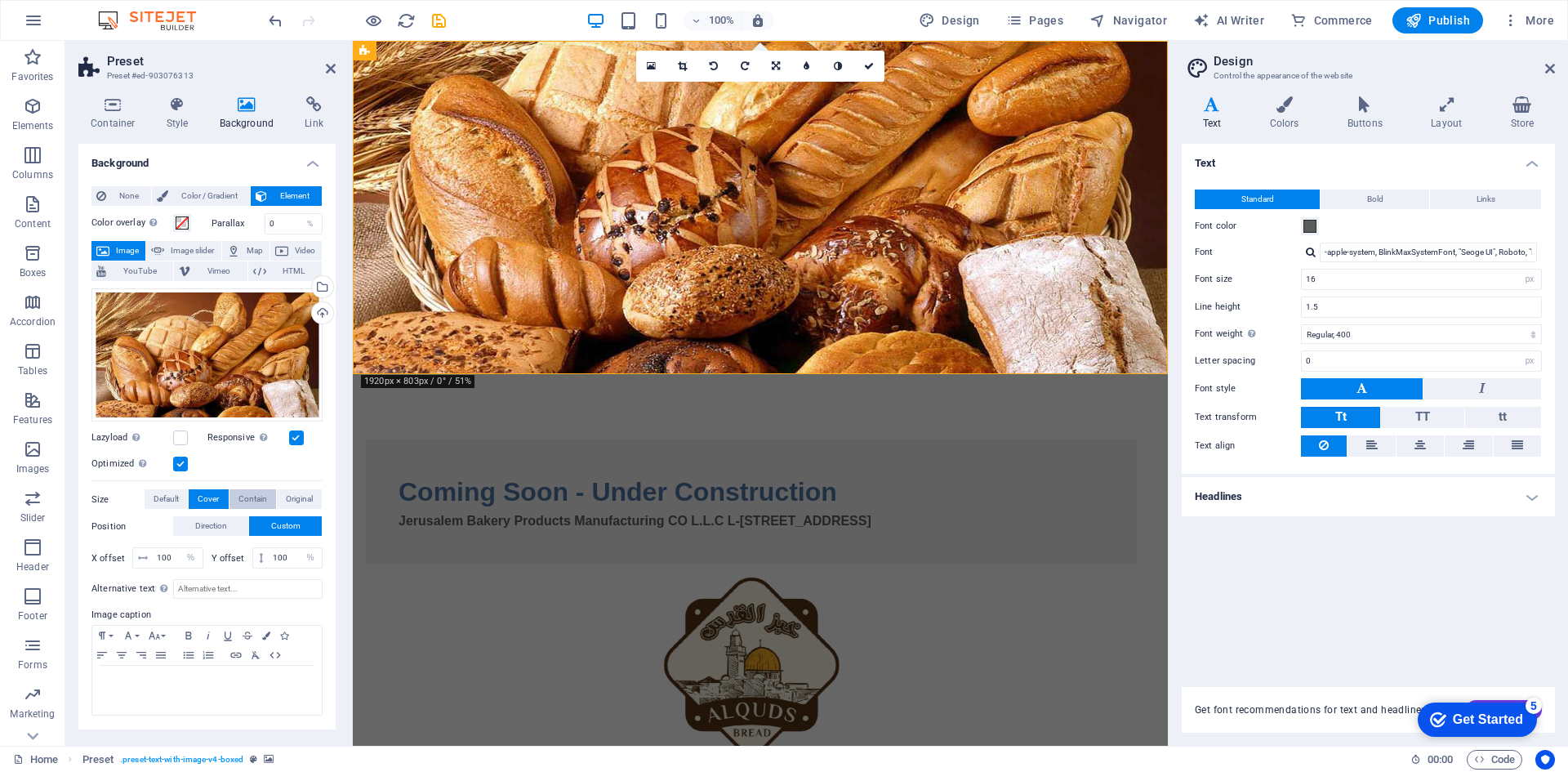
click at [234, 500] on button "Contain" at bounding box center [253, 499] width 47 height 20
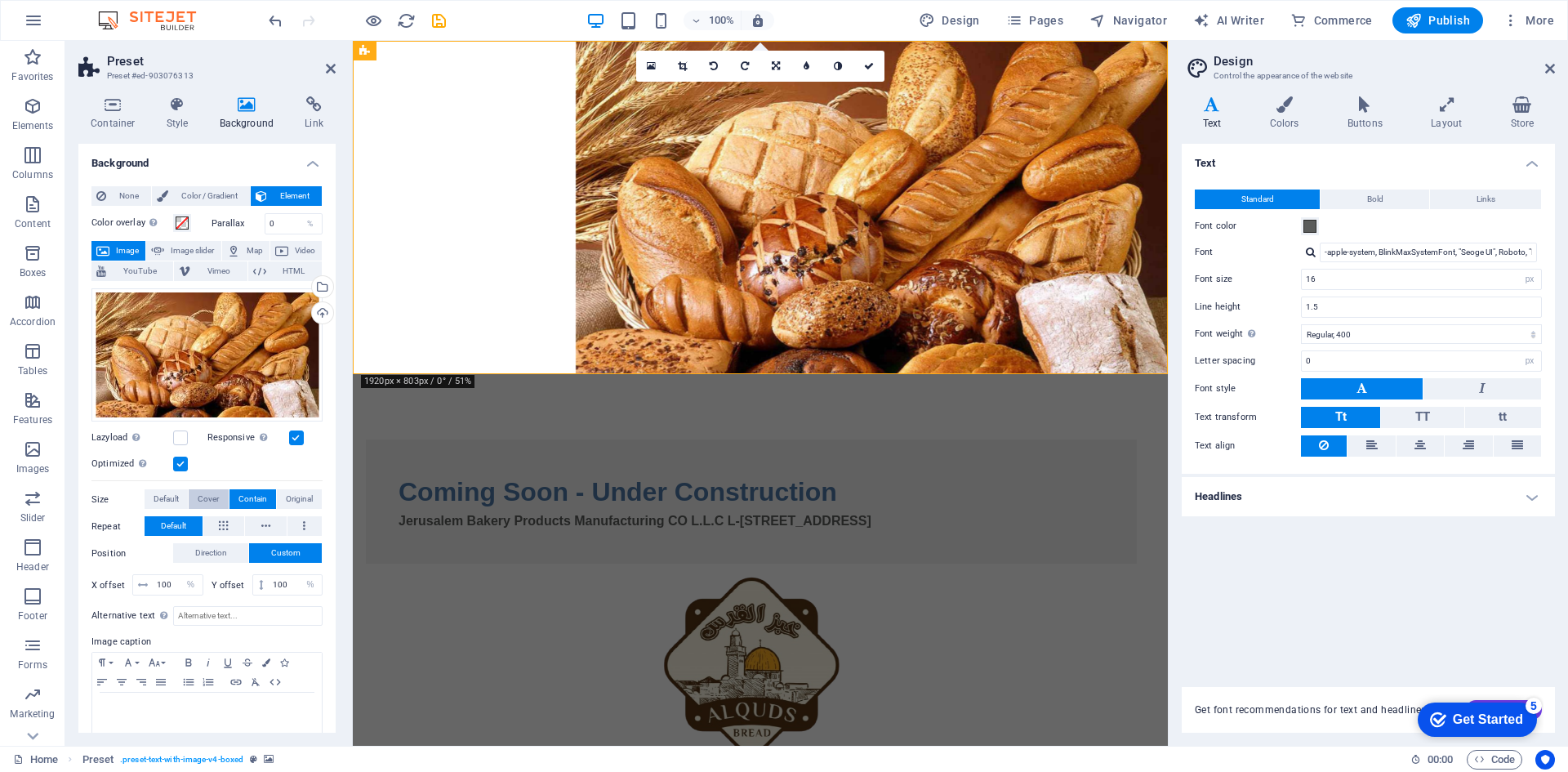
click at [210, 500] on span "Cover" at bounding box center [208, 499] width 22 height 20
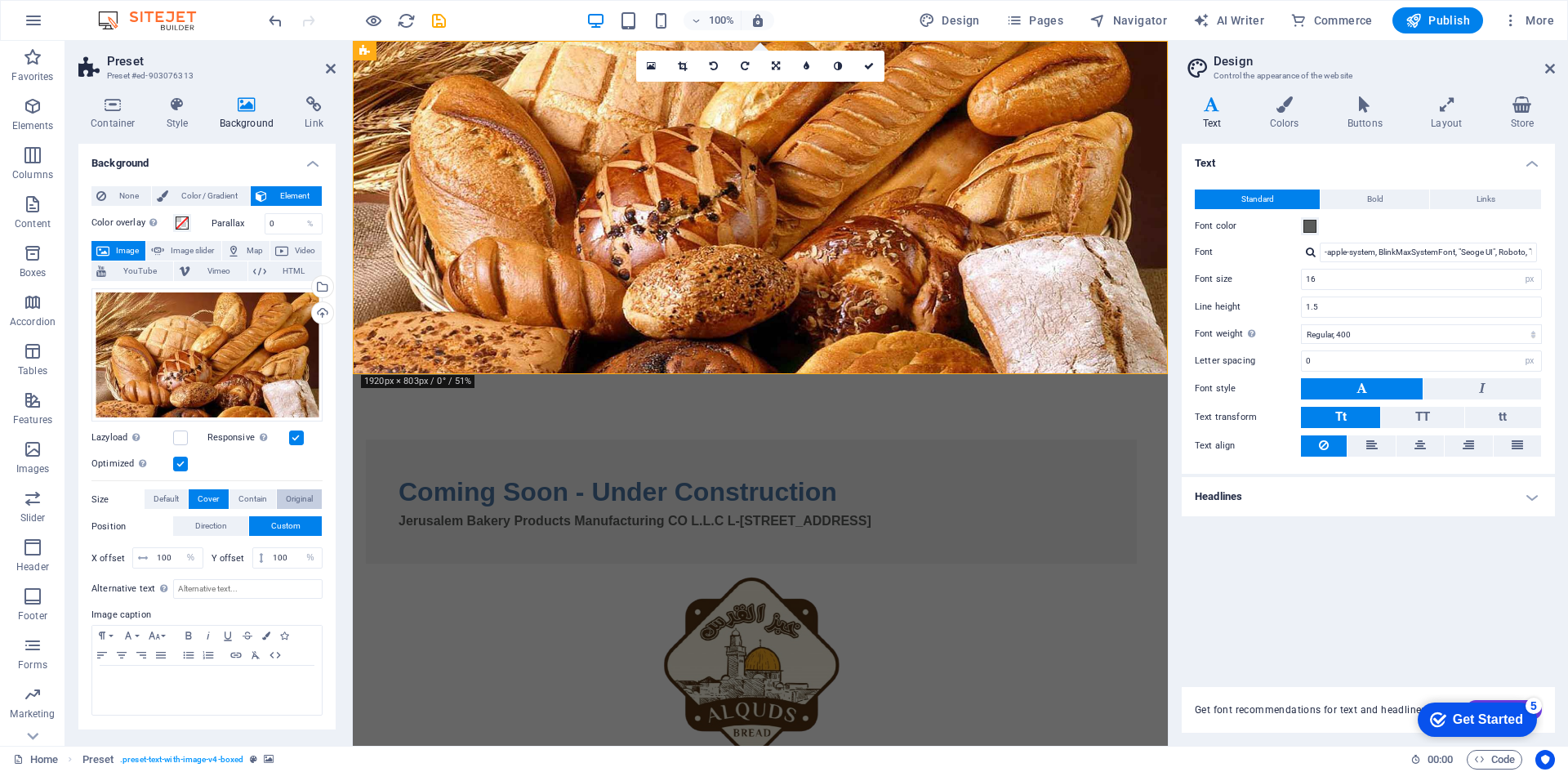
click at [295, 496] on span "Original" at bounding box center [299, 499] width 27 height 20
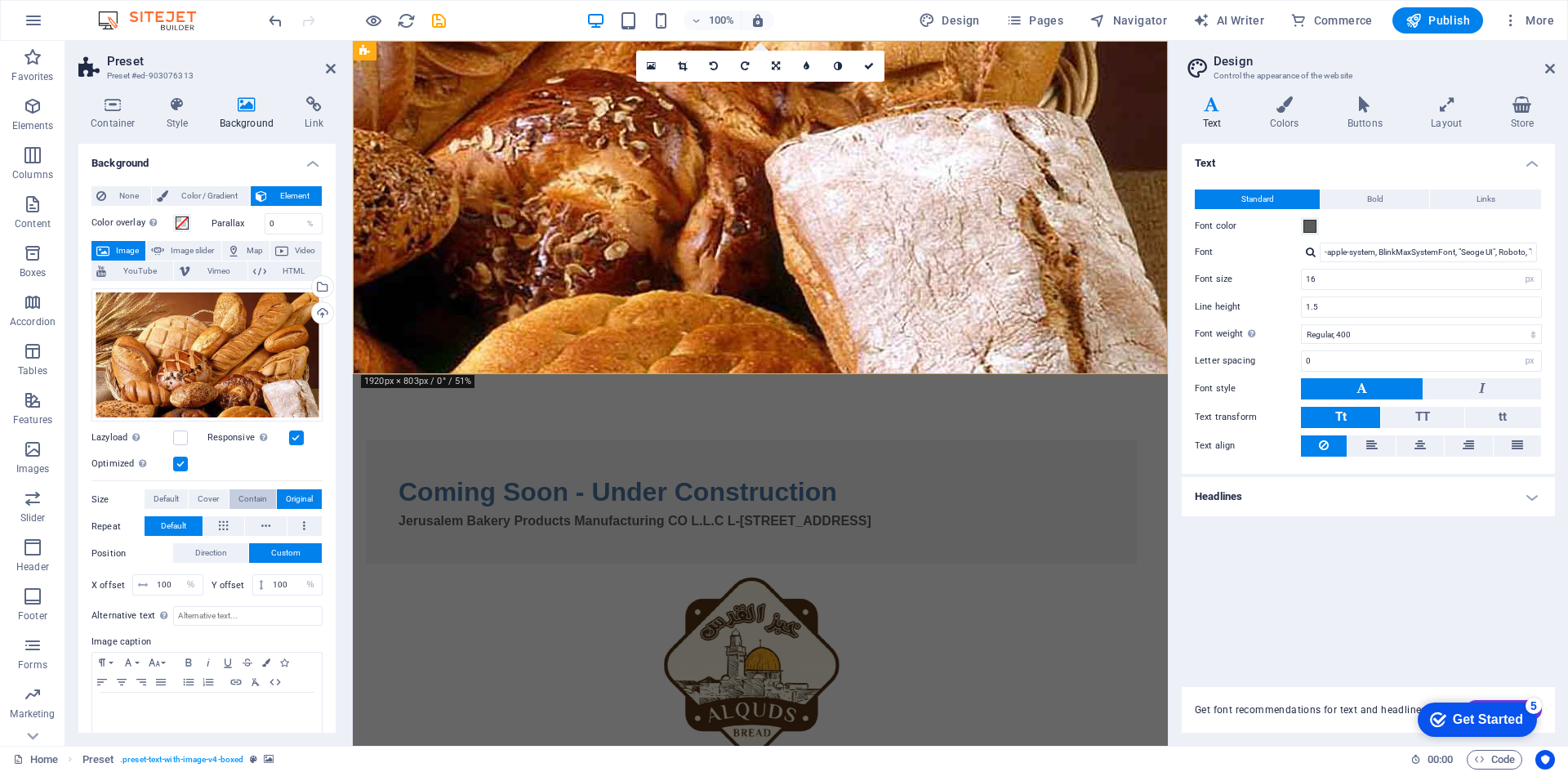
click at [238, 499] on span "Contain" at bounding box center [253, 499] width 29 height 20
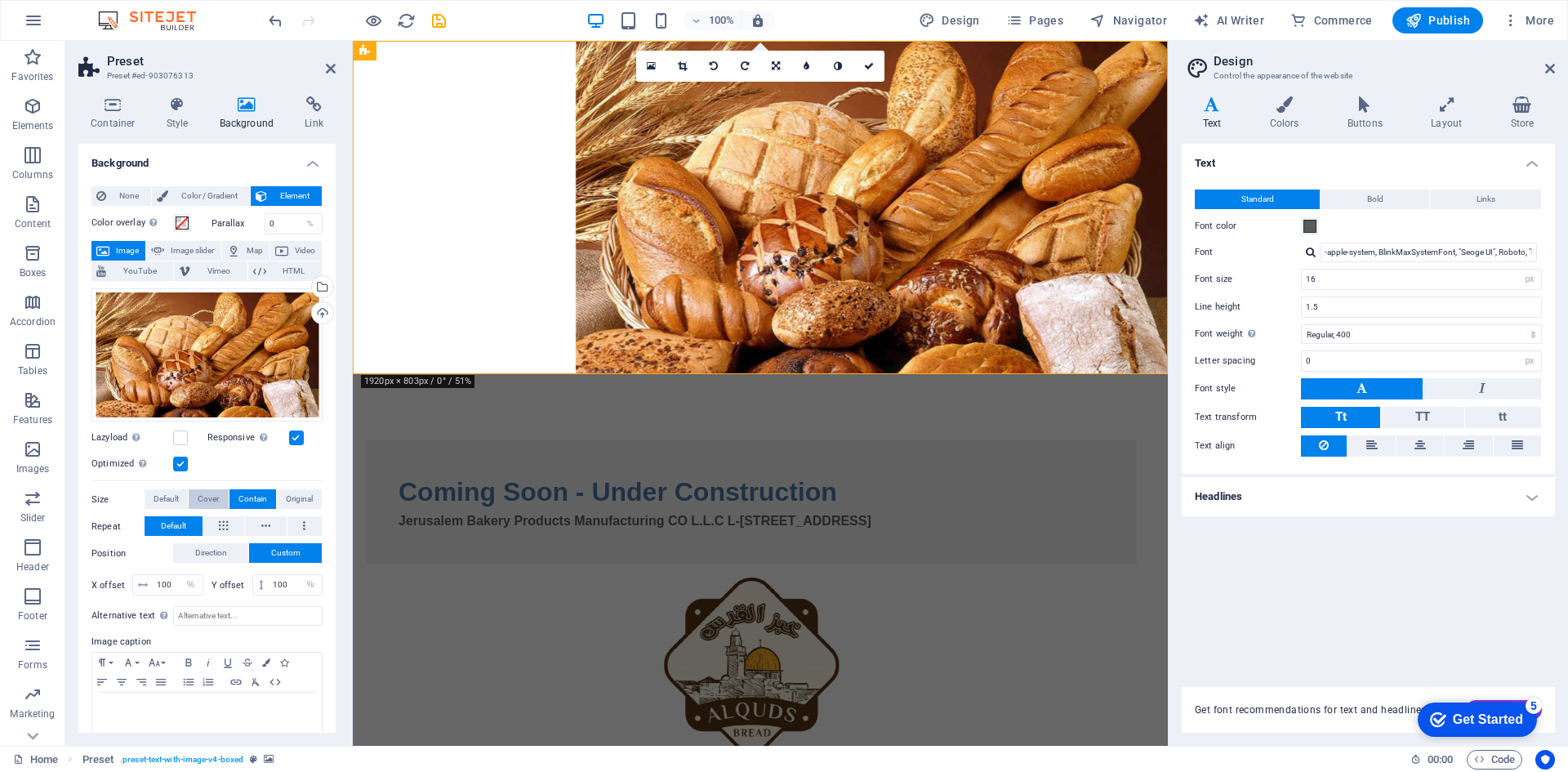
click at [221, 499] on button "Cover" at bounding box center [208, 499] width 39 height 20
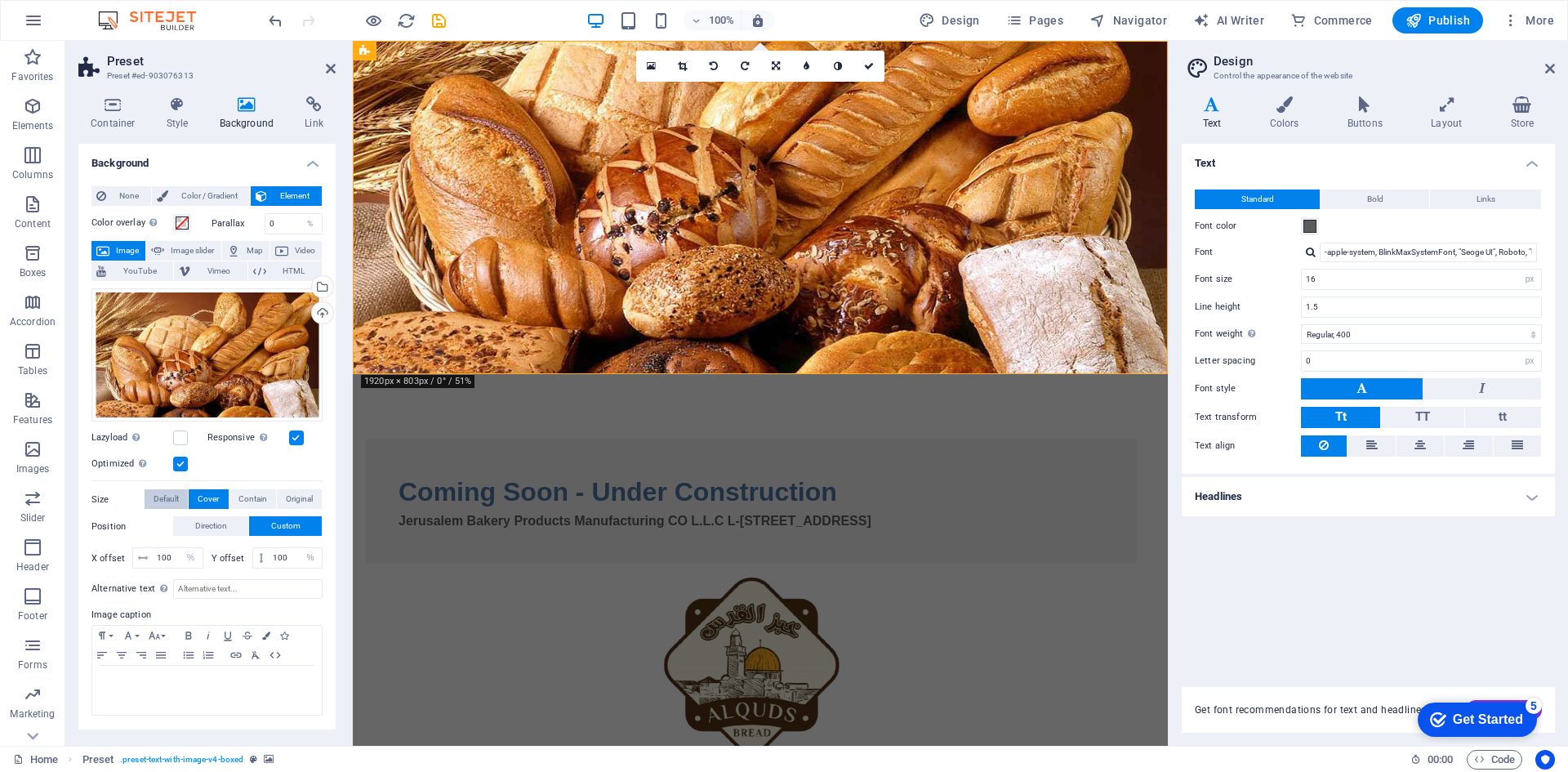
click at [153, 499] on span "Default" at bounding box center [166, 499] width 25 height 20
click at [220, 509] on div "Size Default Cover Contain Original" at bounding box center [207, 499] width 231 height 21
click at [218, 500] on span "Cover" at bounding box center [208, 499] width 22 height 20
click at [742, 439] on div "Coming Soon - Under Construction Jerusalem Bakery Products Manufacturing CO L.L…" at bounding box center [751, 501] width 771 height 124
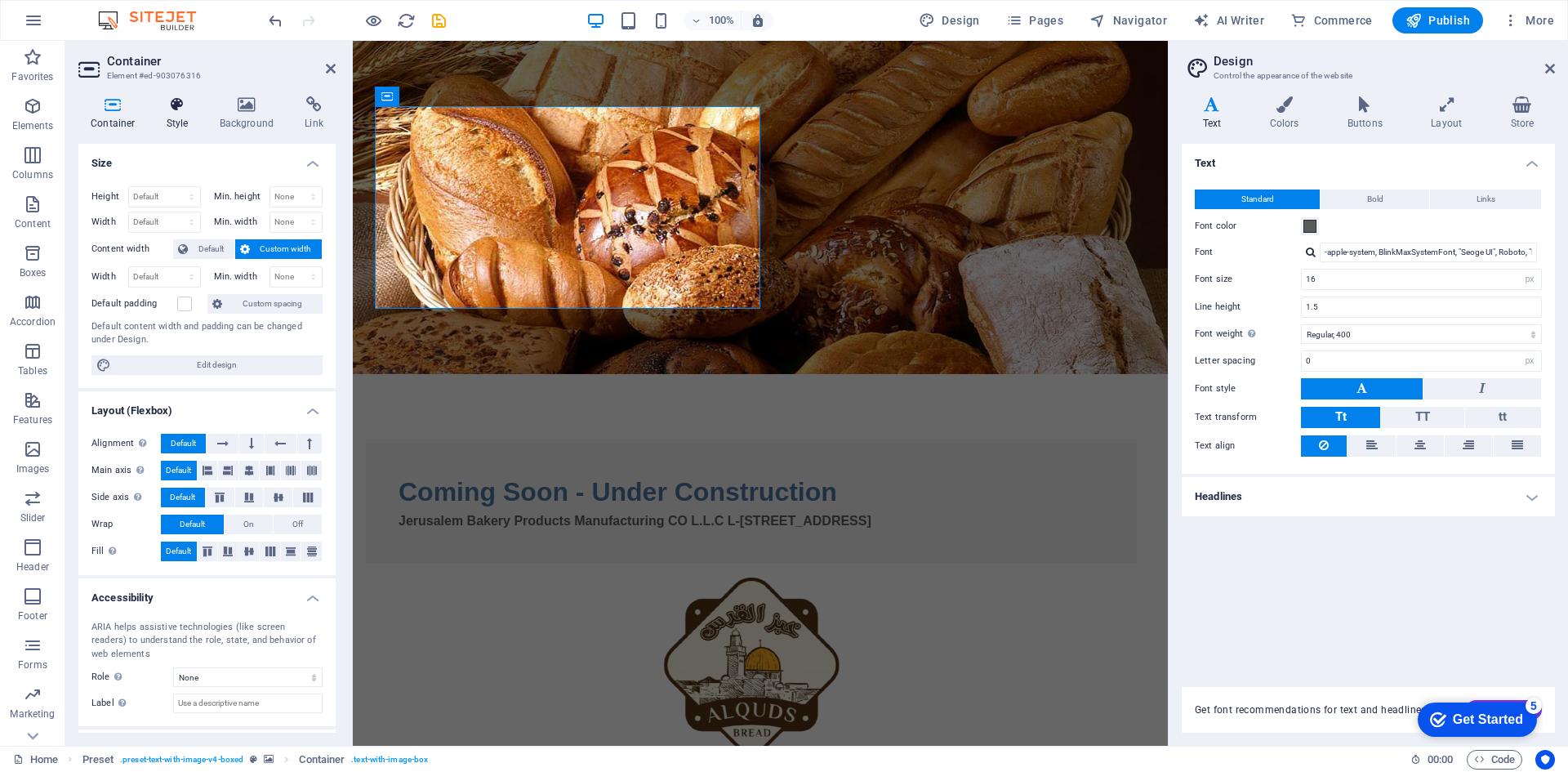
click at [183, 122] on h4 "Style" at bounding box center [180, 113] width 53 height 34
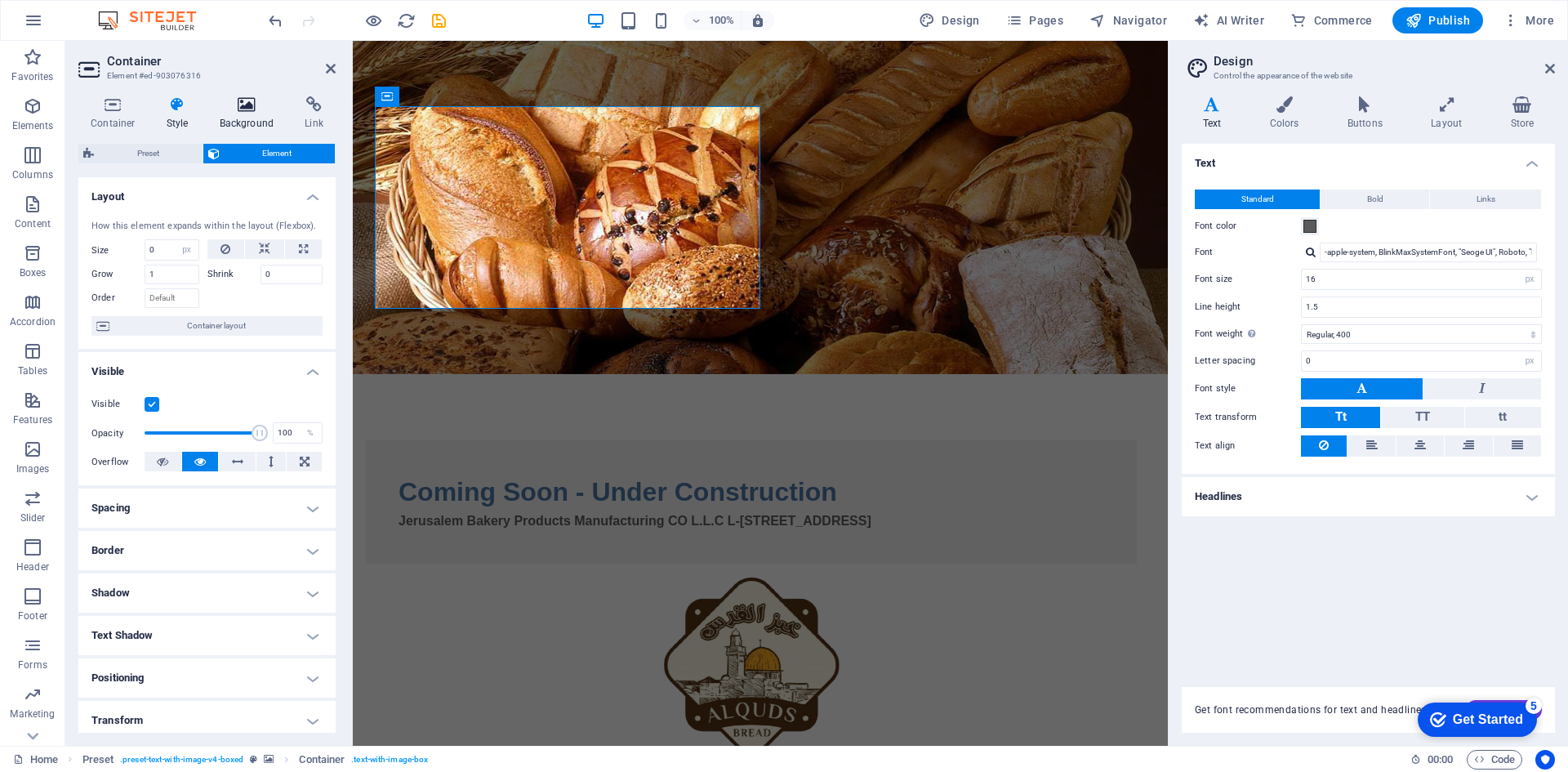
click at [229, 111] on icon at bounding box center [247, 104] width 79 height 16
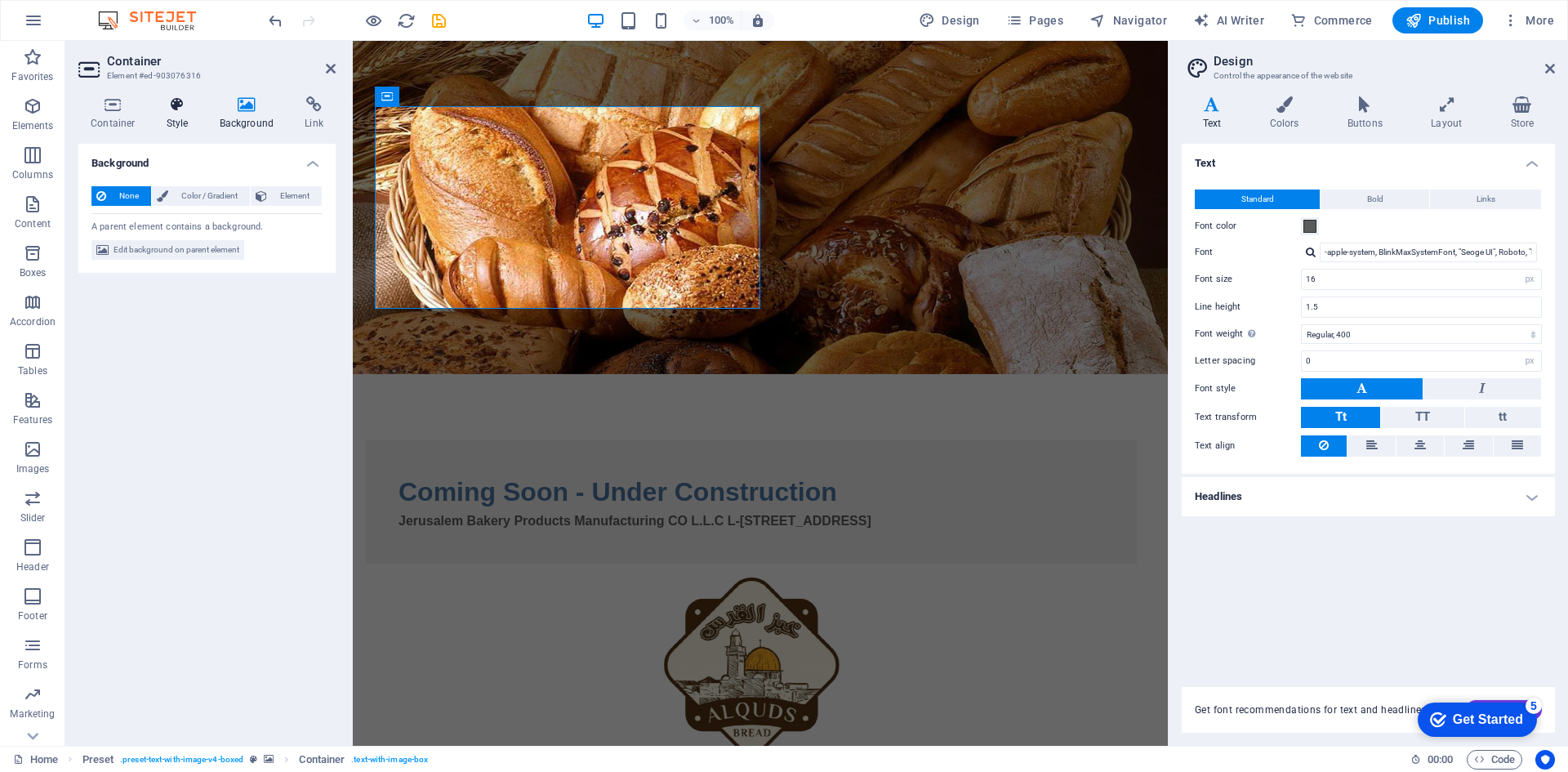
click at [176, 113] on h4 "Style" at bounding box center [180, 113] width 53 height 34
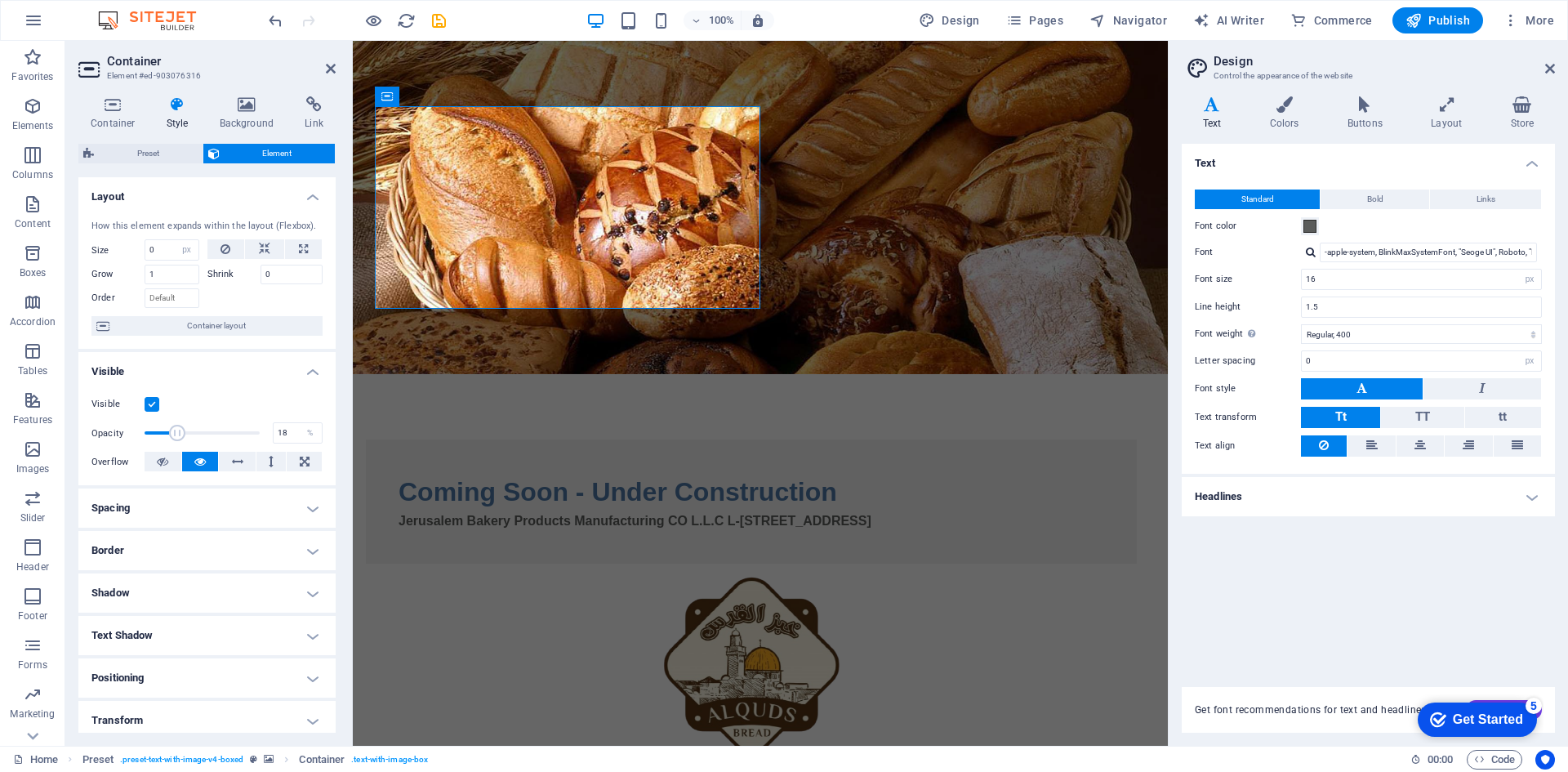
drag, startPoint x: 252, startPoint y: 438, endPoint x: 162, endPoint y: 435, distance: 90.0
click at [169, 435] on span at bounding box center [178, 433] width 16 height 16
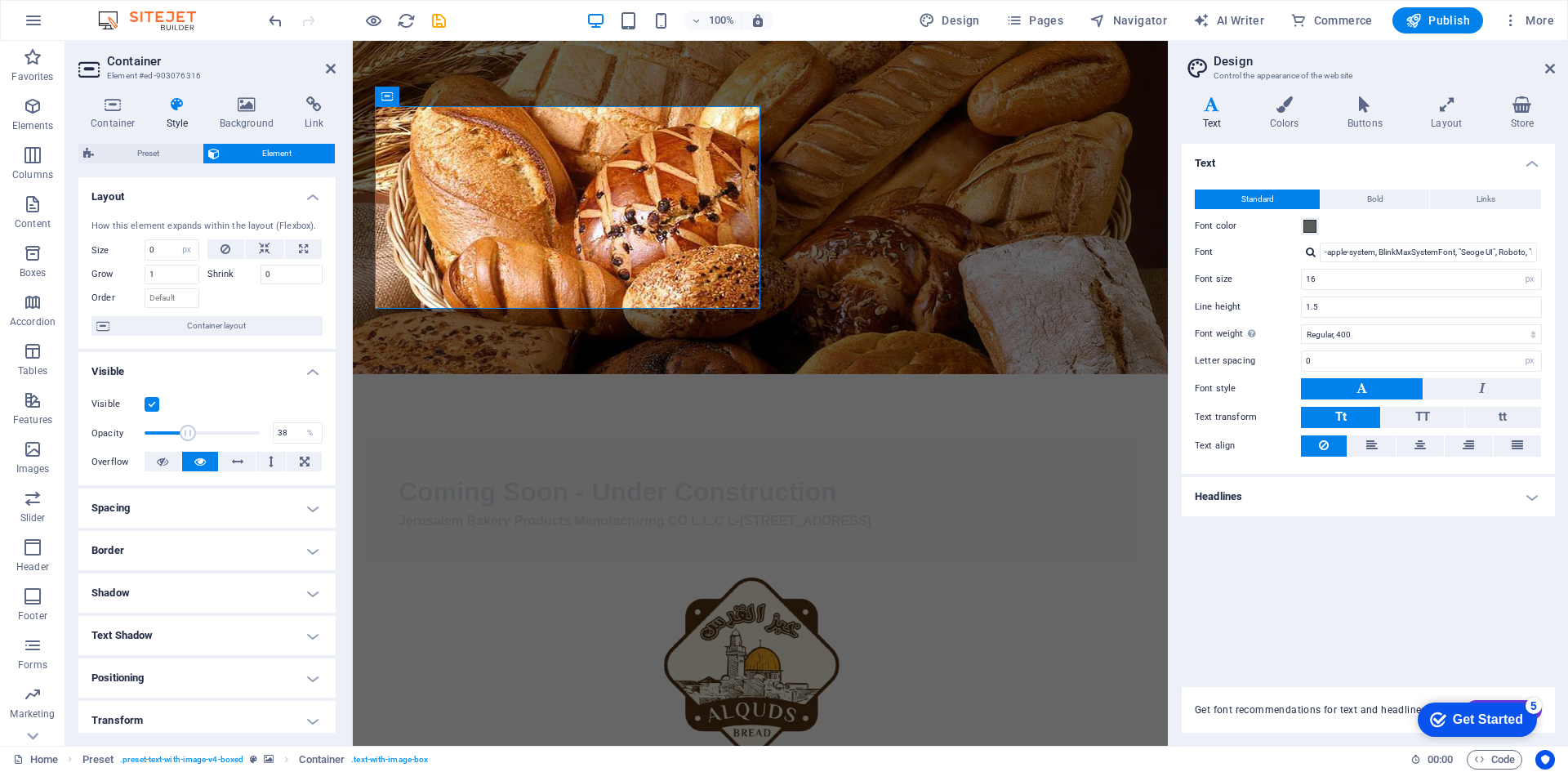
drag, startPoint x: 164, startPoint y: 437, endPoint x: 186, endPoint y: 435, distance: 22.1
click at [186, 435] on span at bounding box center [187, 433] width 16 height 16
click at [194, 435] on span at bounding box center [187, 433] width 16 height 16
type input "100"
drag, startPoint x: 194, startPoint y: 435, endPoint x: 270, endPoint y: 436, distance: 76.0
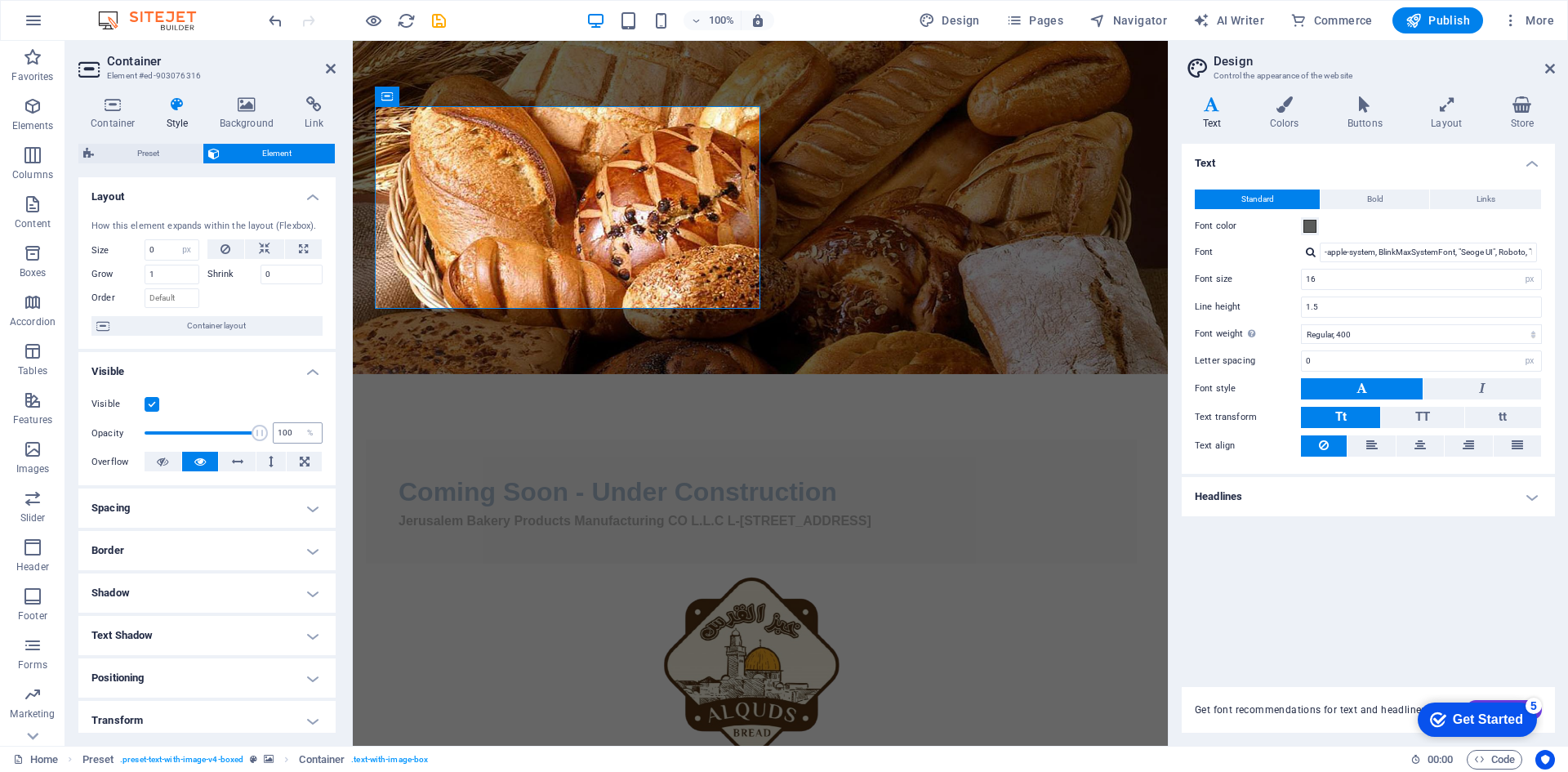
click at [270, 436] on div "Opacity 100 %" at bounding box center [207, 432] width 231 height 24
click at [181, 599] on h4 "Shadow" at bounding box center [206, 593] width 257 height 39
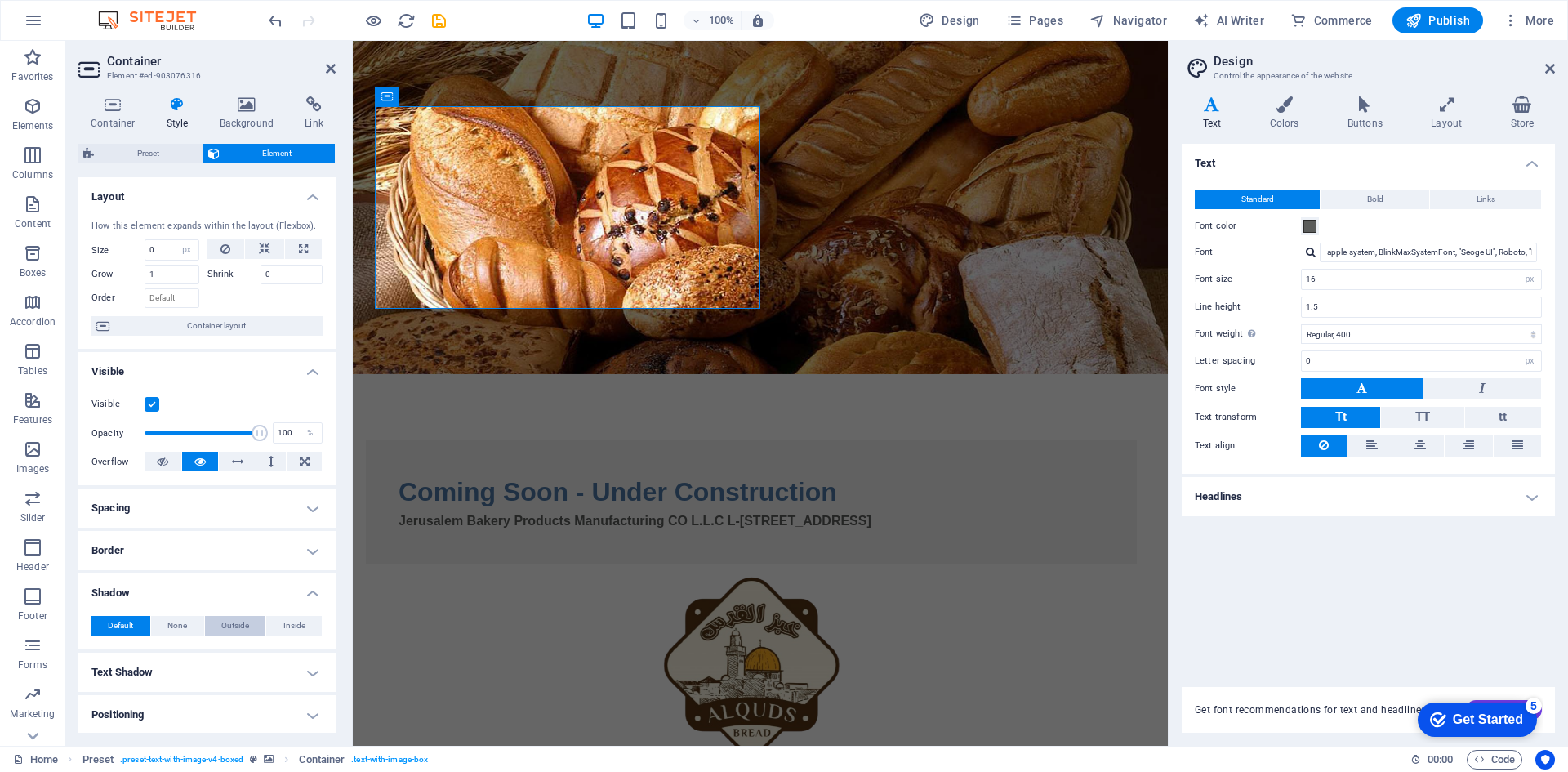
click at [261, 631] on button "Outside" at bounding box center [236, 626] width 61 height 20
type input "2"
type input "4"
click at [290, 629] on span "Inside" at bounding box center [294, 626] width 22 height 20
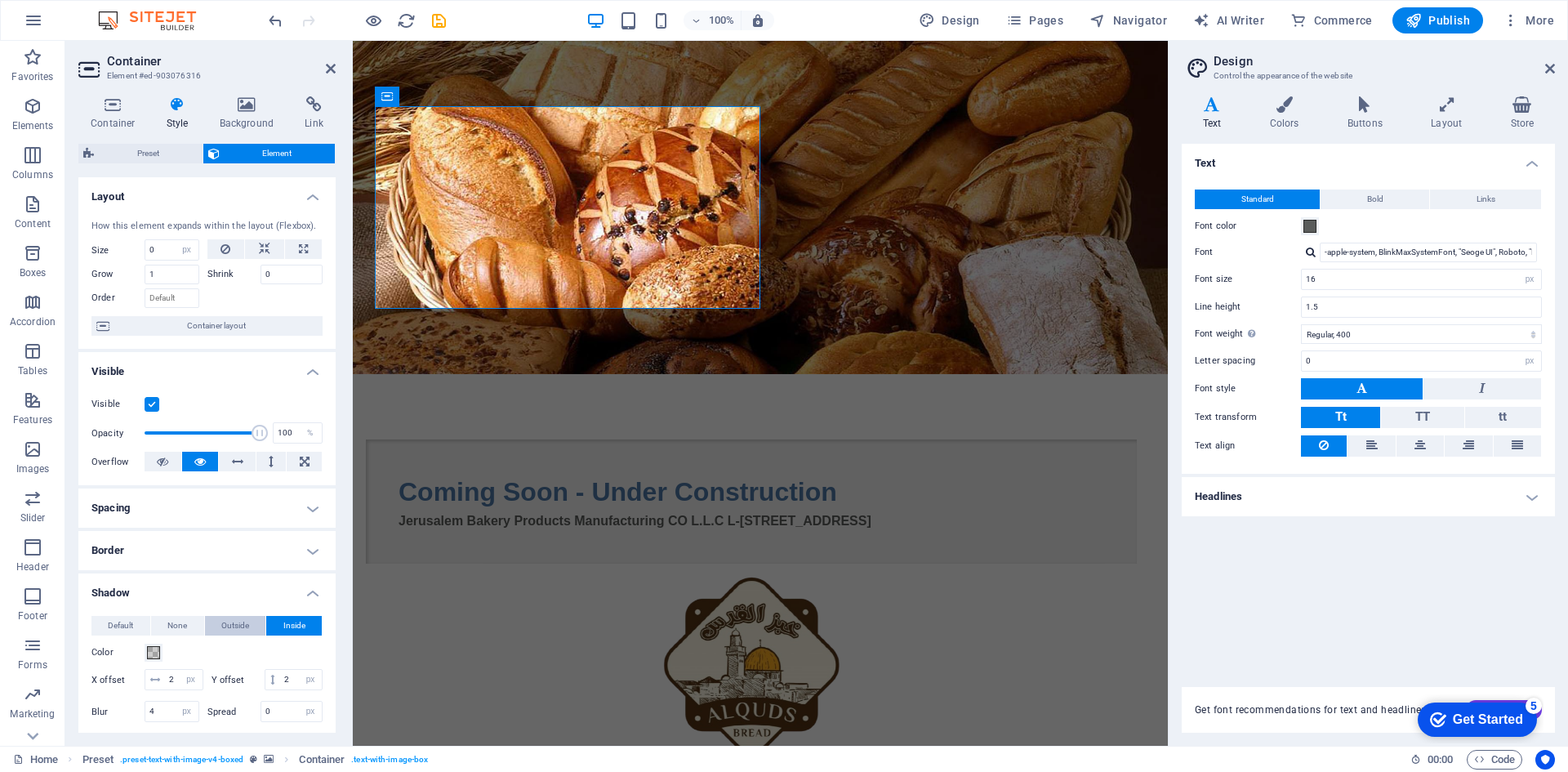
click at [238, 628] on span "Outside" at bounding box center [235, 626] width 28 height 20
click at [101, 621] on button "Default" at bounding box center [121, 626] width 59 height 20
type input "0"
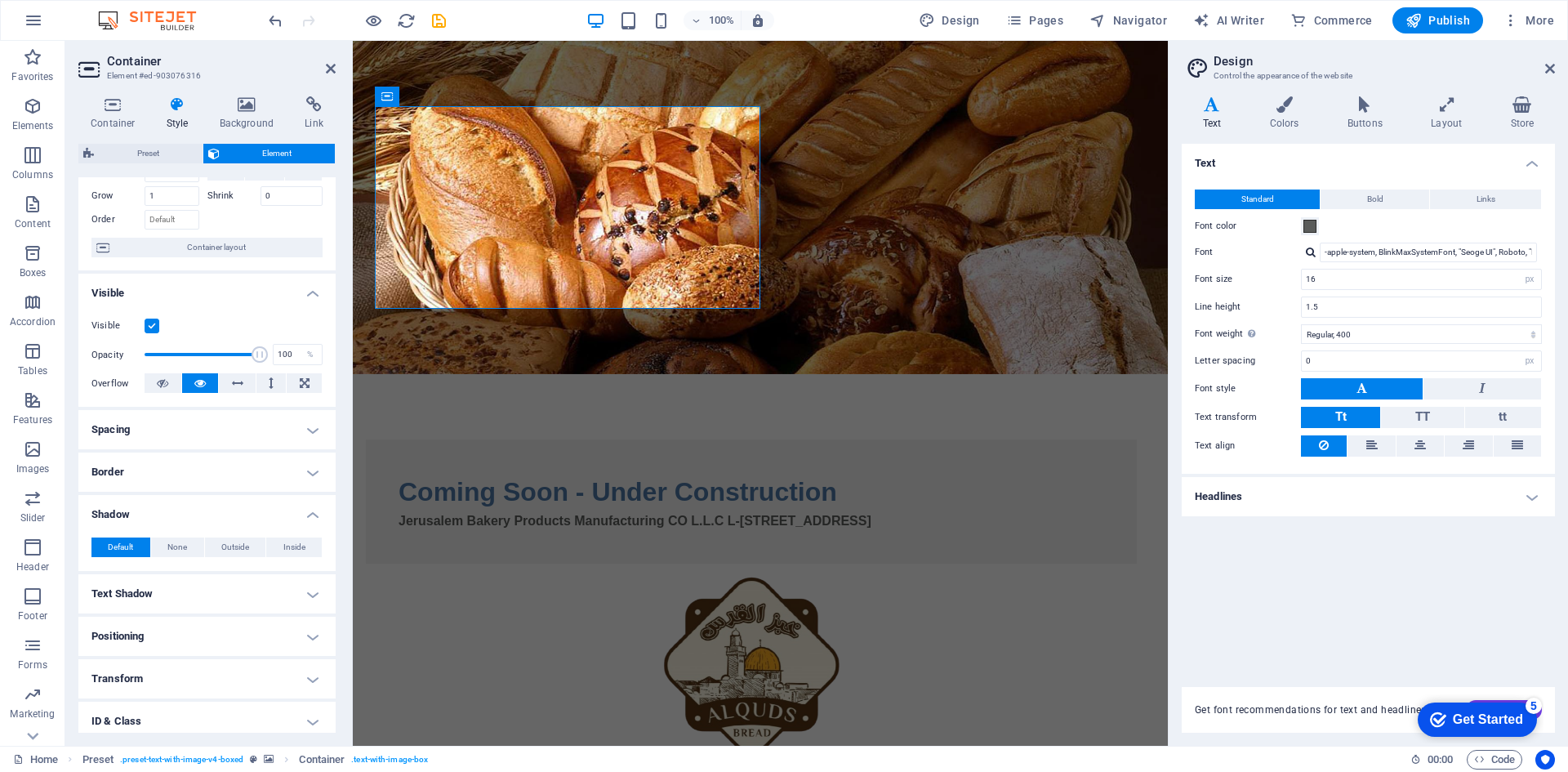
scroll to position [82, 0]
click at [178, 550] on span "None" at bounding box center [178, 544] width 20 height 20
click at [233, 546] on span "Outside" at bounding box center [235, 544] width 28 height 20
type input "2"
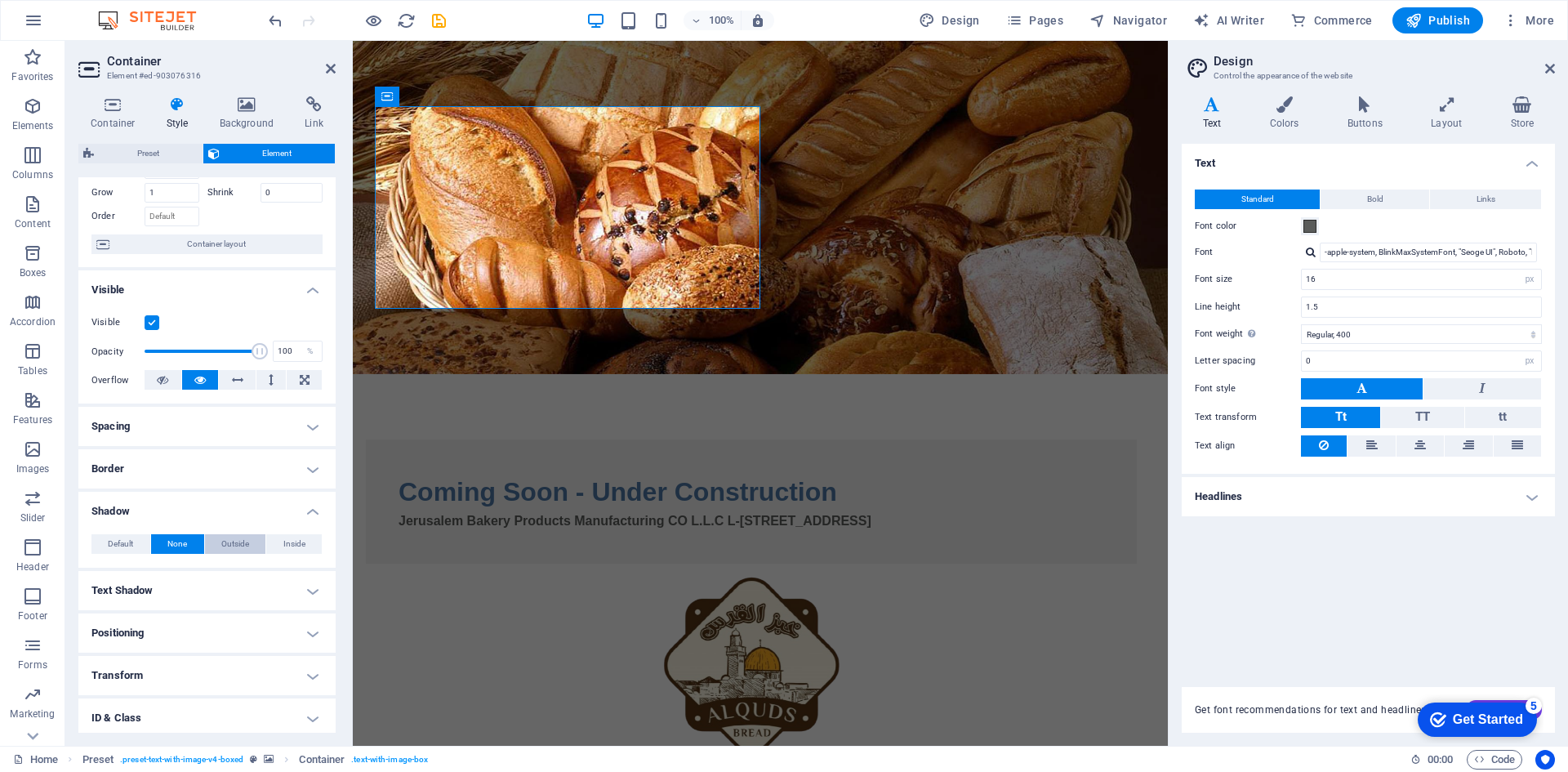
type input "4"
click at [305, 511] on h4 "Shadow" at bounding box center [206, 506] width 257 height 30
click at [249, 553] on h4 "Text Shadow" at bounding box center [206, 554] width 257 height 39
click at [249, 553] on h4 "Text Shadow" at bounding box center [206, 549] width 257 height 30
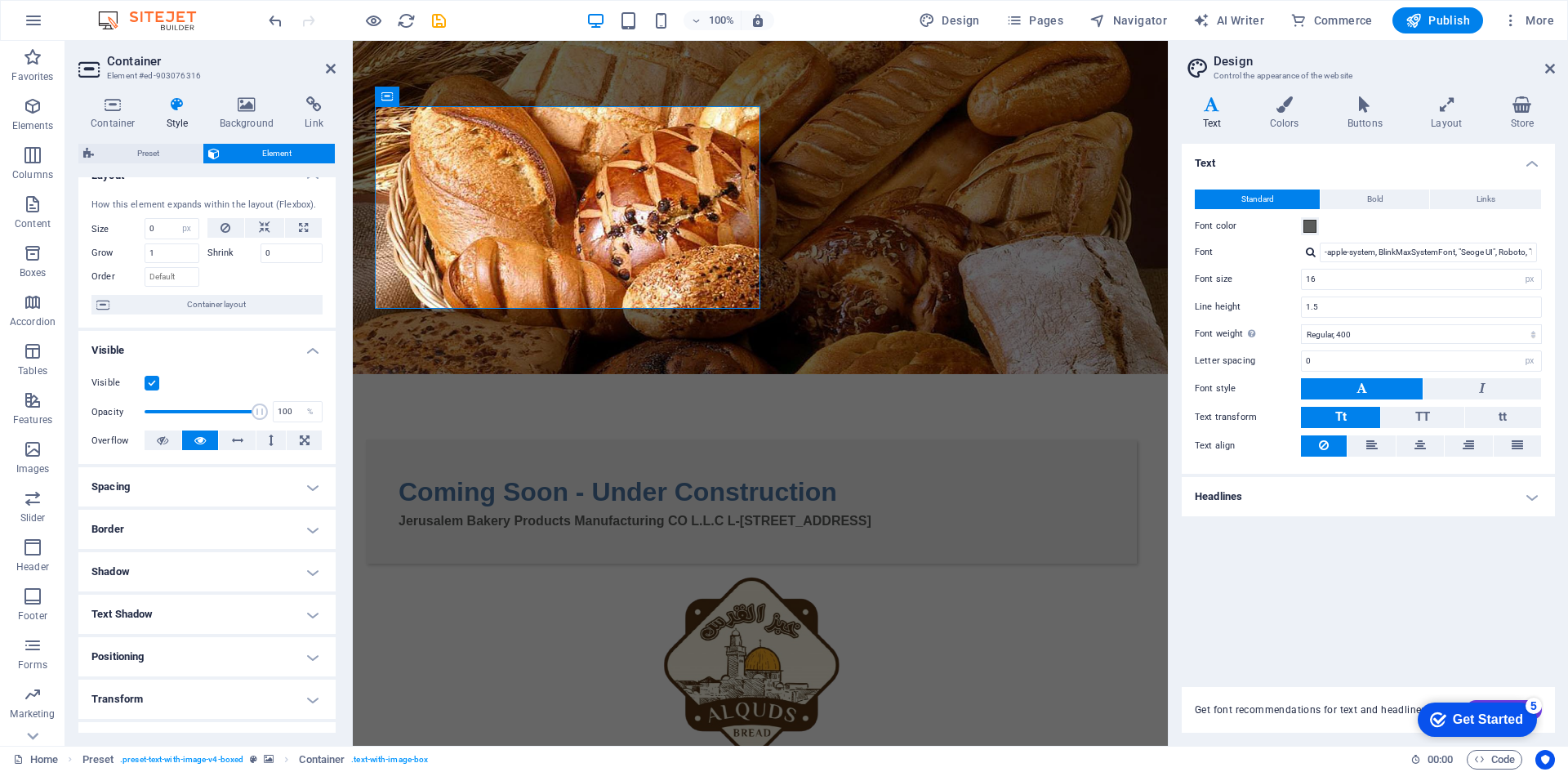
scroll to position [0, 0]
